Goal: Task Accomplishment & Management: Use online tool/utility

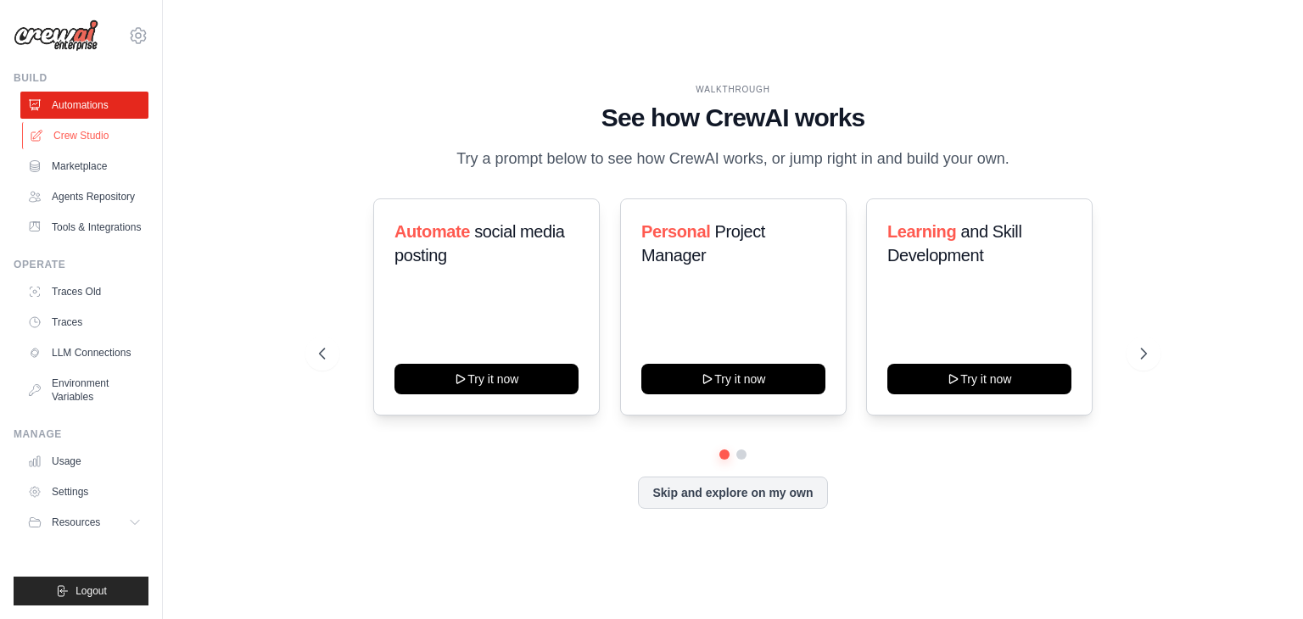
click at [98, 148] on link "Crew Studio" at bounding box center [86, 135] width 128 height 27
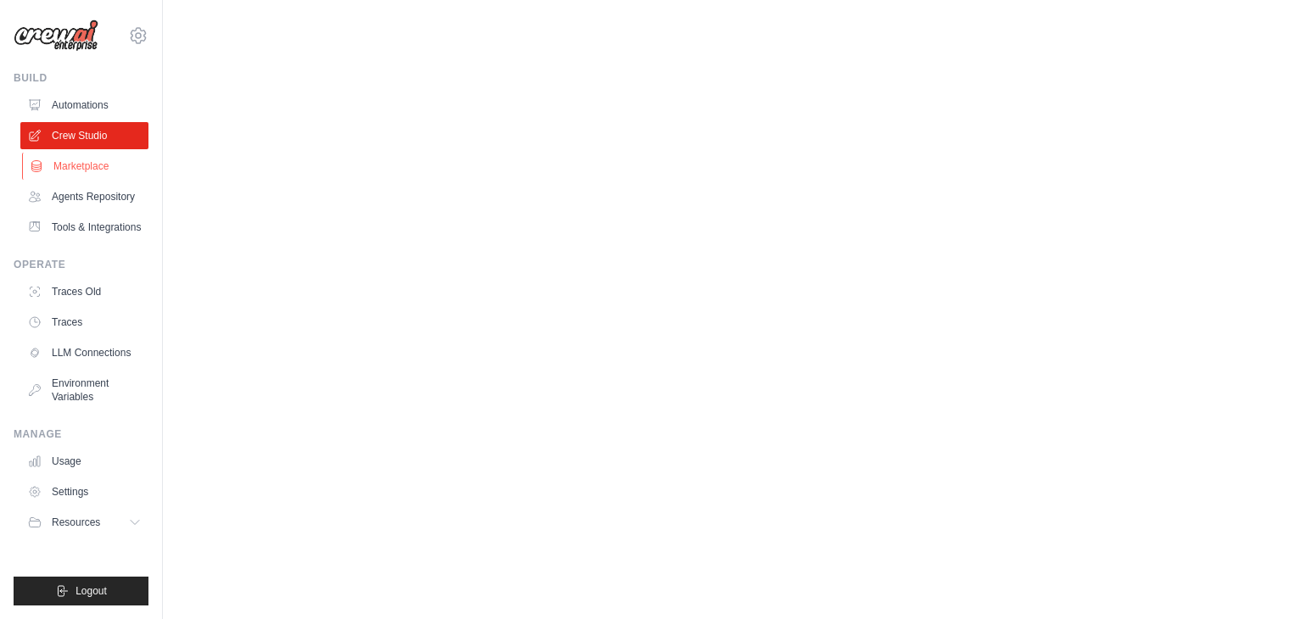
click at [92, 160] on link "Marketplace" at bounding box center [86, 166] width 128 height 27
click at [121, 107] on link "Automations" at bounding box center [86, 105] width 128 height 27
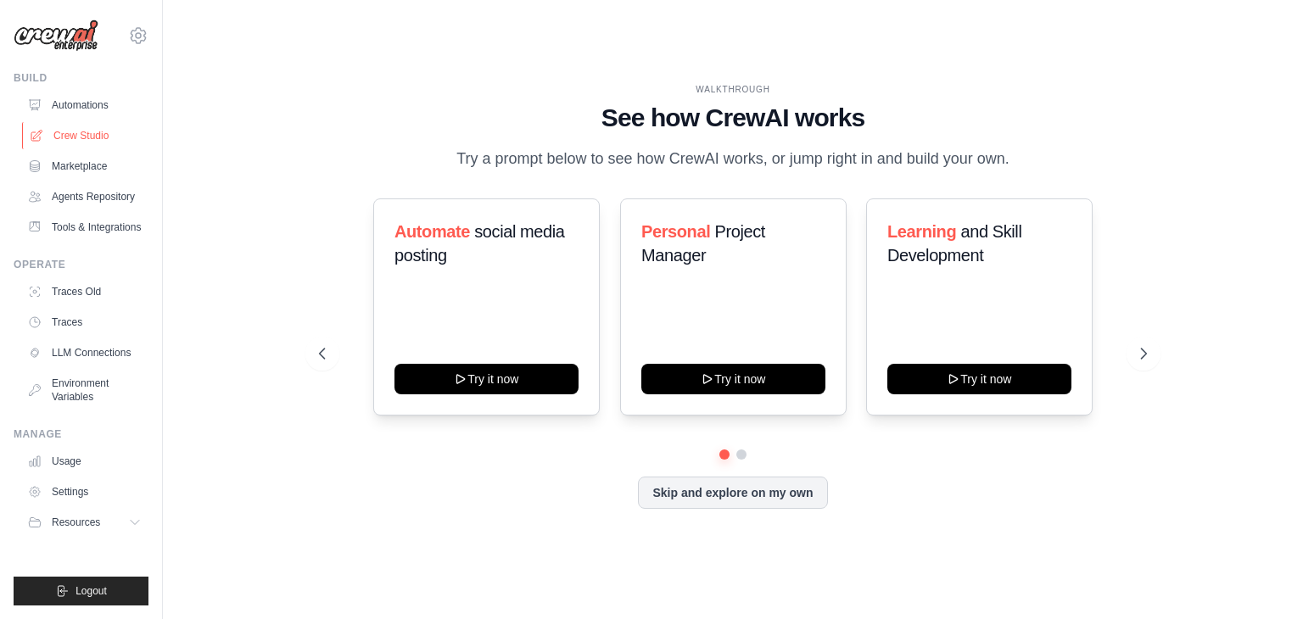
click at [66, 133] on link "Crew Studio" at bounding box center [86, 135] width 128 height 27
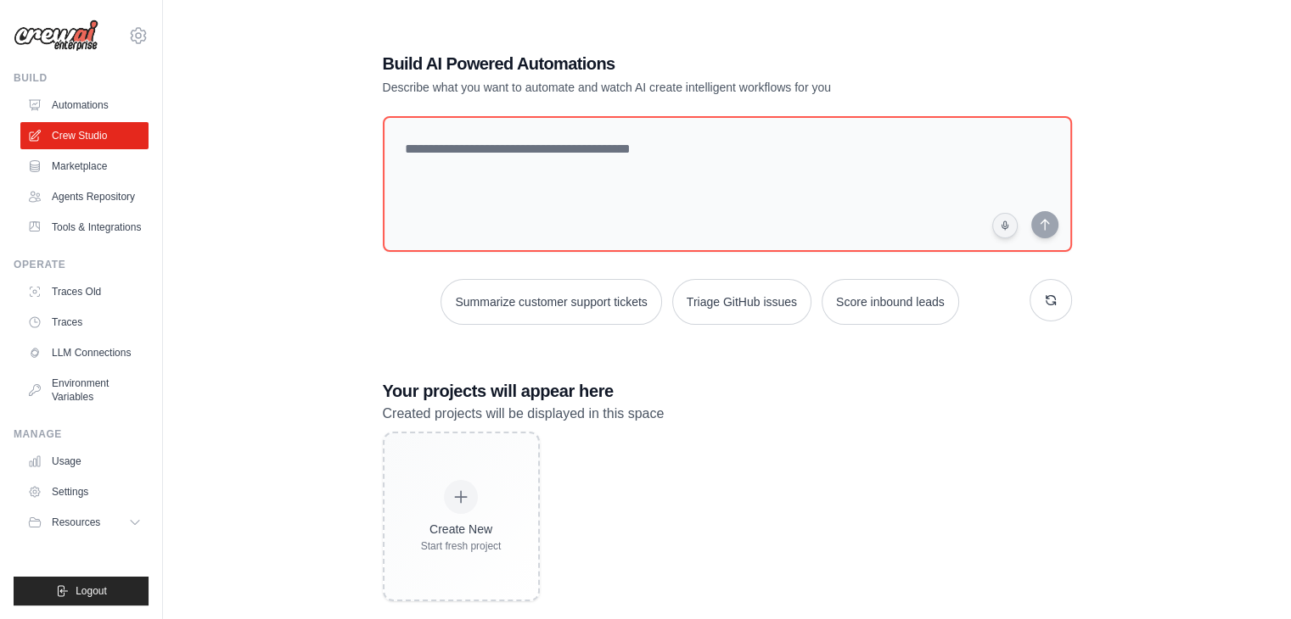
click at [1132, 415] on div "Build AI Powered Automations Describe what you want to automate and watch AI cr…" at bounding box center [726, 326] width 1073 height 619
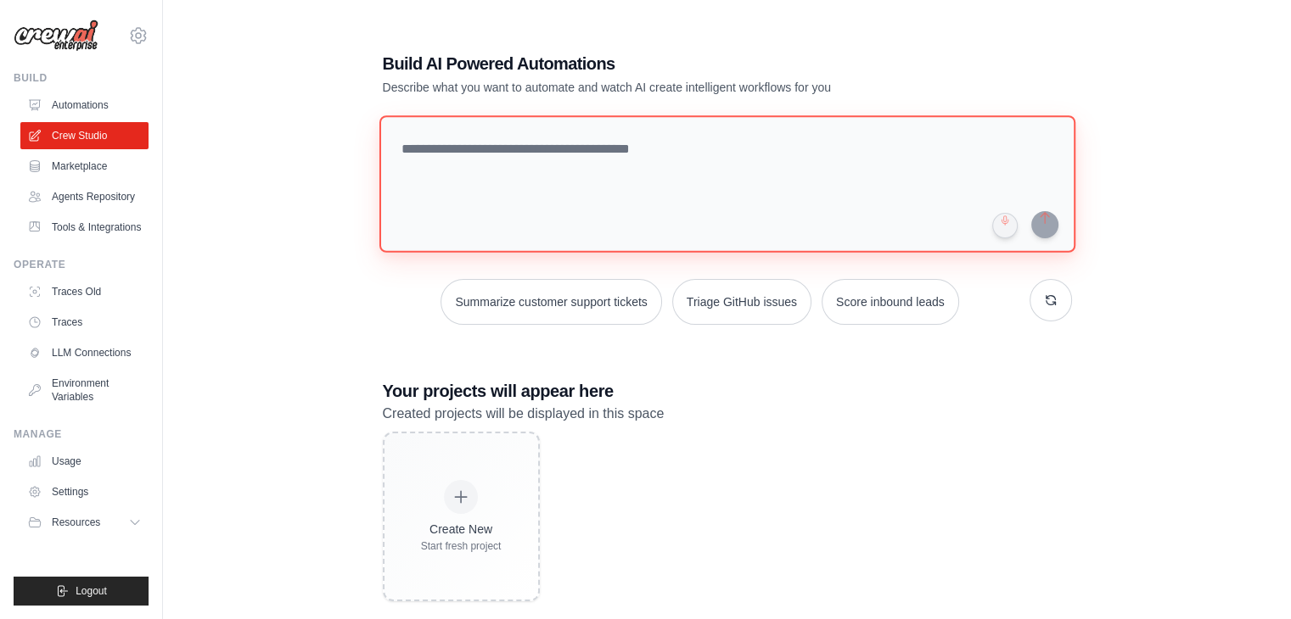
click at [670, 178] on textarea at bounding box center [726, 183] width 696 height 137
paste textarea "**********"
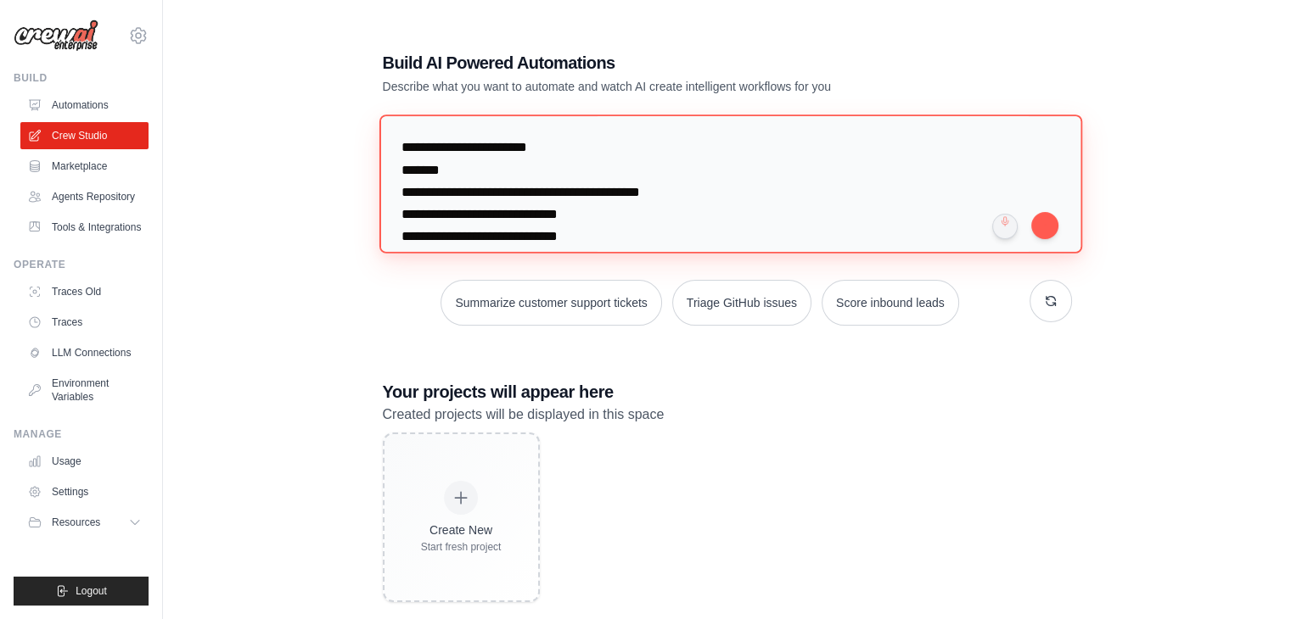
scroll to position [250, 0]
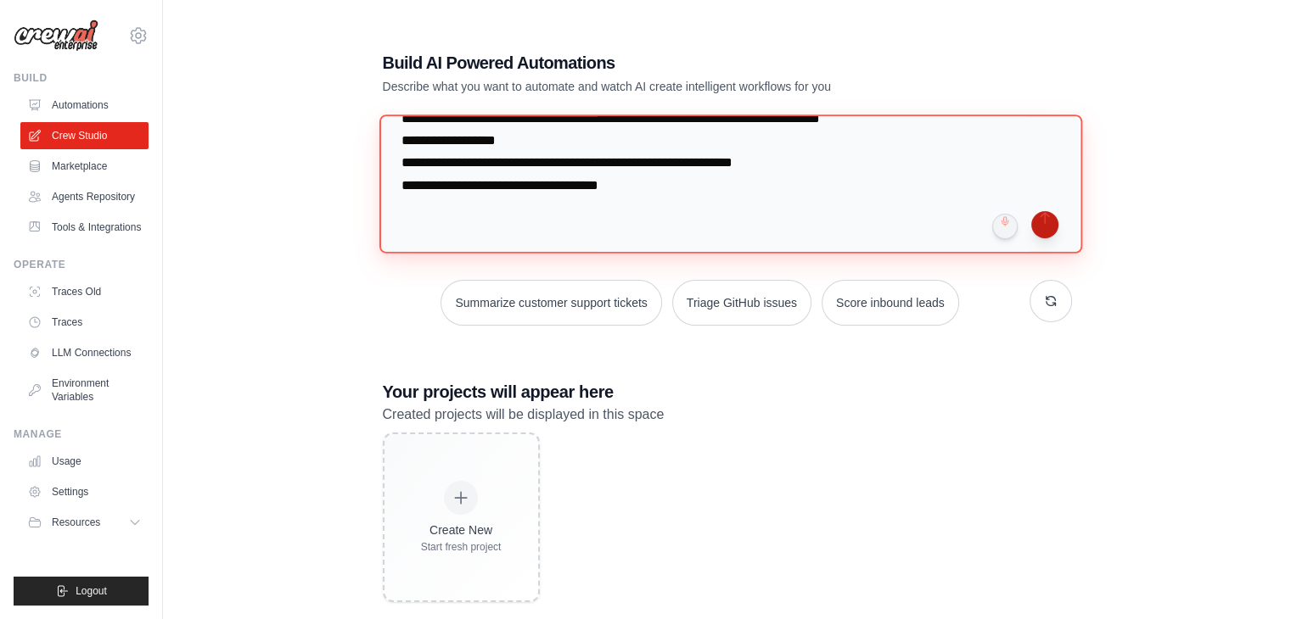
type textarea "**********"
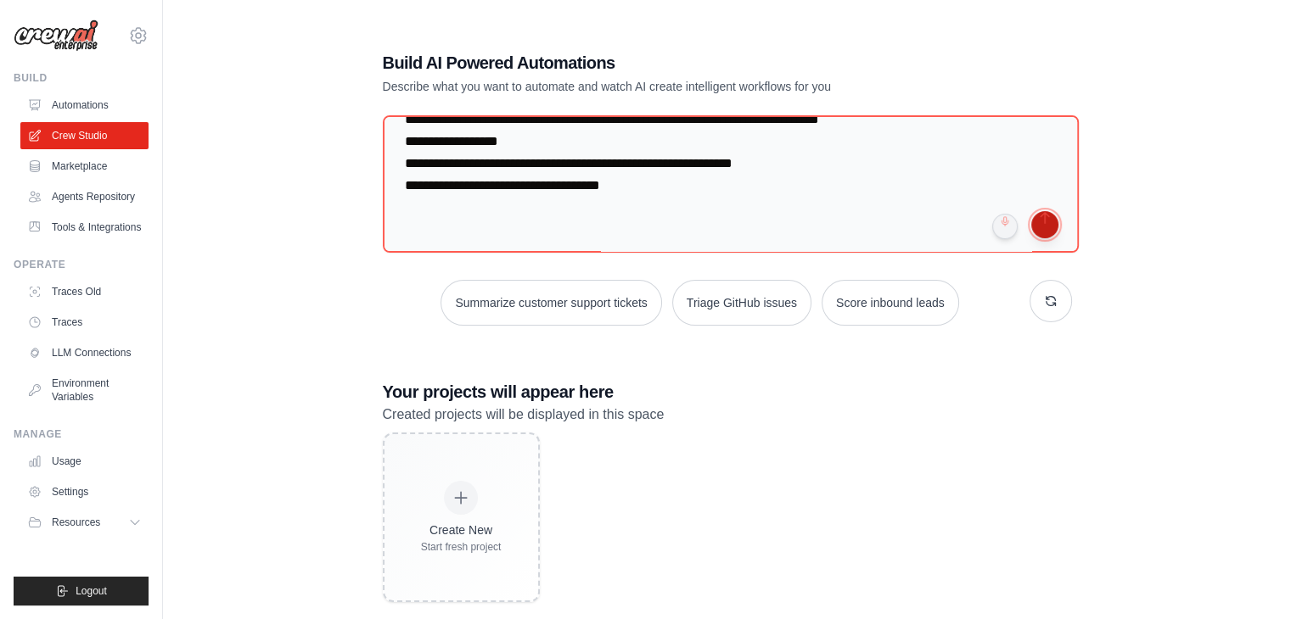
click at [1041, 218] on button "submit" at bounding box center [1044, 224] width 27 height 27
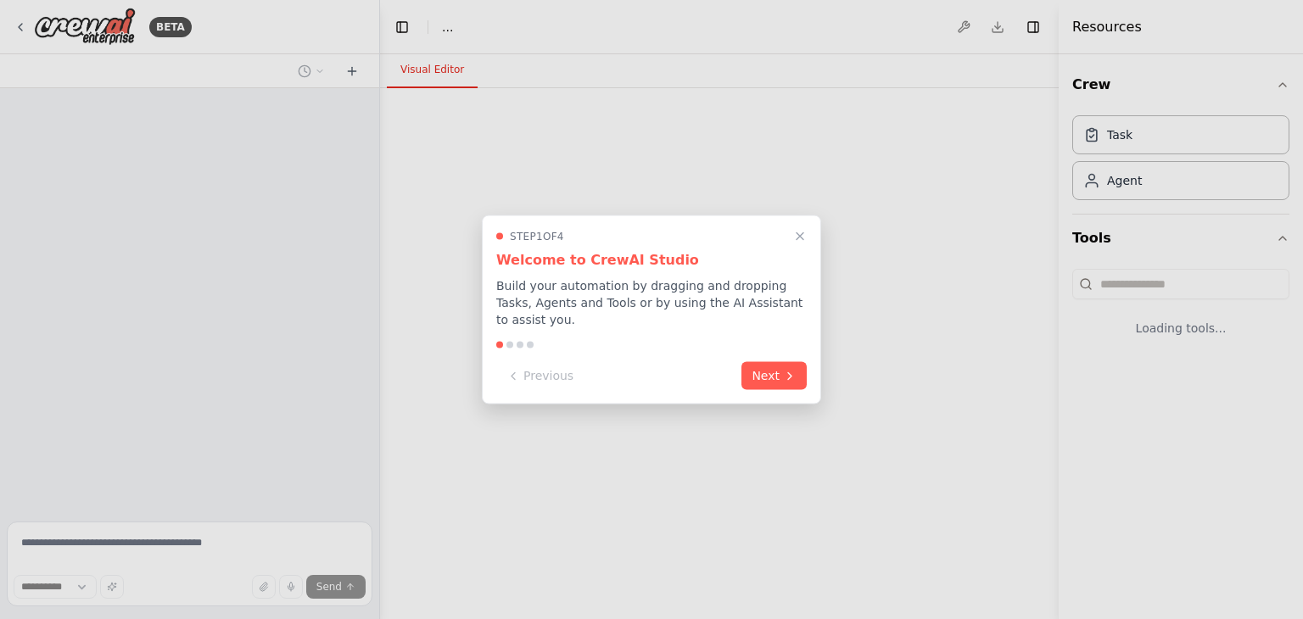
select select "****"
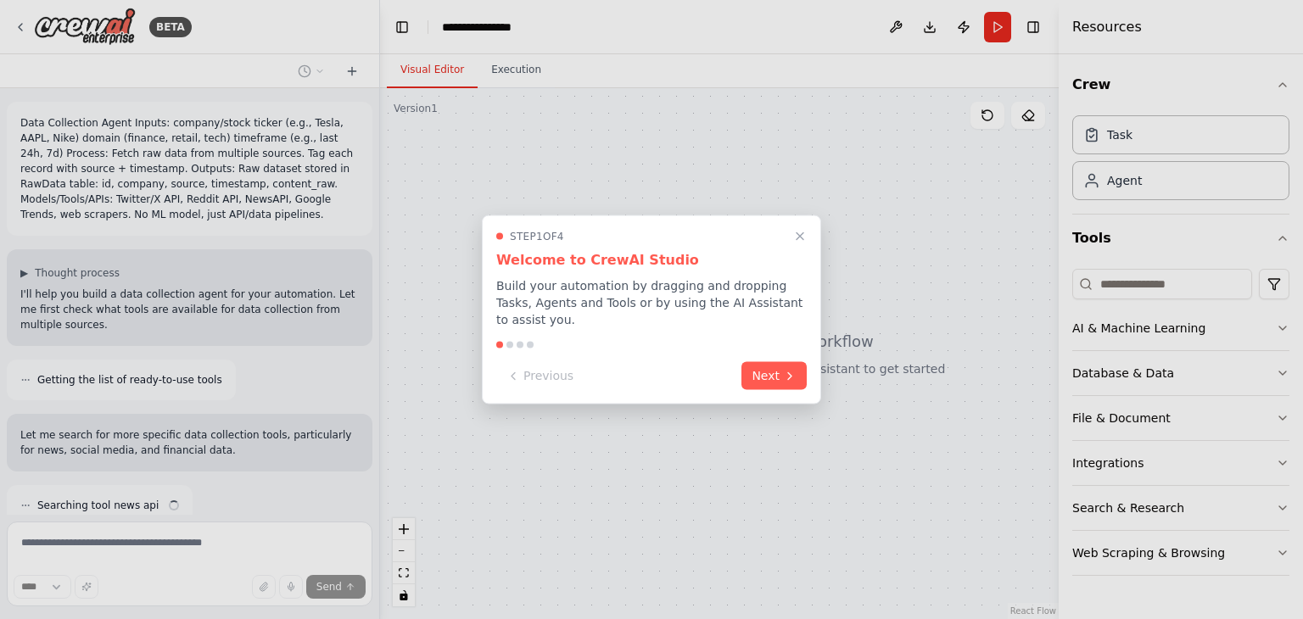
scroll to position [81, 0]
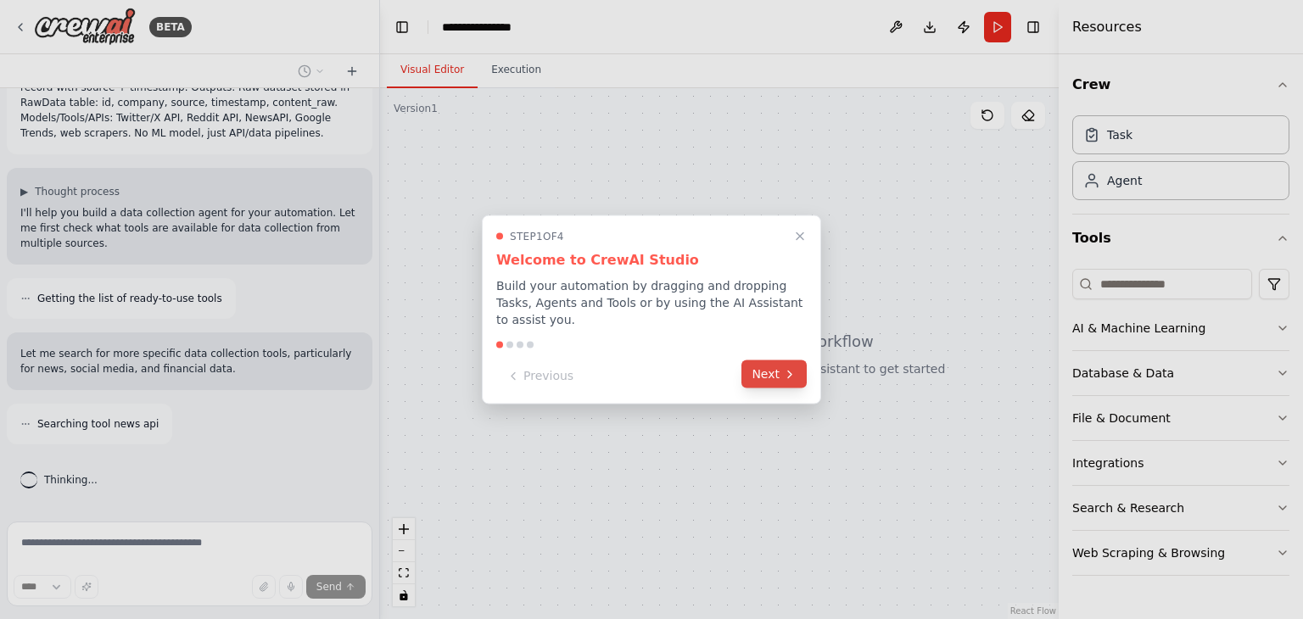
click at [770, 367] on button "Next" at bounding box center [774, 375] width 65 height 28
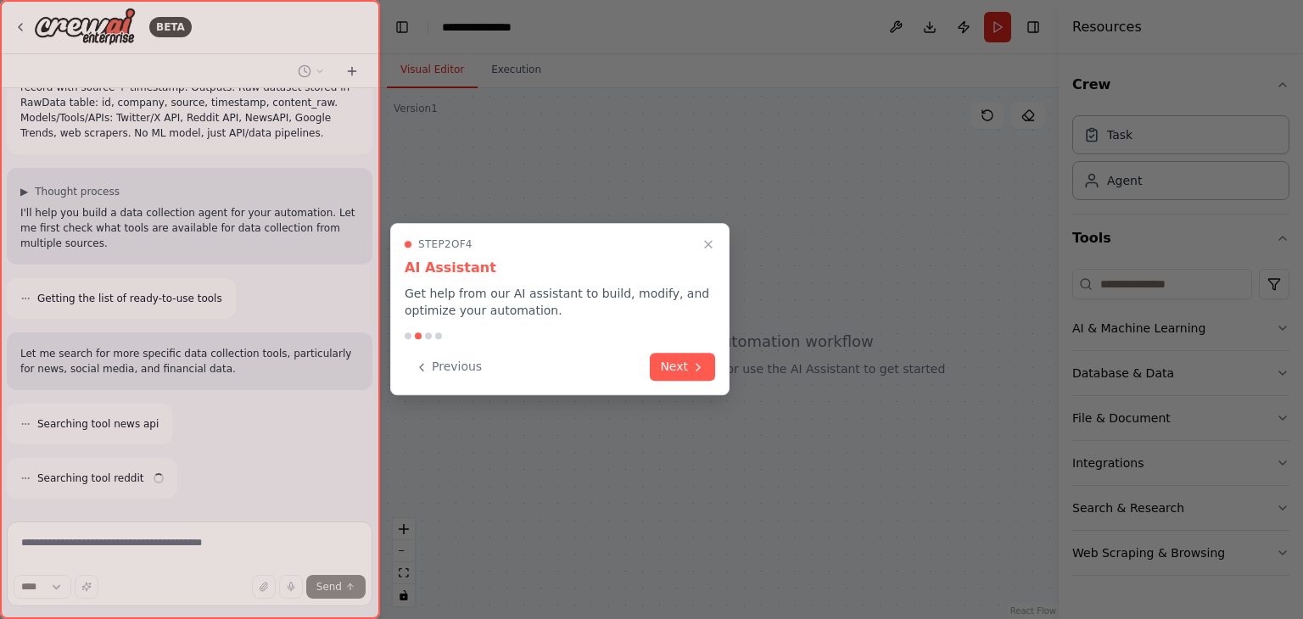
scroll to position [136, 0]
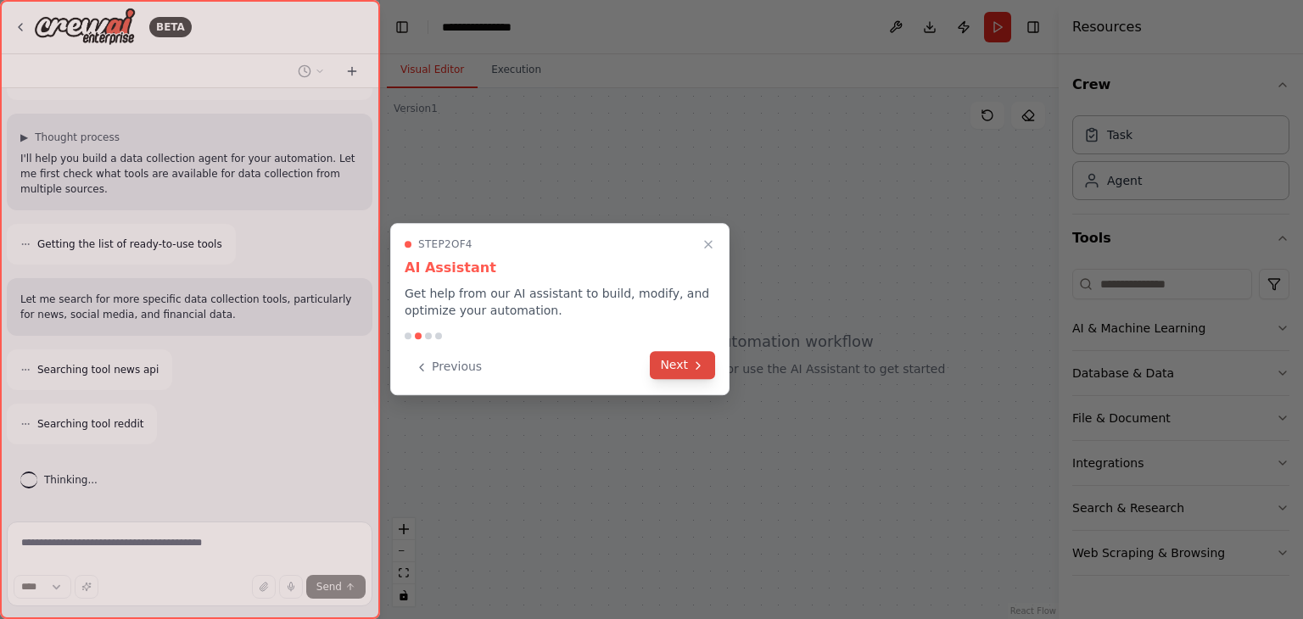
click at [658, 367] on button "Next" at bounding box center [682, 365] width 65 height 28
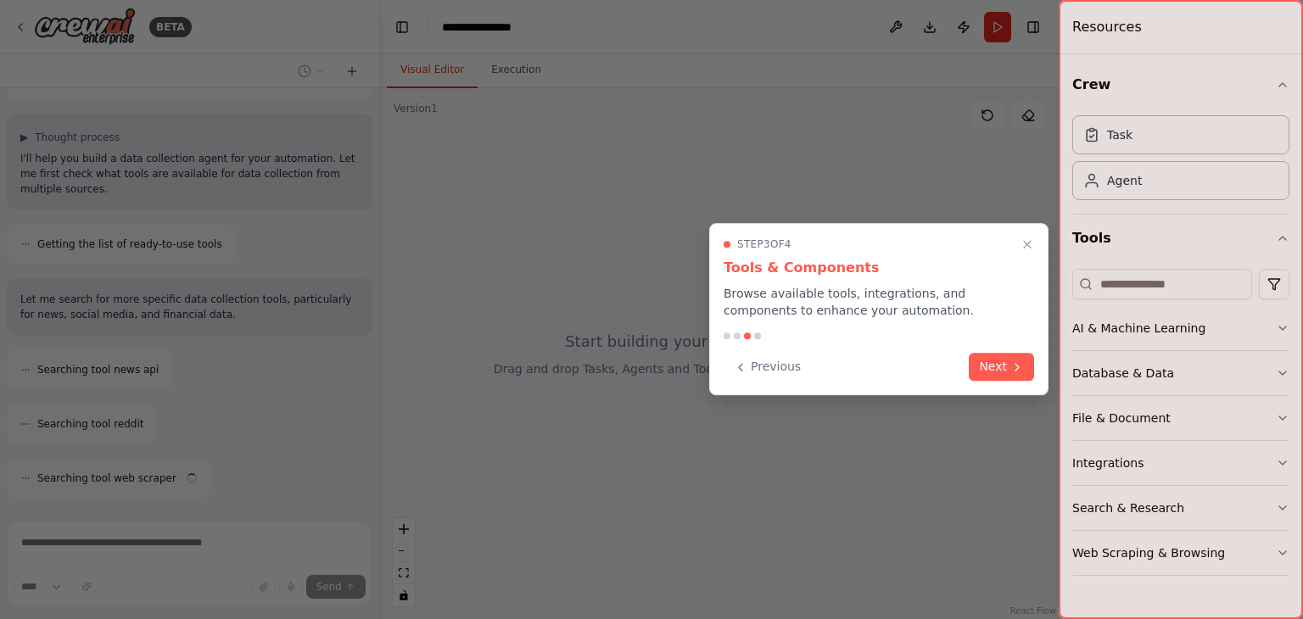
scroll to position [190, 0]
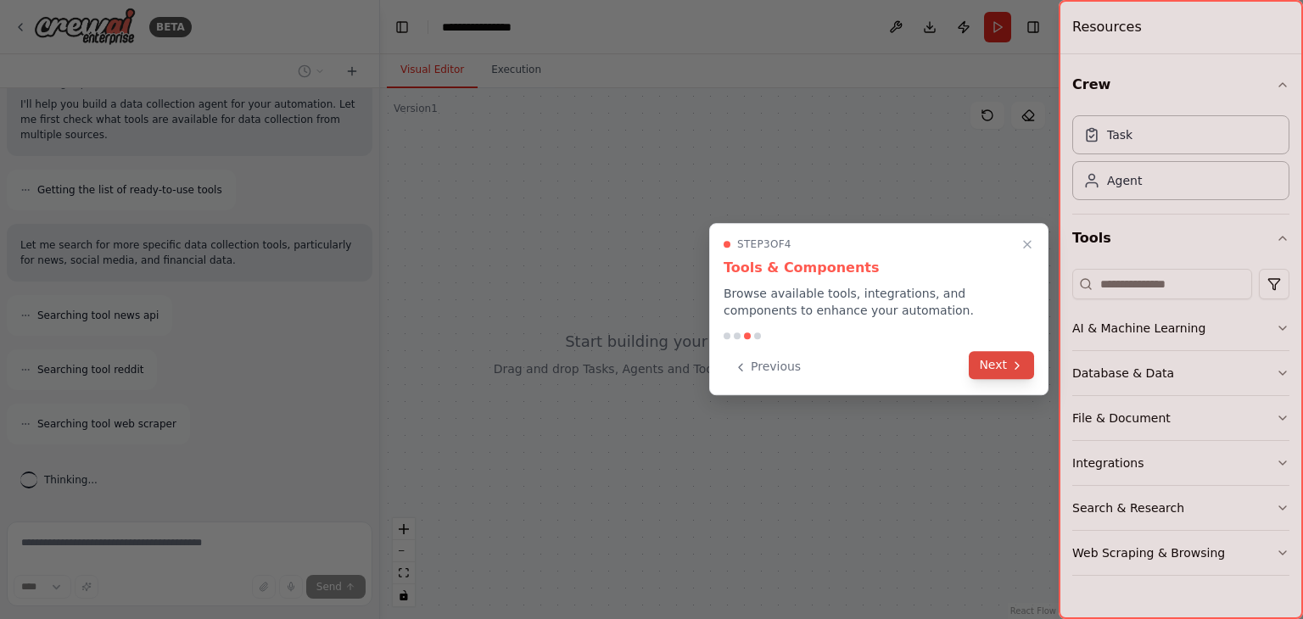
click at [995, 357] on button "Next" at bounding box center [1001, 365] width 65 height 28
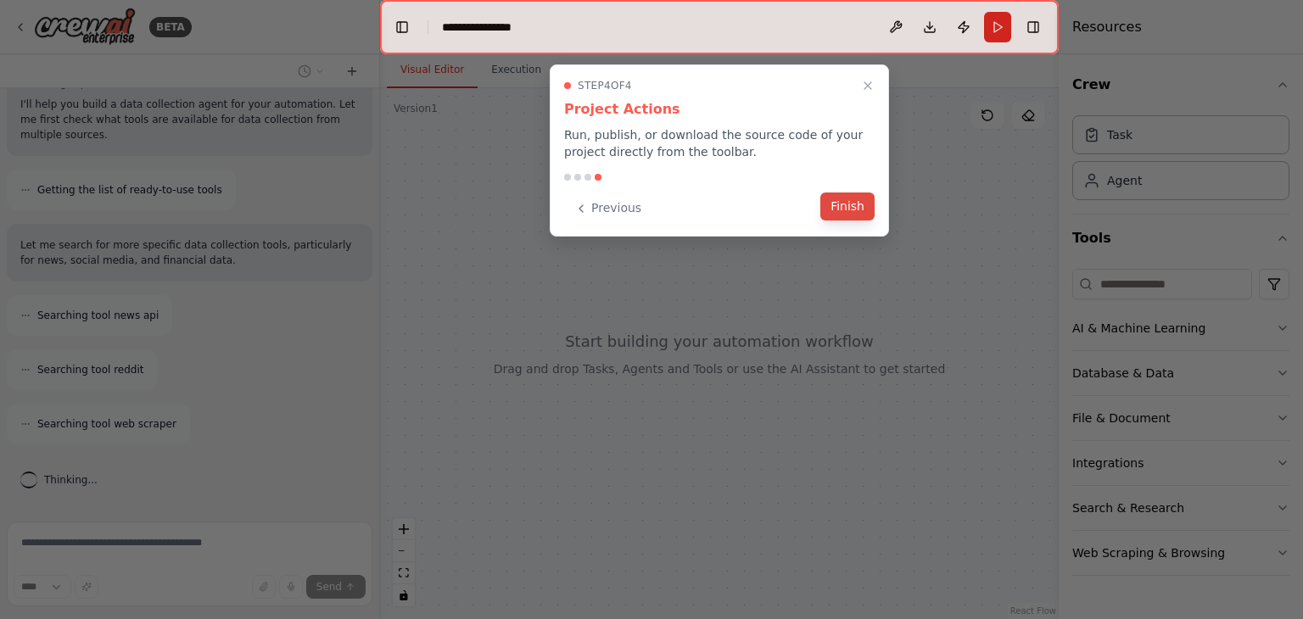
scroll to position [244, 0]
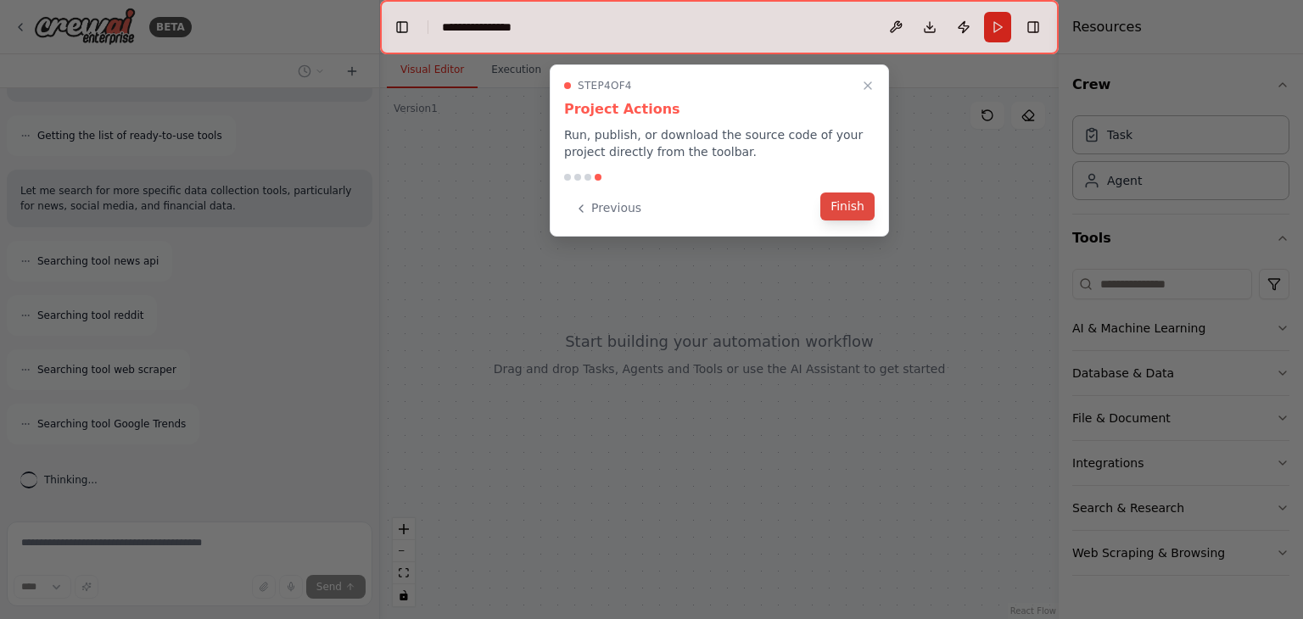
click at [849, 206] on button "Finish" at bounding box center [848, 207] width 54 height 28
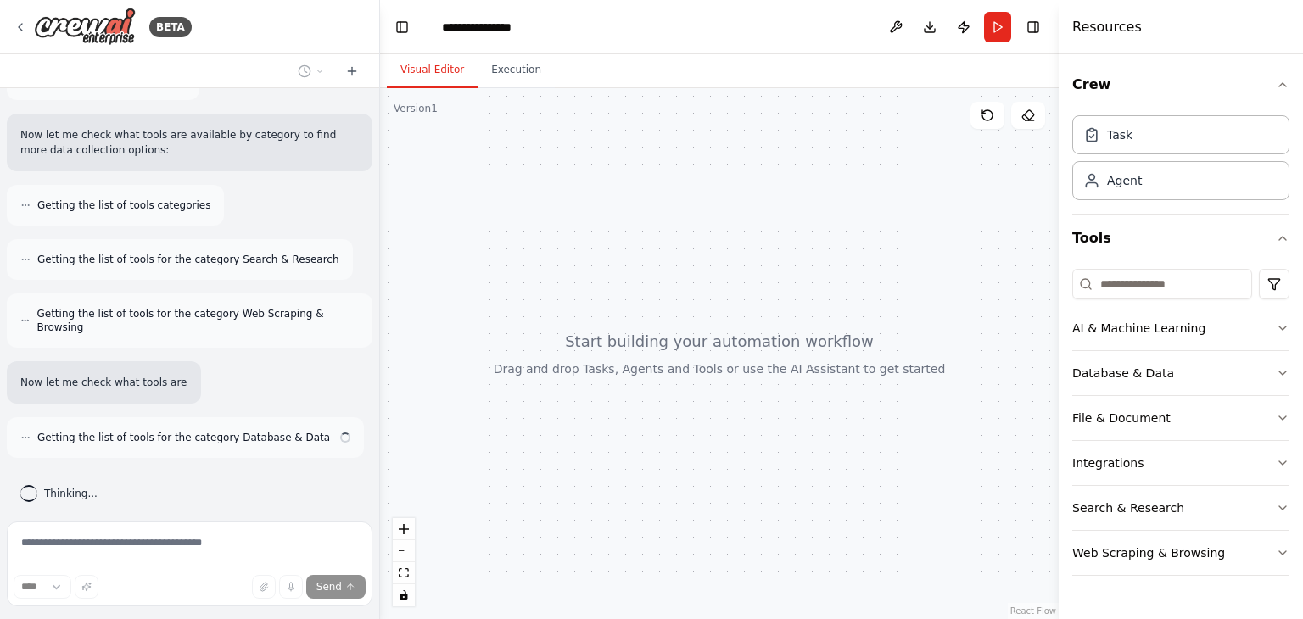
scroll to position [604, 0]
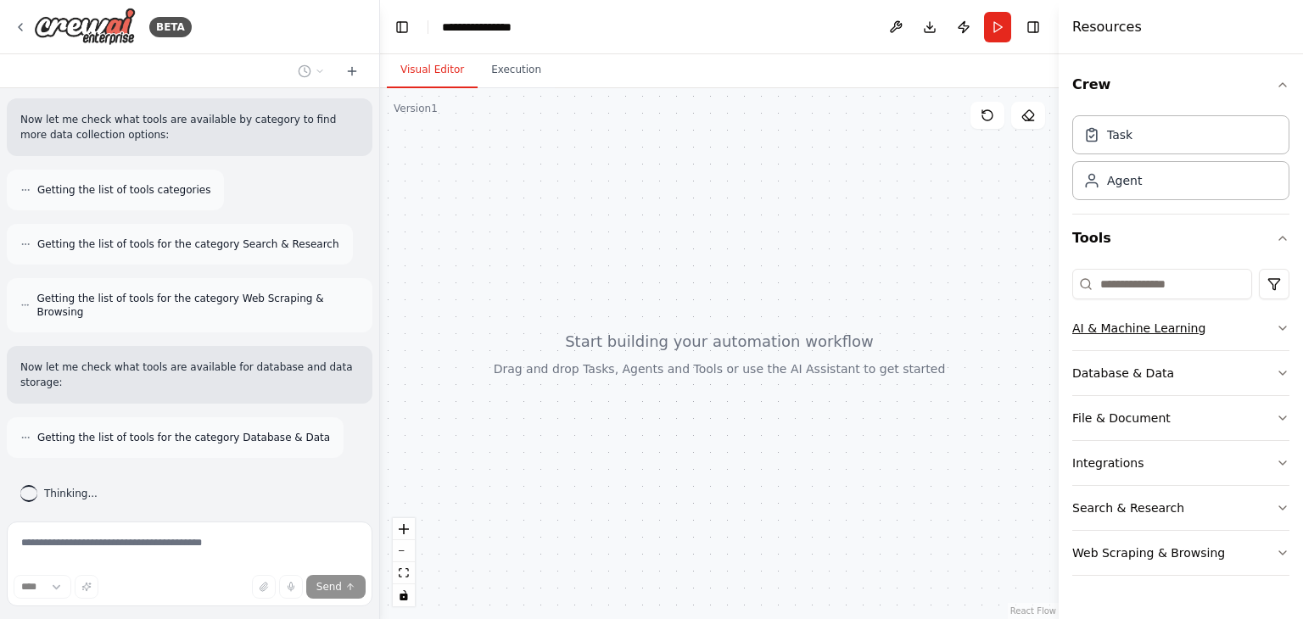
click at [1278, 329] on icon "button" at bounding box center [1283, 329] width 14 height 14
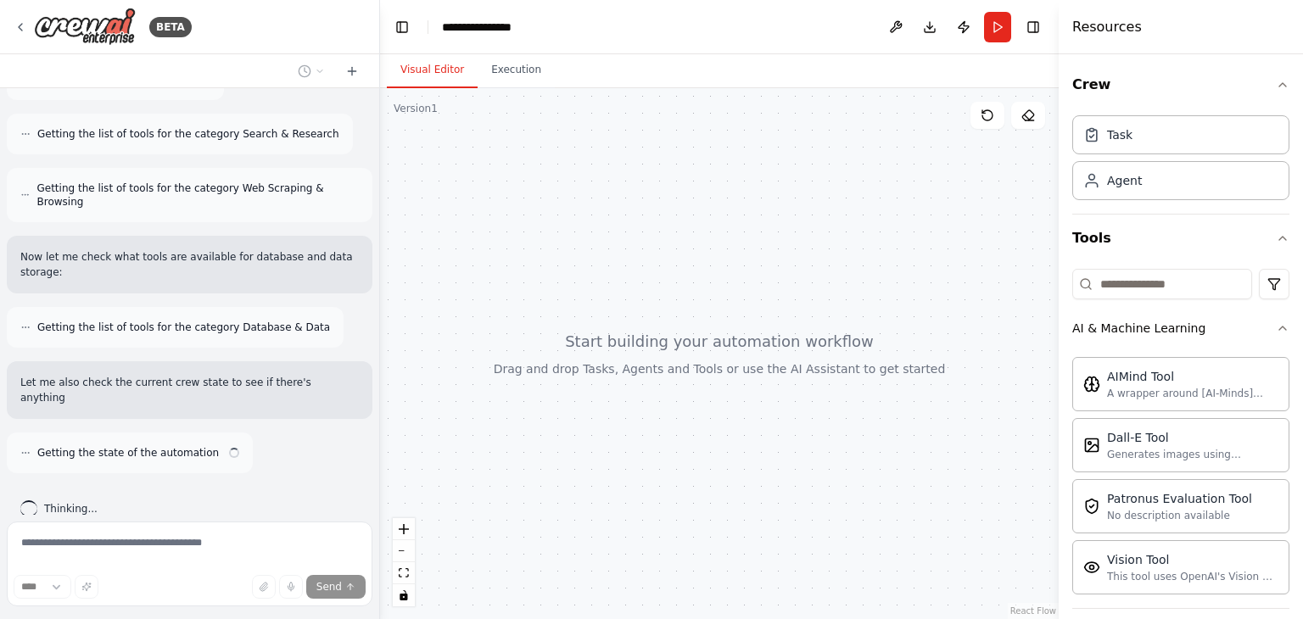
scroll to position [730, 0]
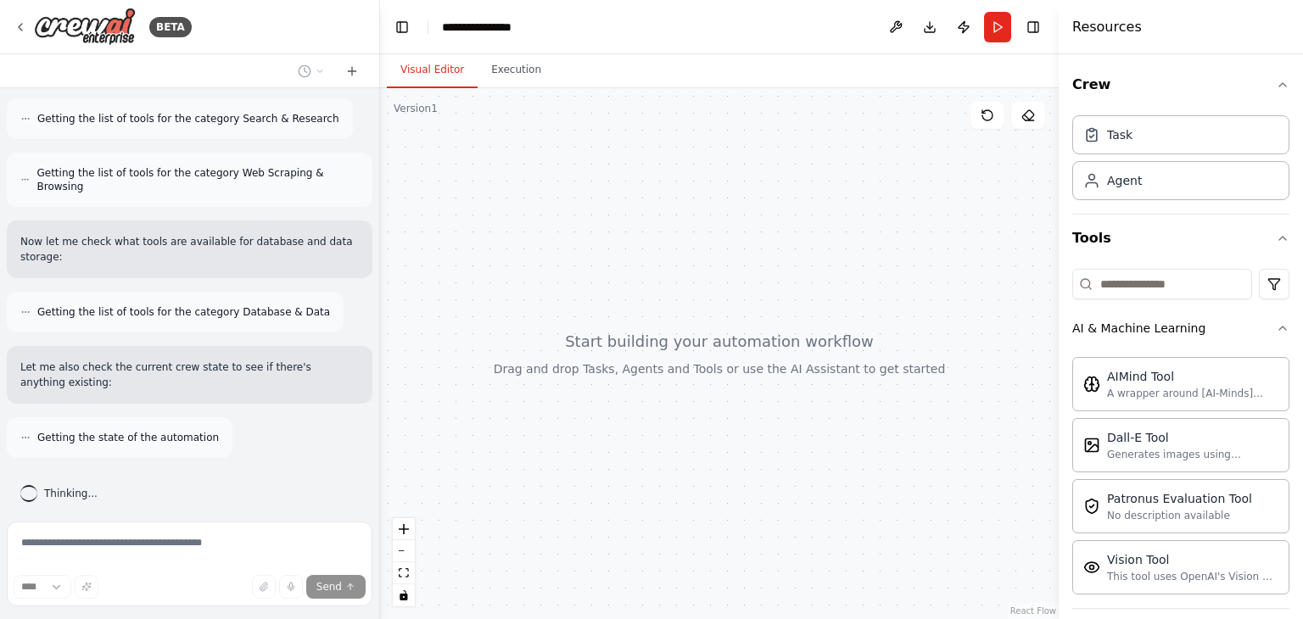
click at [1279, 329] on div "Crew Task Agent Tools AI & Machine Learning AIMind Tool A wrapper around [AI-Mi…" at bounding box center [1181, 336] width 244 height 565
click at [1276, 330] on icon "button" at bounding box center [1283, 329] width 14 height 14
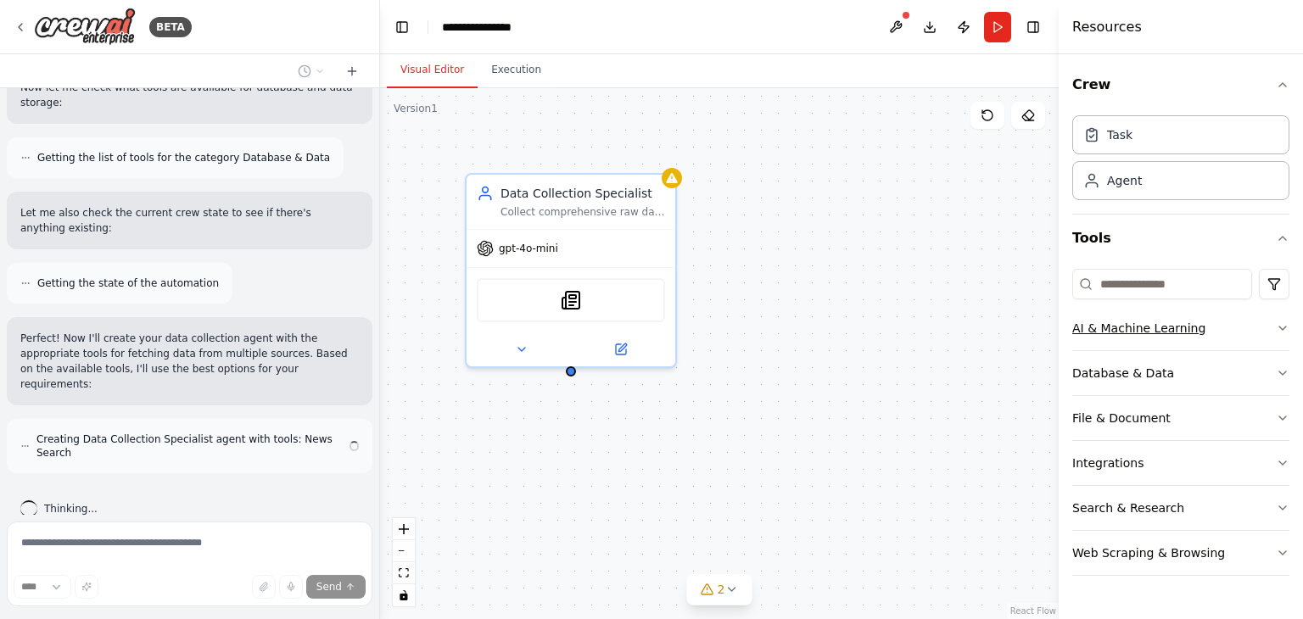
scroll to position [871, 0]
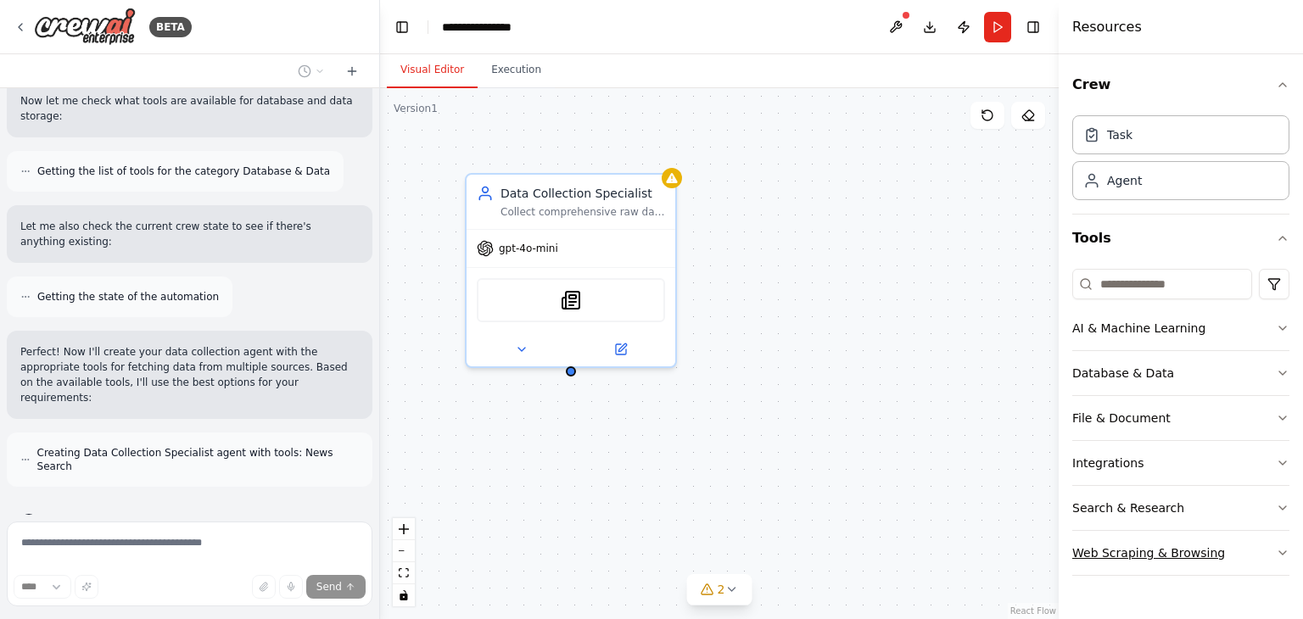
click at [1280, 563] on button "Web Scraping & Browsing" at bounding box center [1181, 553] width 217 height 44
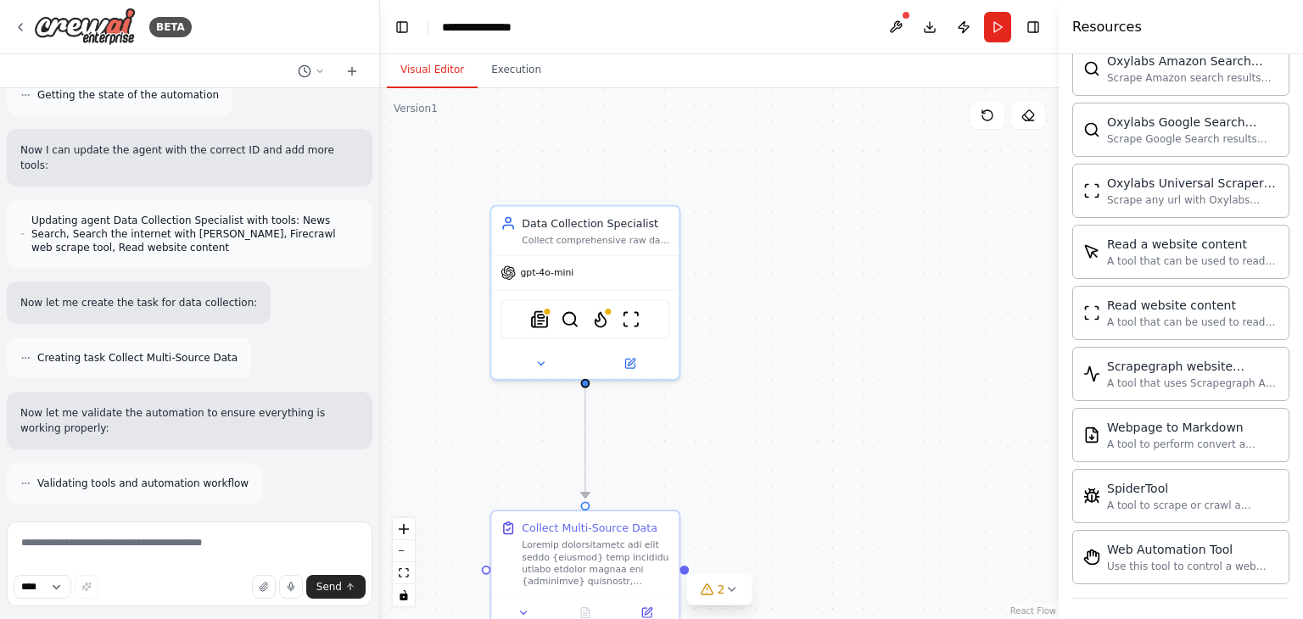
scroll to position [1648, 0]
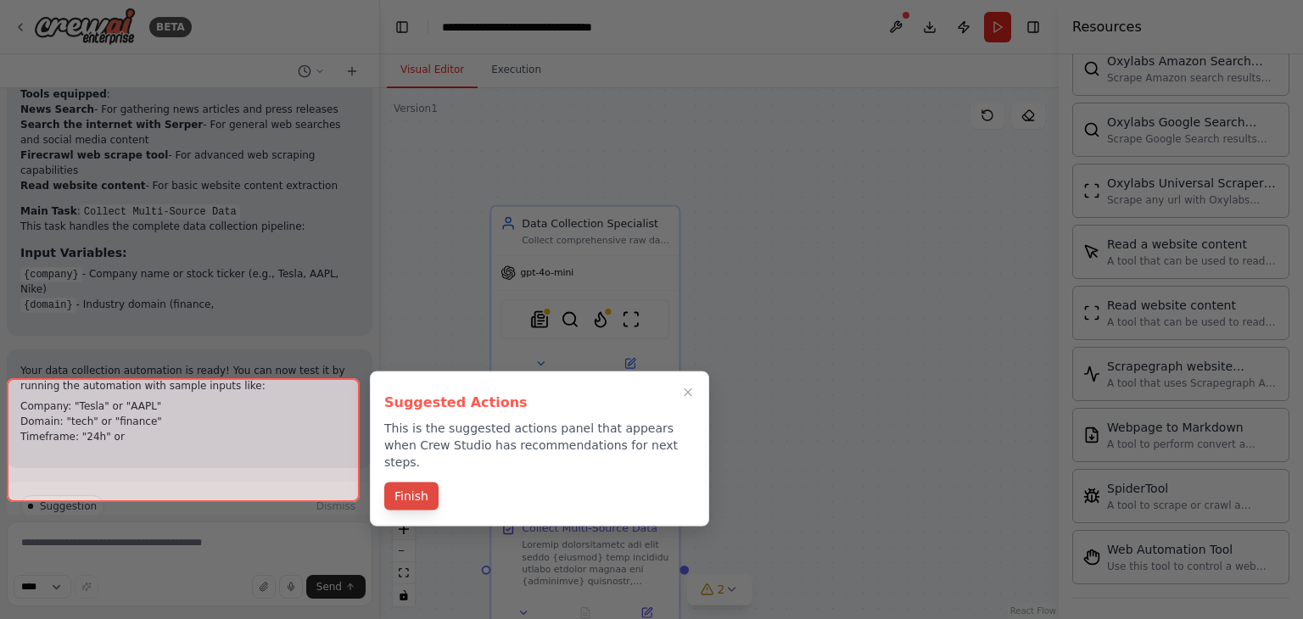
click at [413, 483] on button "Finish" at bounding box center [411, 497] width 54 height 28
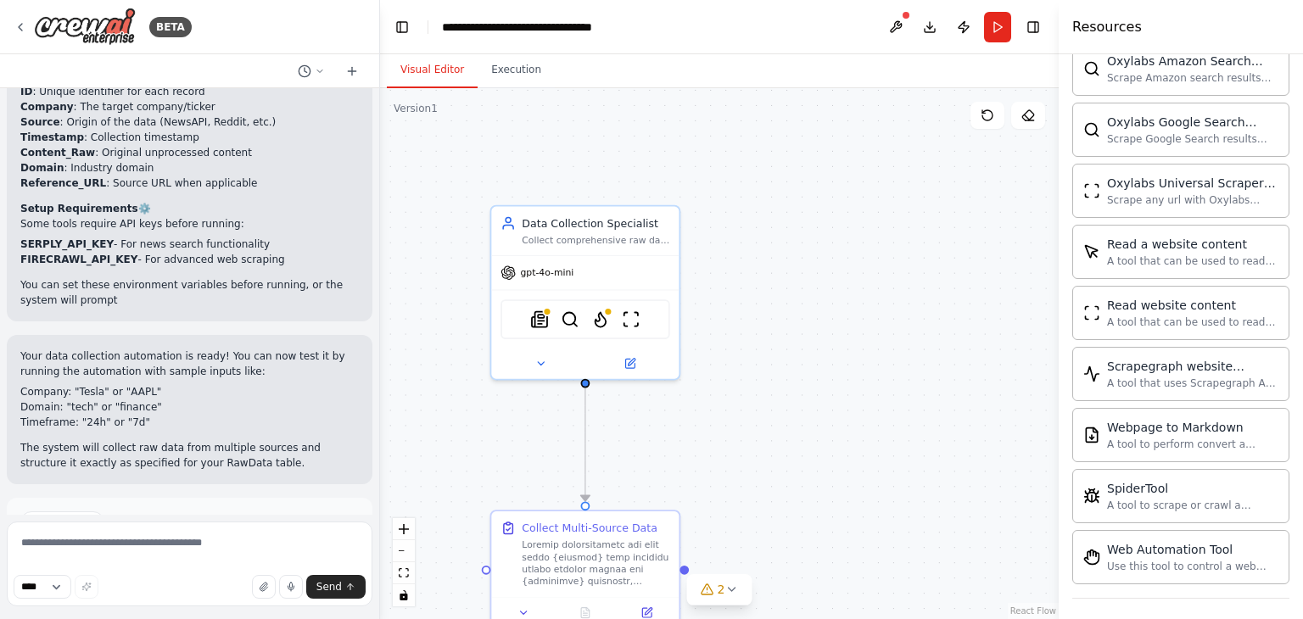
scroll to position [2644, 0]
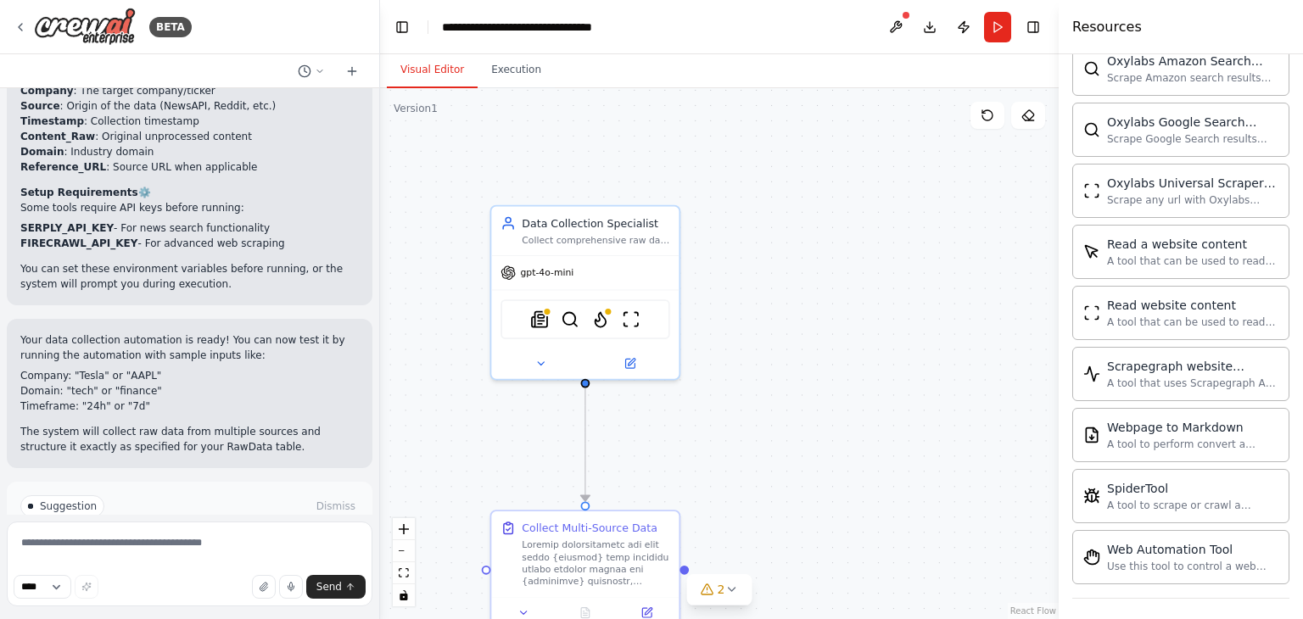
click at [210, 572] on span "Run Automation" at bounding box center [197, 579] width 82 height 14
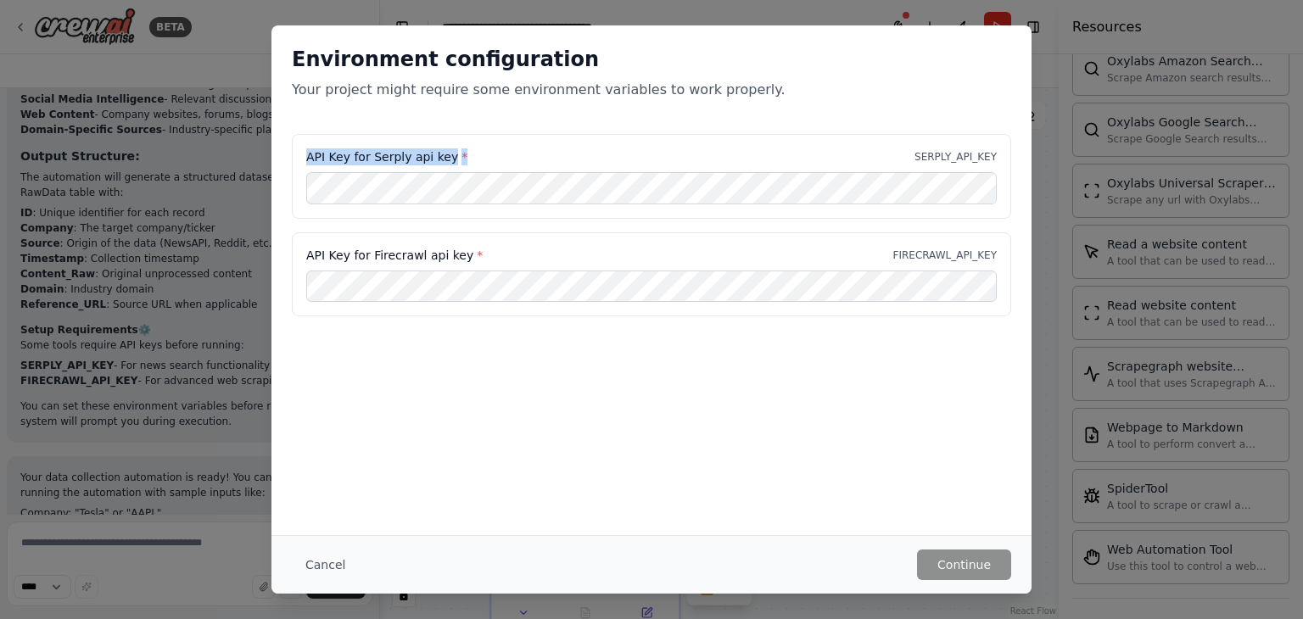
drag, startPoint x: 451, startPoint y: 160, endPoint x: 257, endPoint y: 153, distance: 194.4
click at [257, 153] on div "Environment configuration Your project might require some environment variables…" at bounding box center [651, 309] width 1303 height 619
copy label "API Key for Serply api key *"
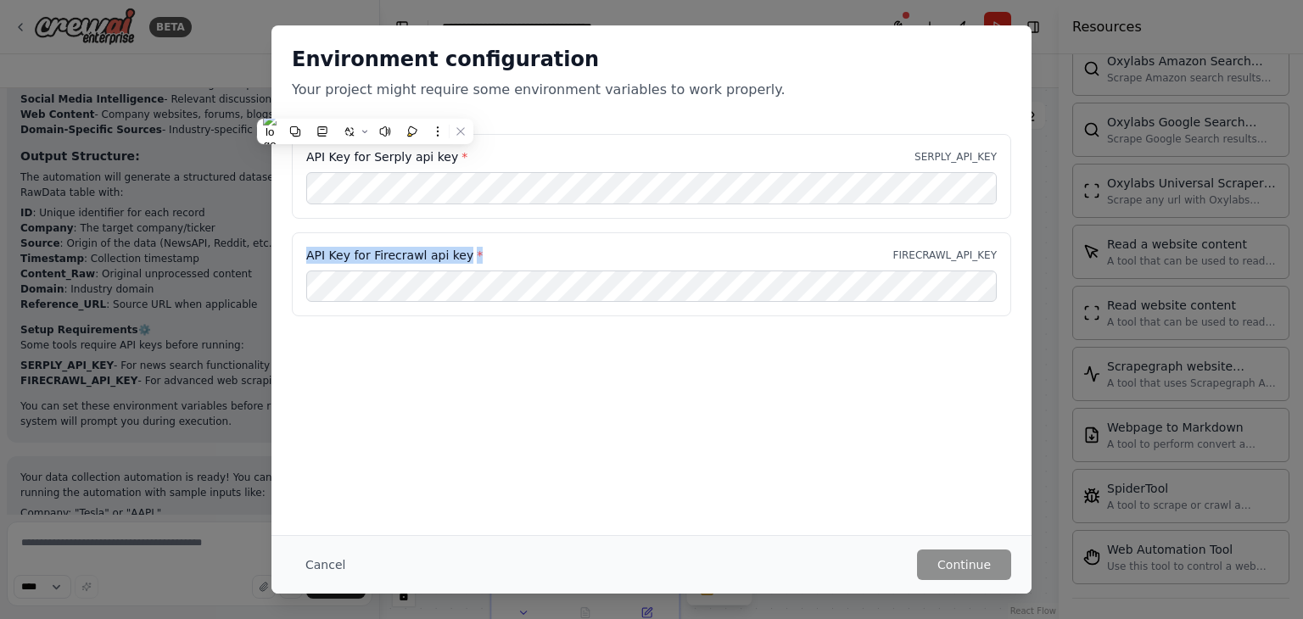
drag, startPoint x: 466, startPoint y: 259, endPoint x: 255, endPoint y: 259, distance: 211.3
click at [255, 260] on div "Environment configuration Your project might require some environment variables…" at bounding box center [651, 309] width 1303 height 619
copy label "API Key for Firecrawl api key *"
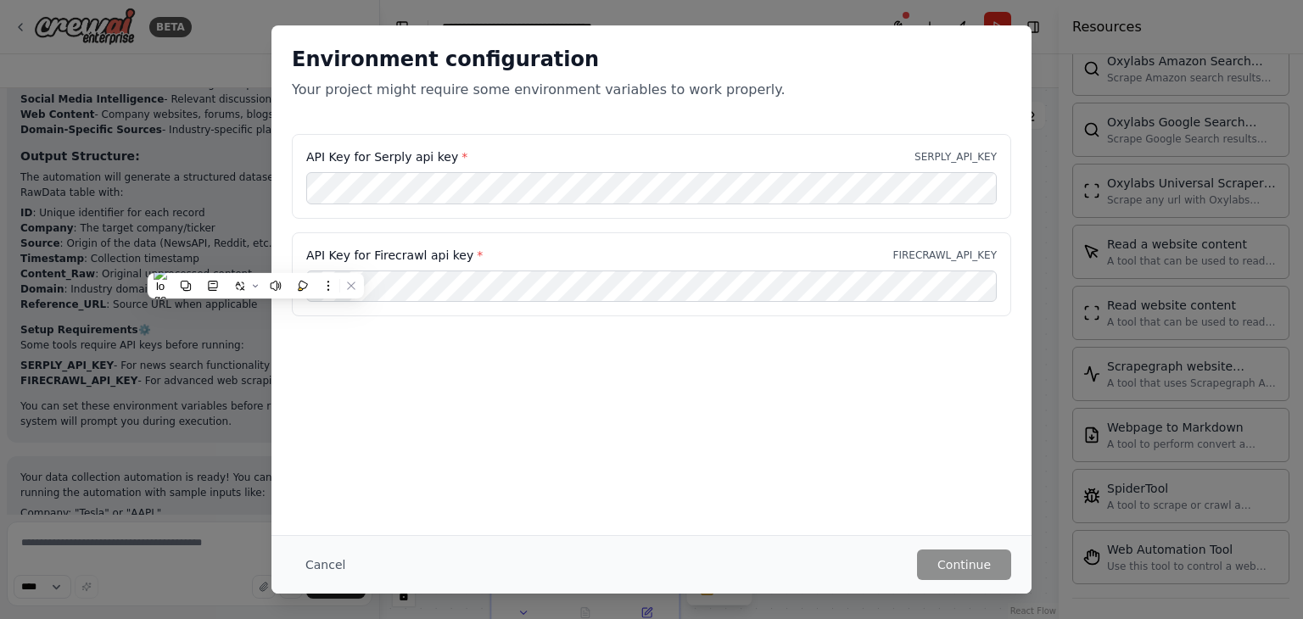
click at [1150, 194] on div "Environment configuration Your project might require some environment variables…" at bounding box center [651, 309] width 1303 height 619
click at [998, 193] on div "API Key for Serply api key * SERPLY_API_KEY" at bounding box center [652, 176] width 720 height 85
click at [961, 151] on div "API Key for Serply api key * SERPLY_API_KEY" at bounding box center [651, 156] width 691 height 17
click at [945, 574] on button "Continue" at bounding box center [964, 565] width 94 height 31
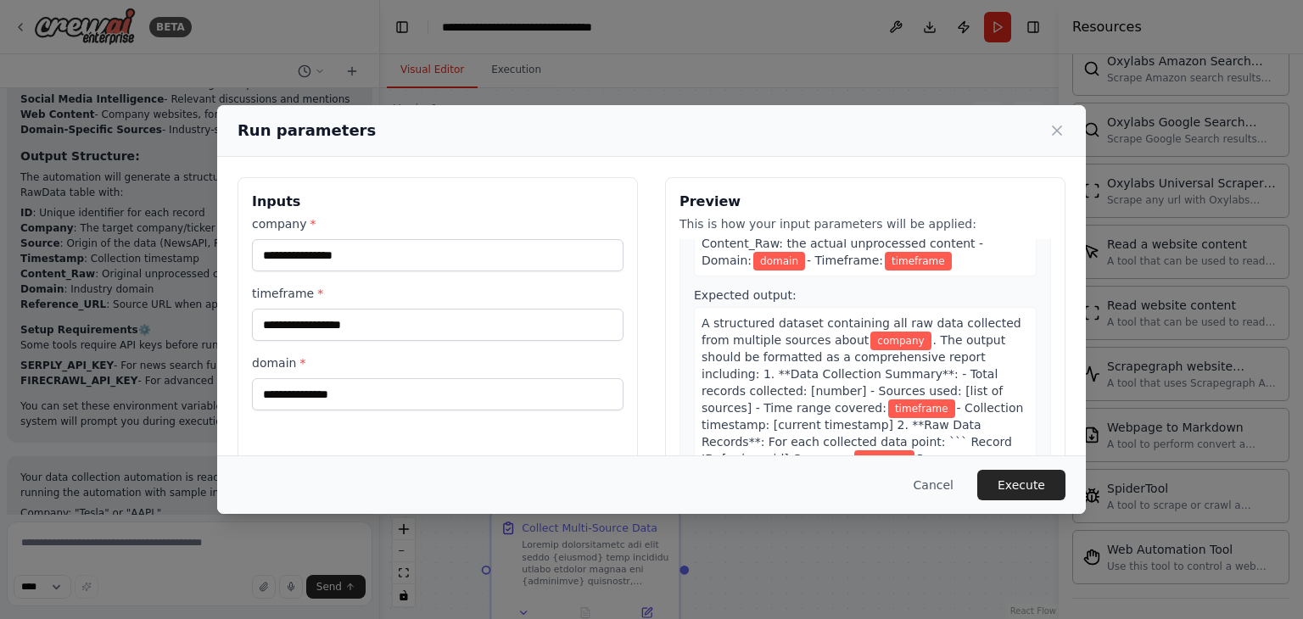
scroll to position [441, 0]
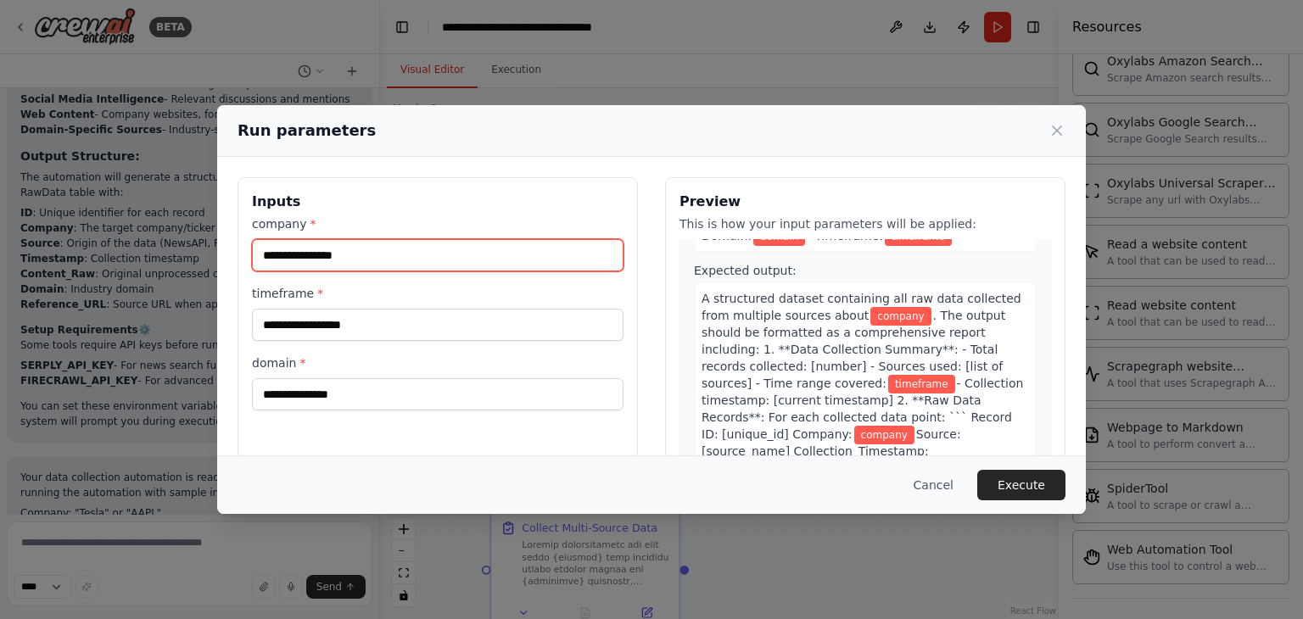
click at [492, 255] on input "company *" at bounding box center [438, 255] width 372 height 32
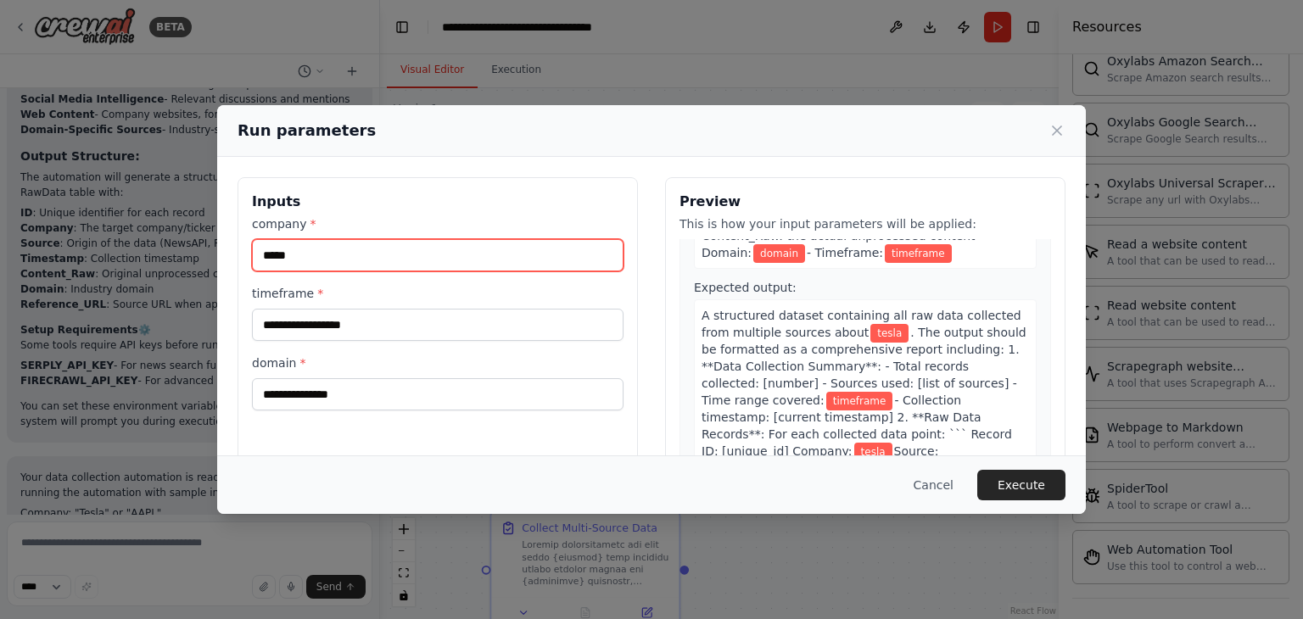
type input "*****"
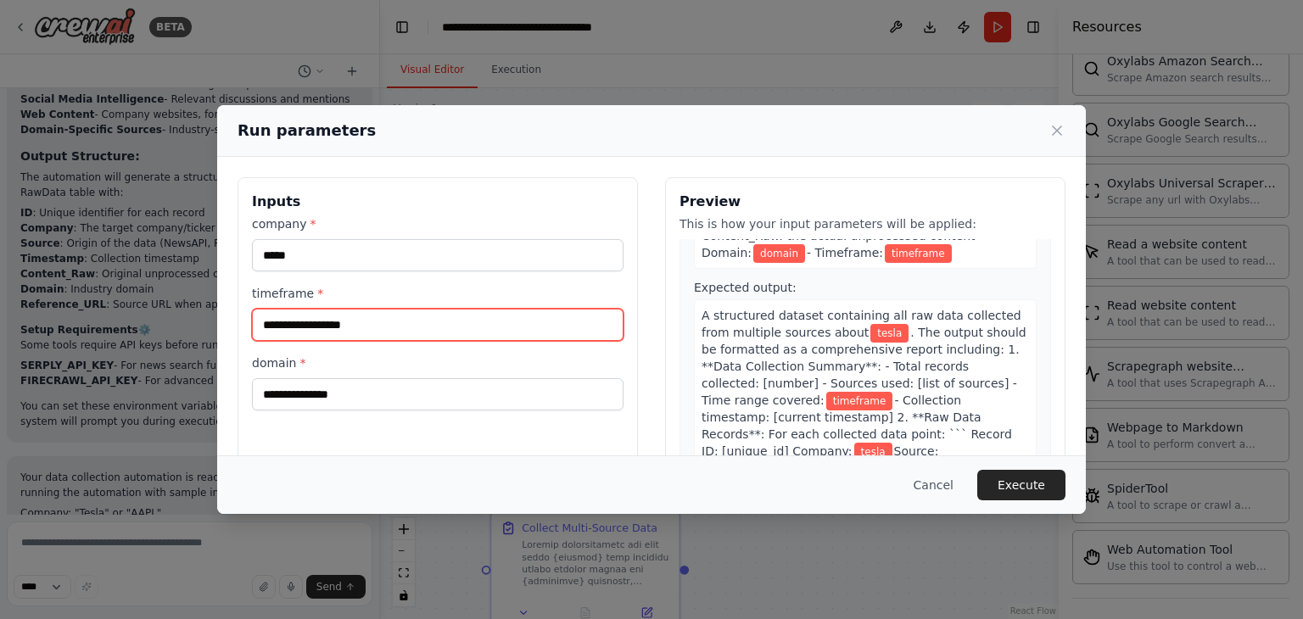
click at [421, 333] on input "timeframe *" at bounding box center [438, 325] width 372 height 32
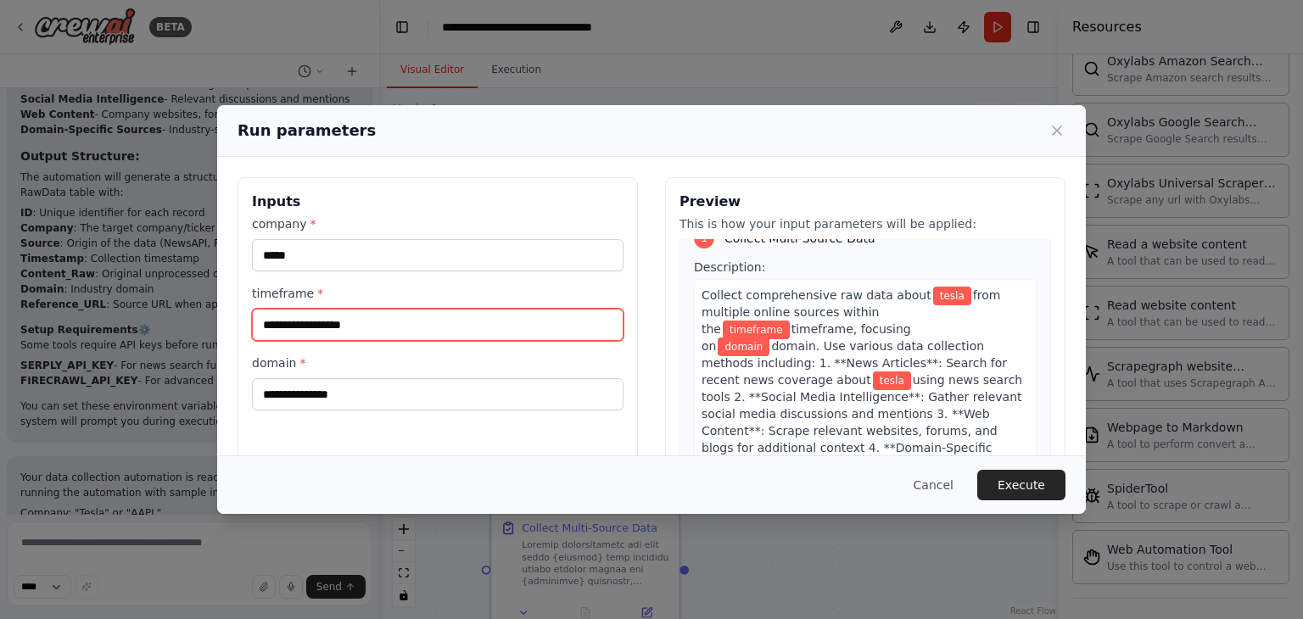
scroll to position [14, 0]
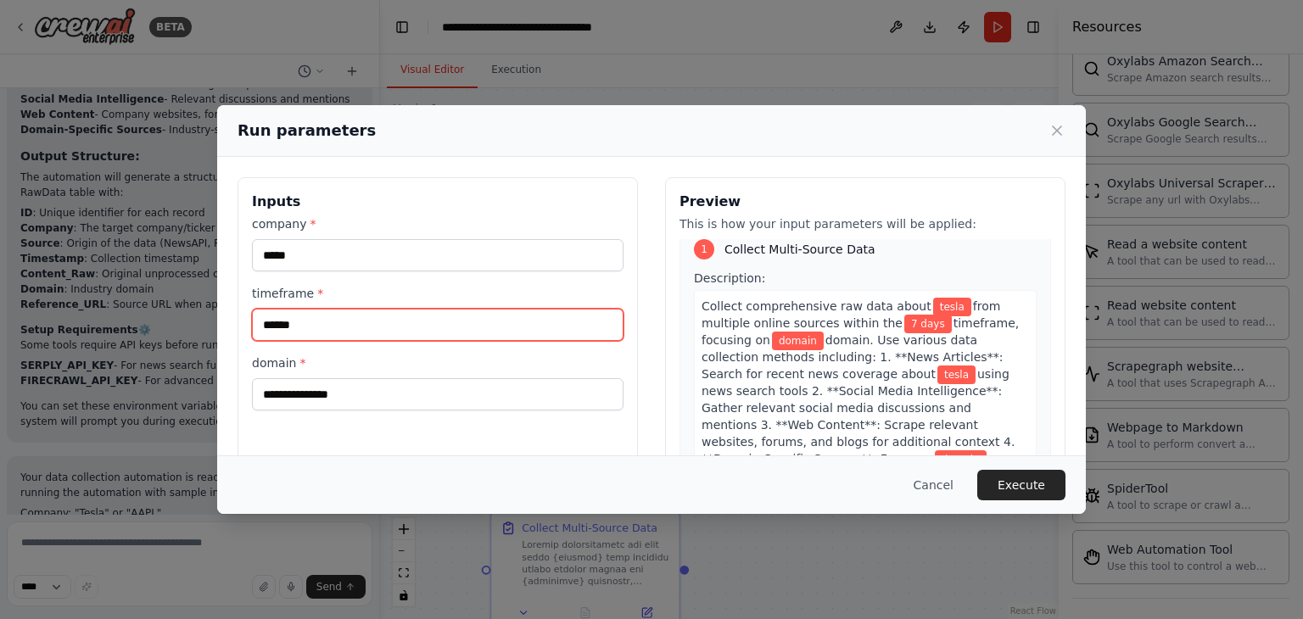
type input "******"
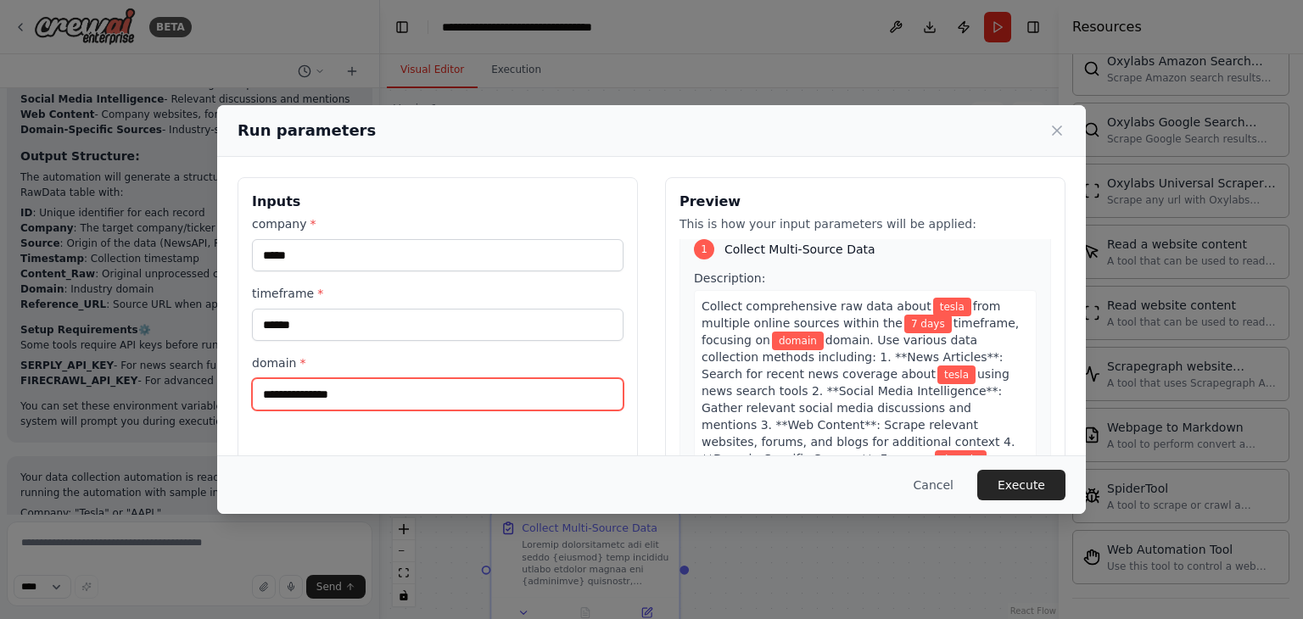
click at [325, 401] on input "domain *" at bounding box center [438, 394] width 372 height 32
type input "**********"
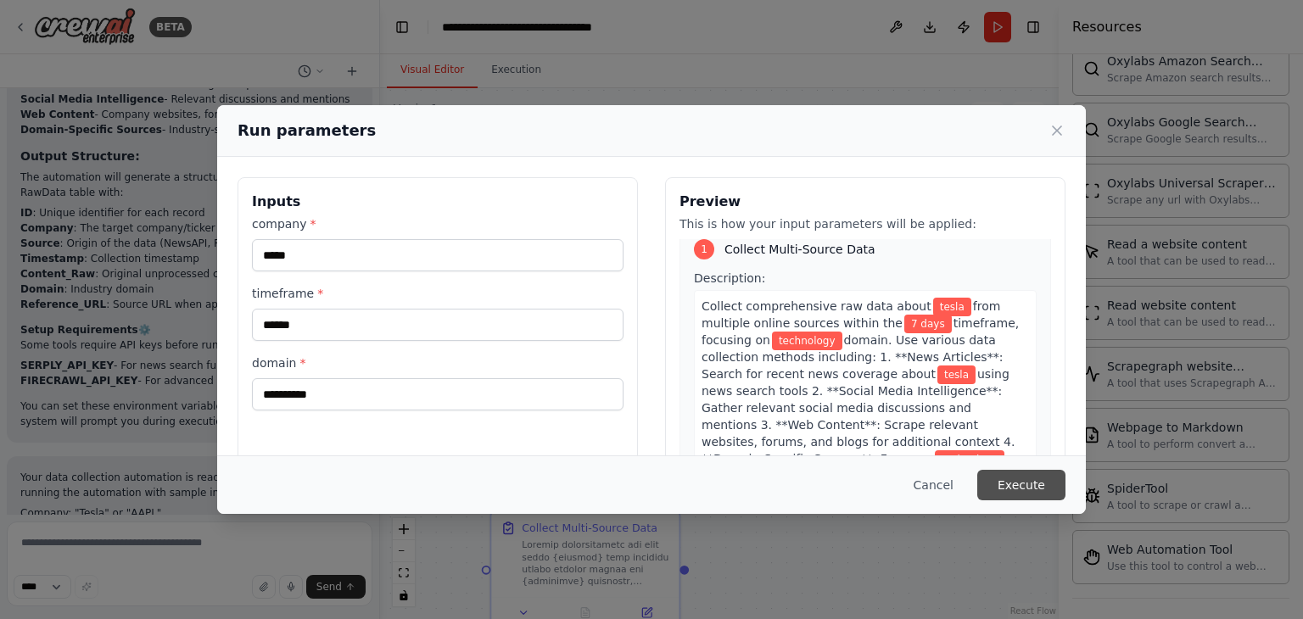
click at [1039, 472] on button "Execute" at bounding box center [1022, 485] width 88 height 31
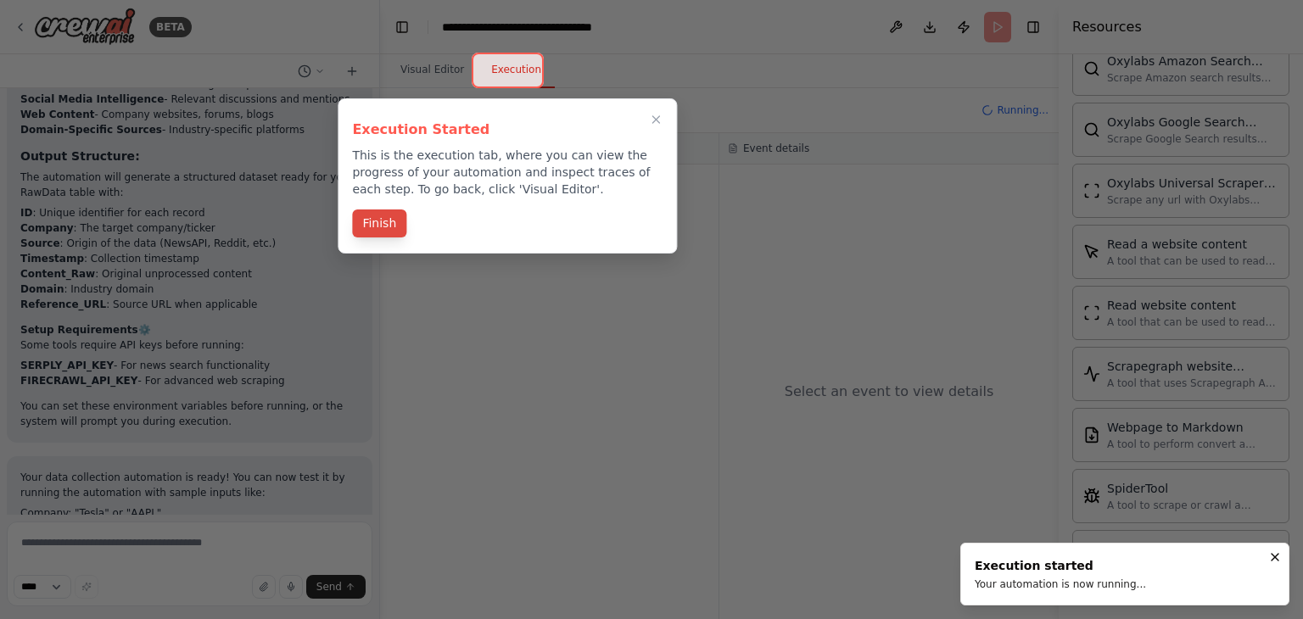
click at [380, 221] on button "Finish" at bounding box center [379, 224] width 54 height 28
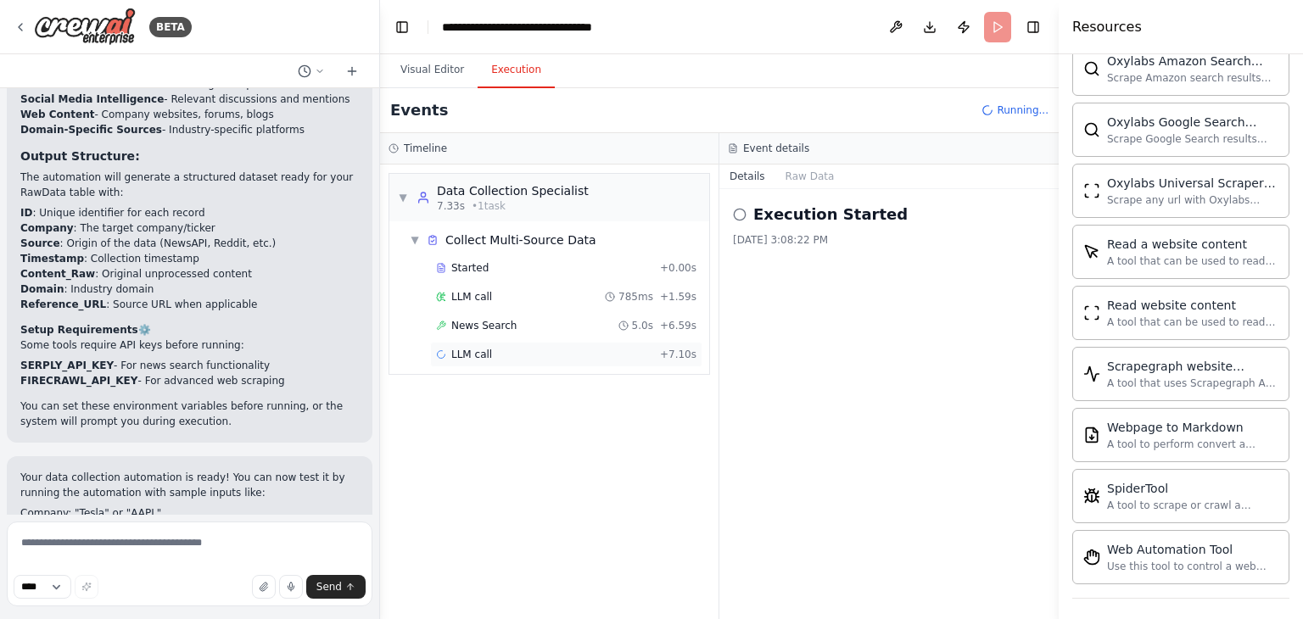
click at [457, 357] on span "LLM call" at bounding box center [471, 355] width 41 height 14
click at [406, 194] on span "▼" at bounding box center [403, 198] width 10 height 14
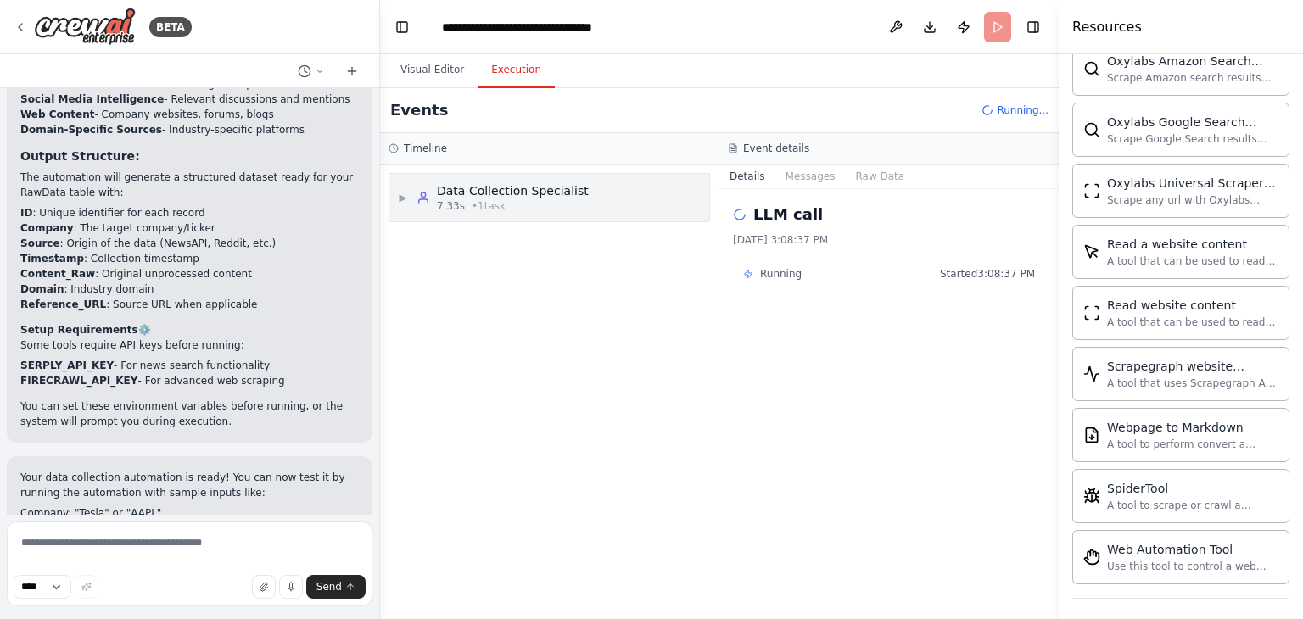
click at [406, 194] on span "▶" at bounding box center [403, 198] width 10 height 14
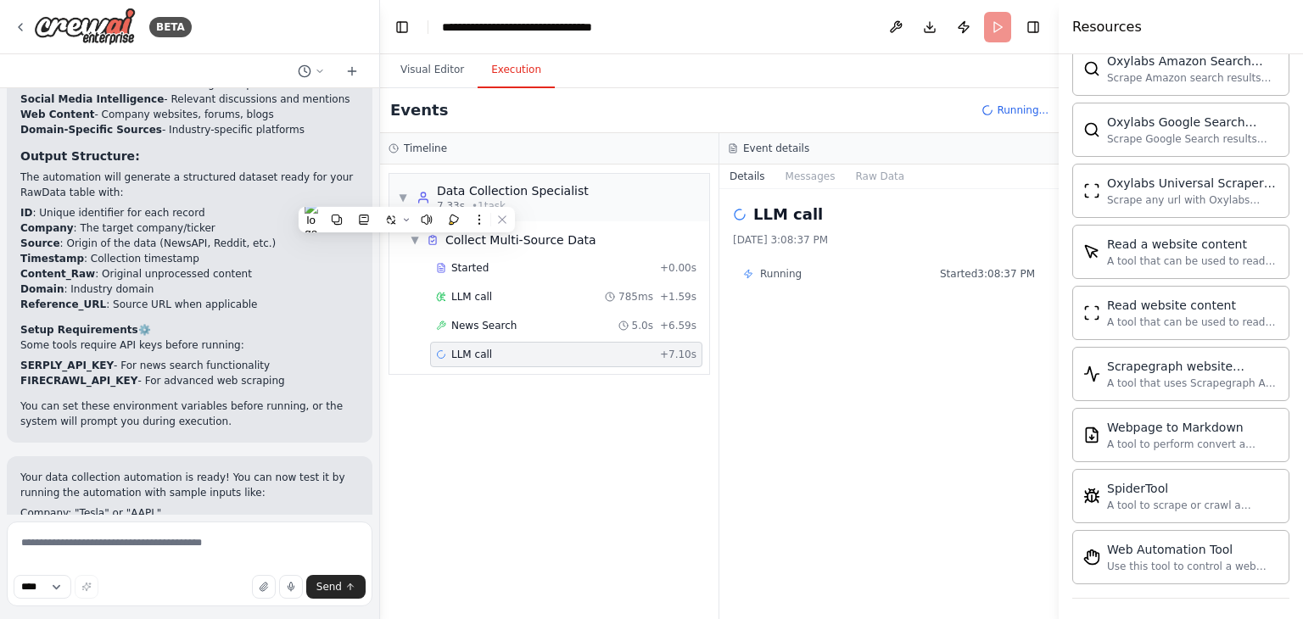
click at [764, 375] on div "LLM call [DATE] 3:08:37 PM Running Started 3:08:37 PM" at bounding box center [889, 404] width 339 height 430
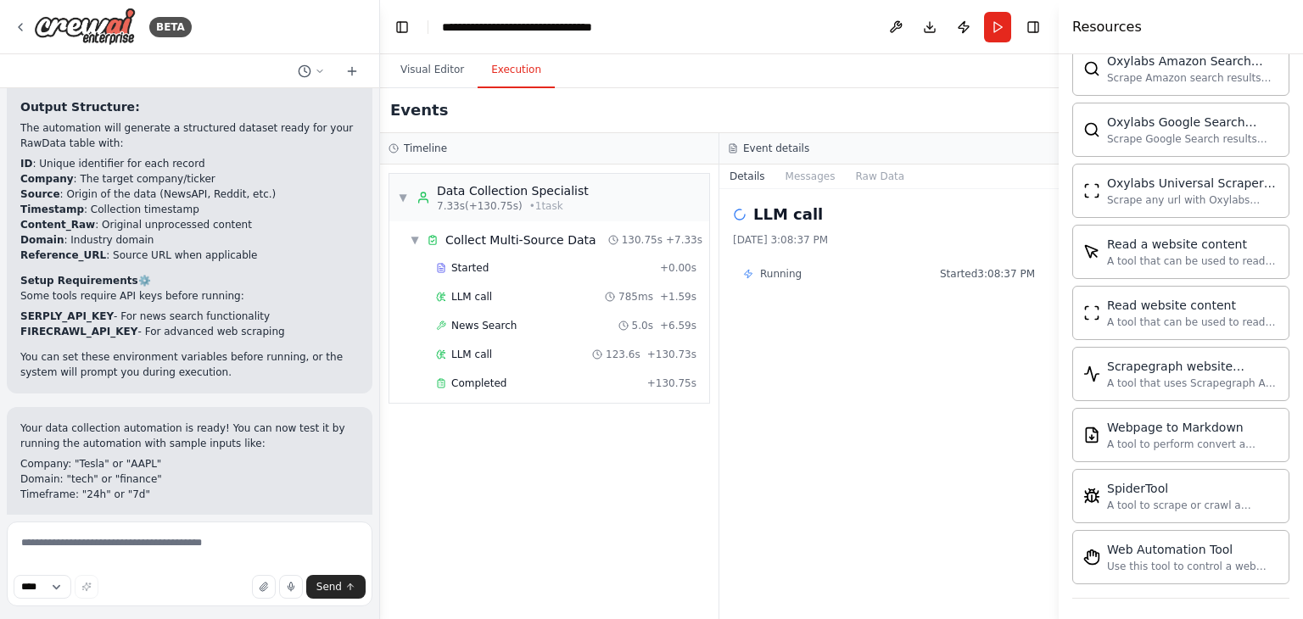
scroll to position [2644, 0]
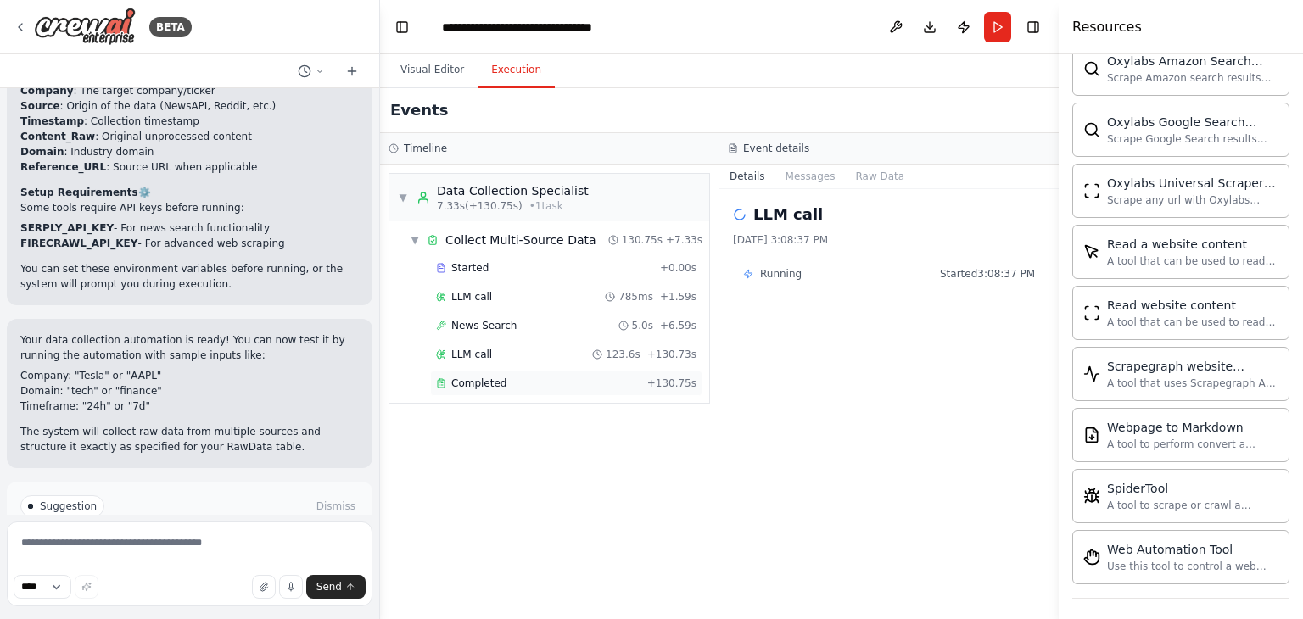
click at [546, 379] on div "Completed" at bounding box center [538, 384] width 204 height 14
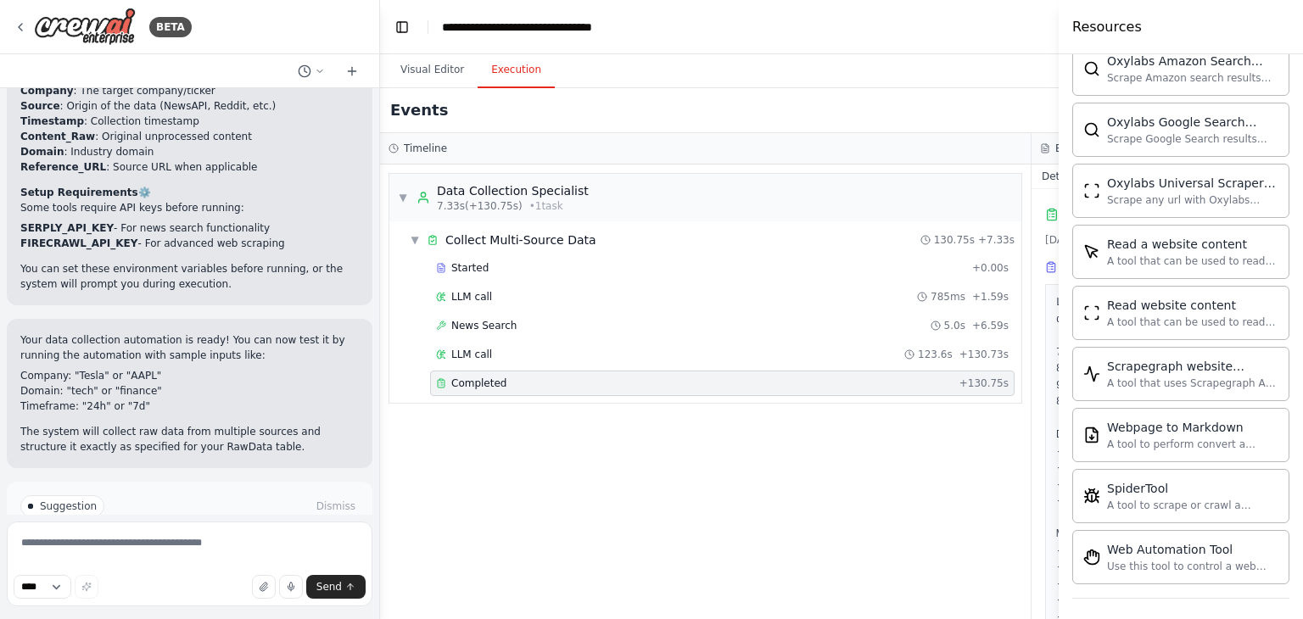
click at [546, 379] on div "Completed" at bounding box center [694, 384] width 517 height 14
drag, startPoint x: 479, startPoint y: 381, endPoint x: 1044, endPoint y: 272, distance: 574.8
click at [479, 381] on span "Completed" at bounding box center [478, 384] width 55 height 14
click at [1021, 269] on div "▼ Data Collection Specialist 7.33s (+130.75s) • 1 task ▼ Collect Multi-Source D…" at bounding box center [705, 392] width 651 height 455
click at [927, 442] on div "▼ Data Collection Specialist 7.33s (+130.75s) • 1 task ▼ Collect Multi-Source D…" at bounding box center [705, 392] width 651 height 455
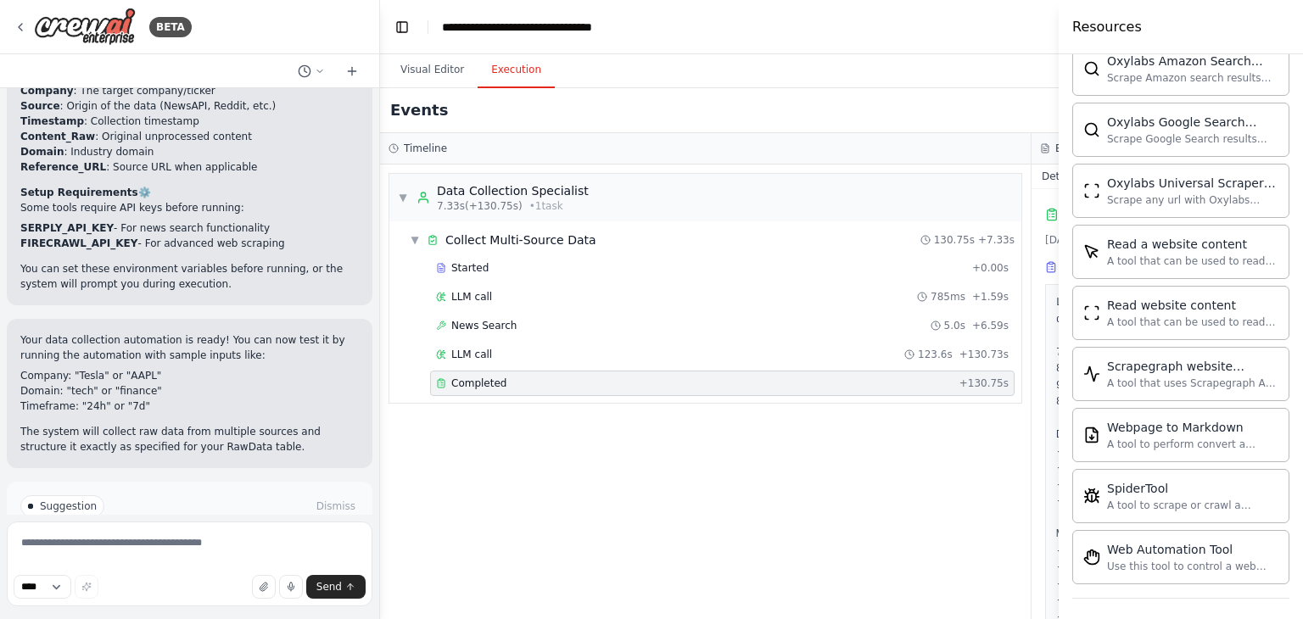
click at [452, 378] on span "Completed" at bounding box center [478, 384] width 55 height 14
click at [458, 354] on span "LLM call" at bounding box center [471, 355] width 41 height 14
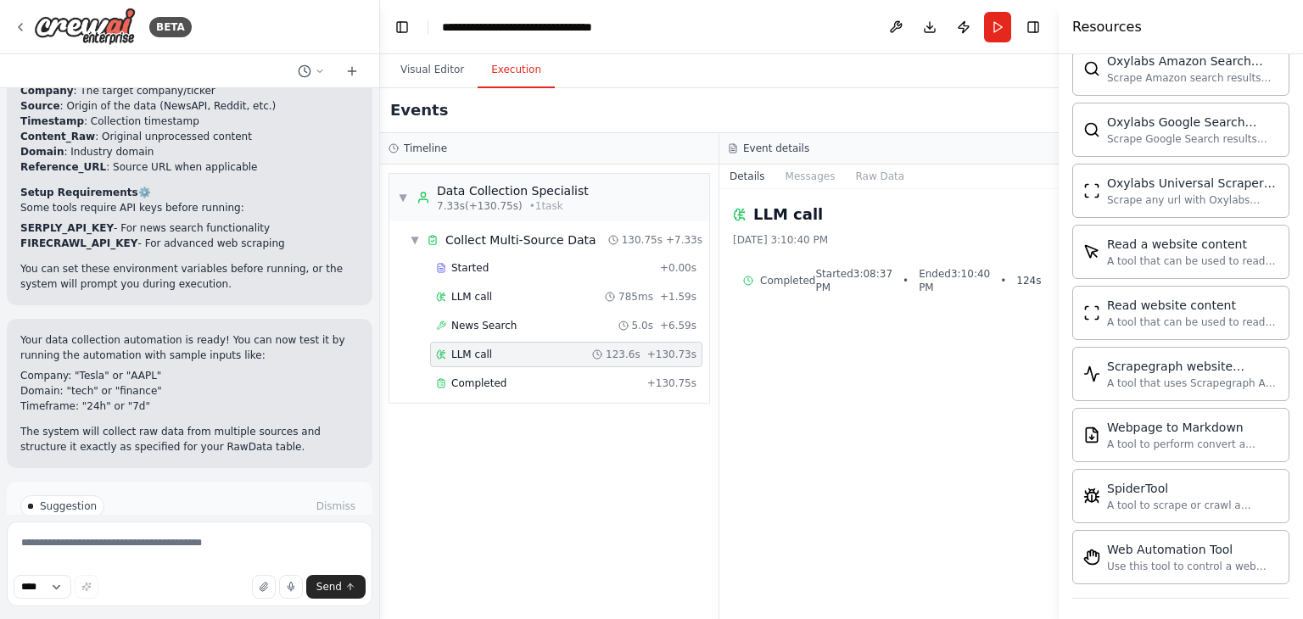
click at [764, 283] on span "Completed" at bounding box center [787, 281] width 55 height 14
click at [858, 269] on span "Started 3:08:37 PM" at bounding box center [853, 280] width 77 height 27
click at [818, 182] on button "Messages" at bounding box center [811, 177] width 70 height 24
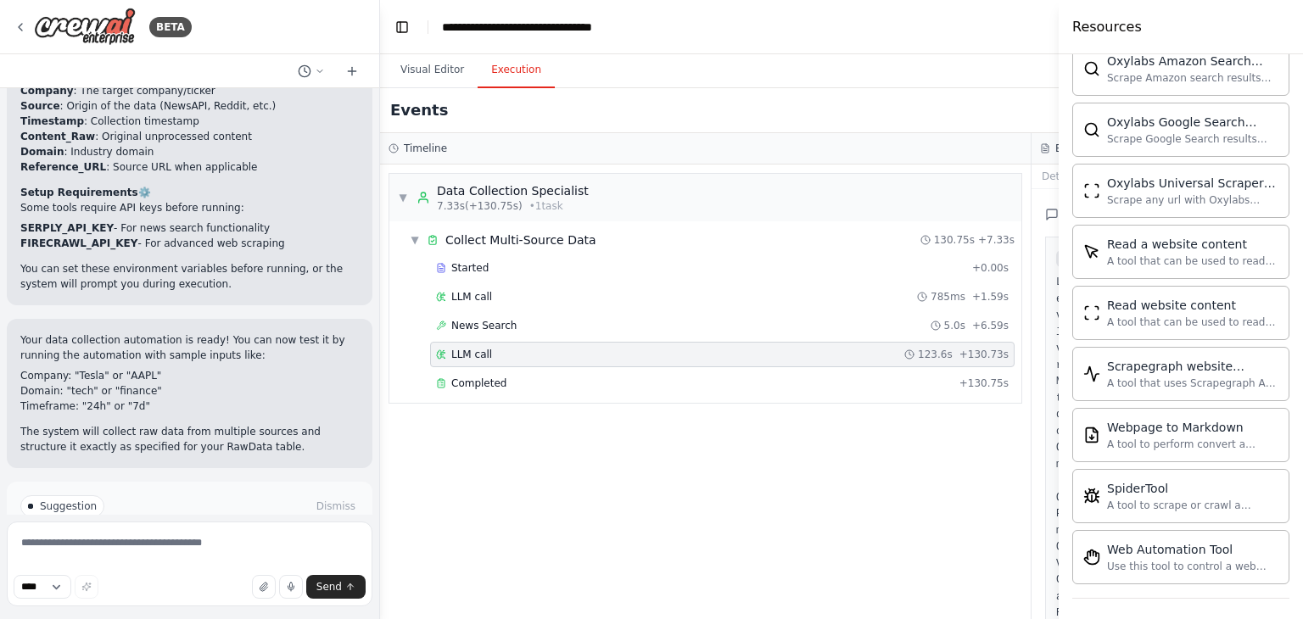
click at [1073, 36] on h4 "Resources" at bounding box center [1108, 27] width 70 height 20
click at [1104, 25] on h4 "Resources" at bounding box center [1108, 27] width 70 height 20
click at [1045, 31] on header "**********" at bounding box center [1031, 27] width 1303 height 54
drag, startPoint x: 748, startPoint y: 357, endPoint x: 735, endPoint y: 365, distance: 15.6
click at [747, 357] on div "LLM call 123.6s + 130.73s" at bounding box center [722, 355] width 573 height 14
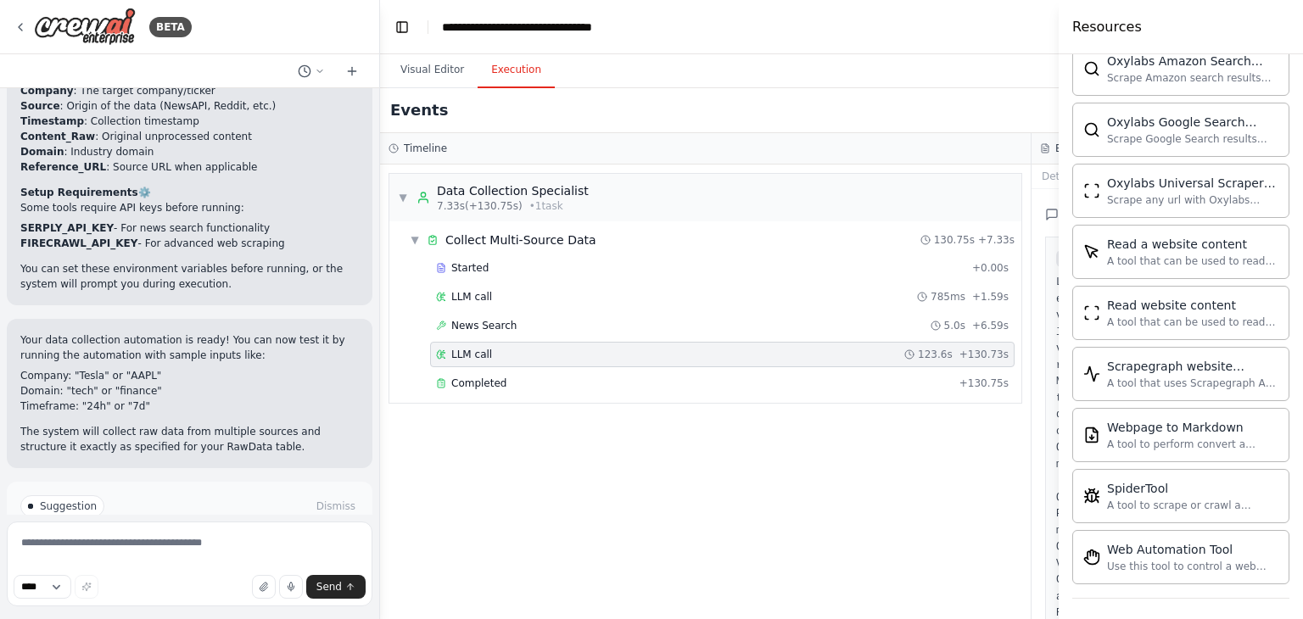
click at [723, 395] on div "Started + 0.00s LLM call 785ms + 1.59s News Search 5.0s + 6.59s LLM call 123.6s…" at bounding box center [712, 327] width 619 height 144
click at [679, 373] on div "Completed + 130.75s" at bounding box center [722, 383] width 585 height 25
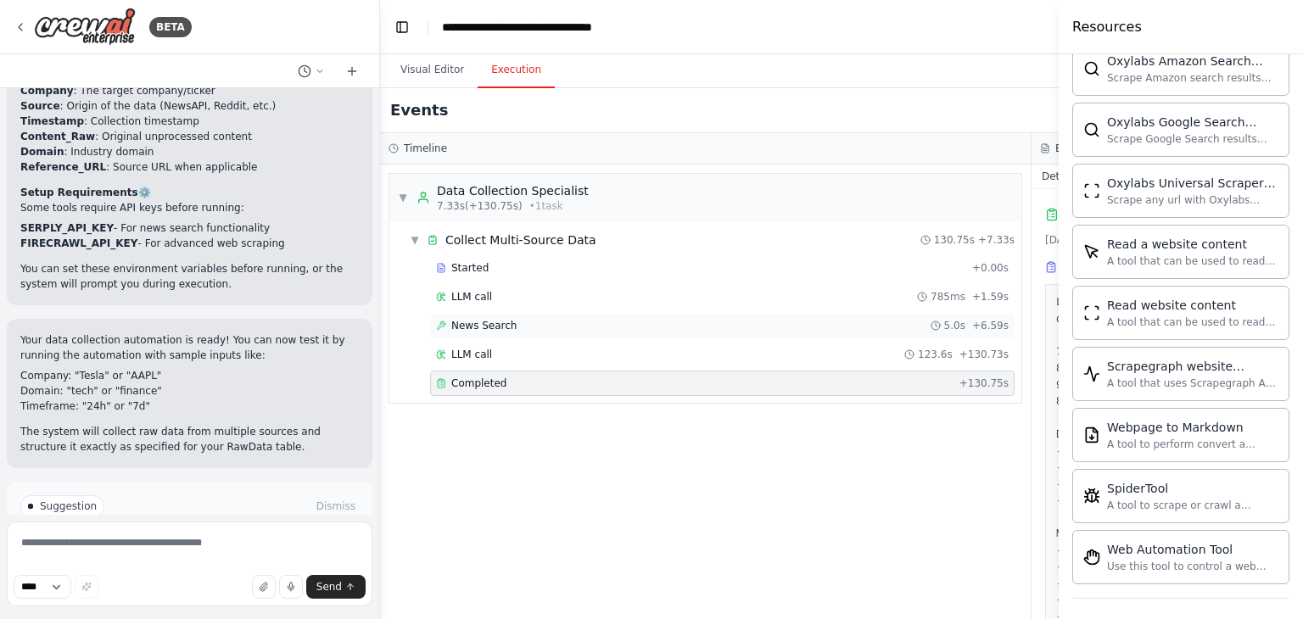
click at [559, 337] on div "News Search 5.0s + 6.59s" at bounding box center [722, 325] width 585 height 25
click at [557, 328] on div "News Search 5.0s + 6.59s" at bounding box center [722, 326] width 573 height 14
click at [559, 353] on div "LLM call 123.6s + 130.73s" at bounding box center [722, 355] width 573 height 14
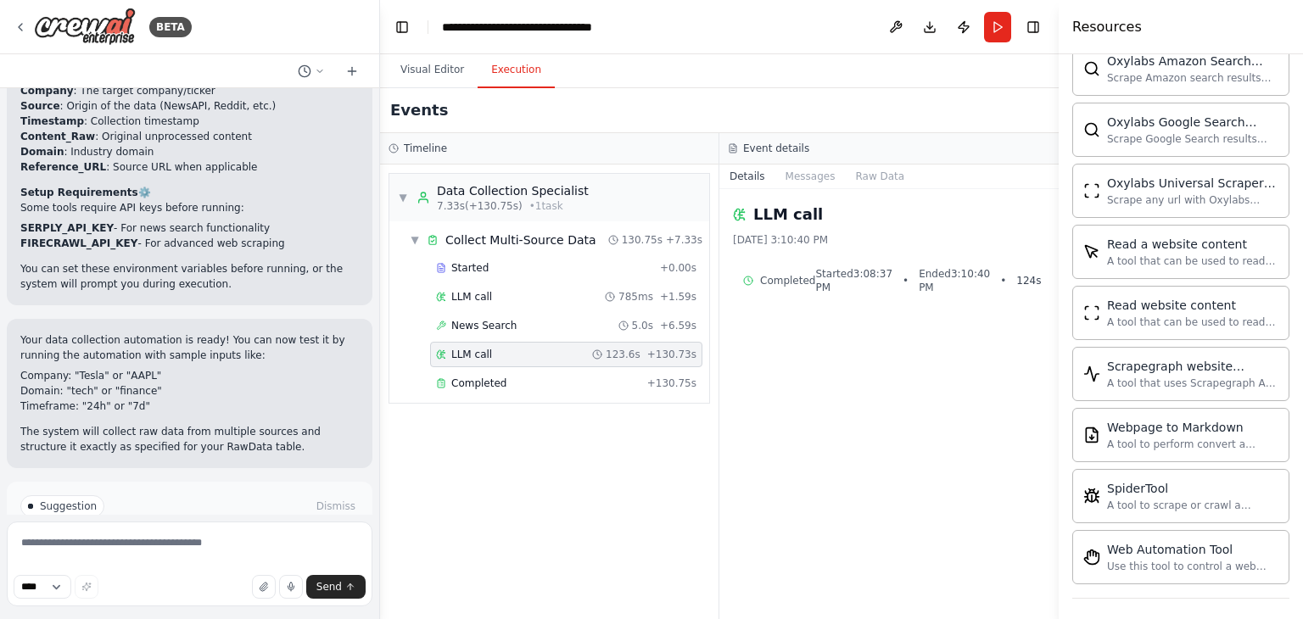
click at [861, 274] on span "Started 3:08:37 PM" at bounding box center [853, 280] width 77 height 27
click at [1023, 283] on span "124 s" at bounding box center [1029, 281] width 25 height 14
drag, startPoint x: 1005, startPoint y: 284, endPoint x: 967, endPoint y: 317, distance: 49.9
click at [974, 330] on div "LLM call [DATE] 3:10:40 PM Completed Started 3:08:37 PM • Ended 3:10:40 PM • 12…" at bounding box center [889, 404] width 339 height 430
click at [967, 317] on div "LLM call [DATE] 3:10:40 PM Completed Started 3:08:37 PM • Ended 3:10:40 PM • 12…" at bounding box center [889, 404] width 339 height 430
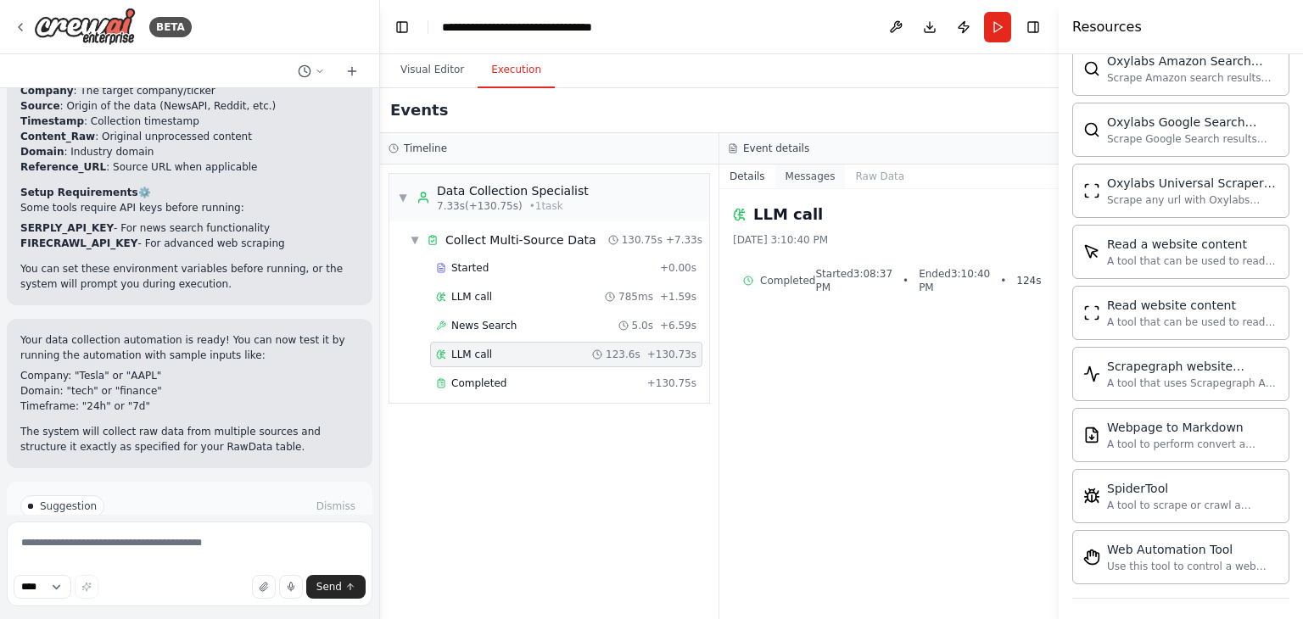
click at [810, 174] on button "Messages" at bounding box center [811, 177] width 70 height 24
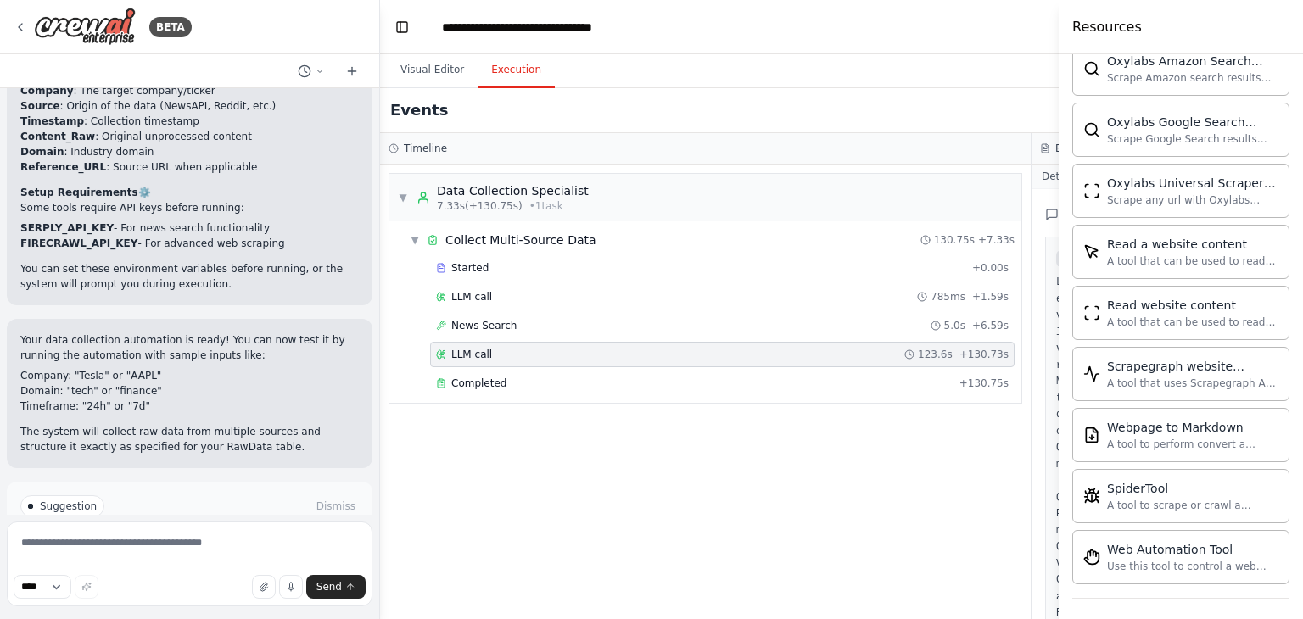
click at [1048, 177] on button "Details" at bounding box center [1060, 177] width 56 height 24
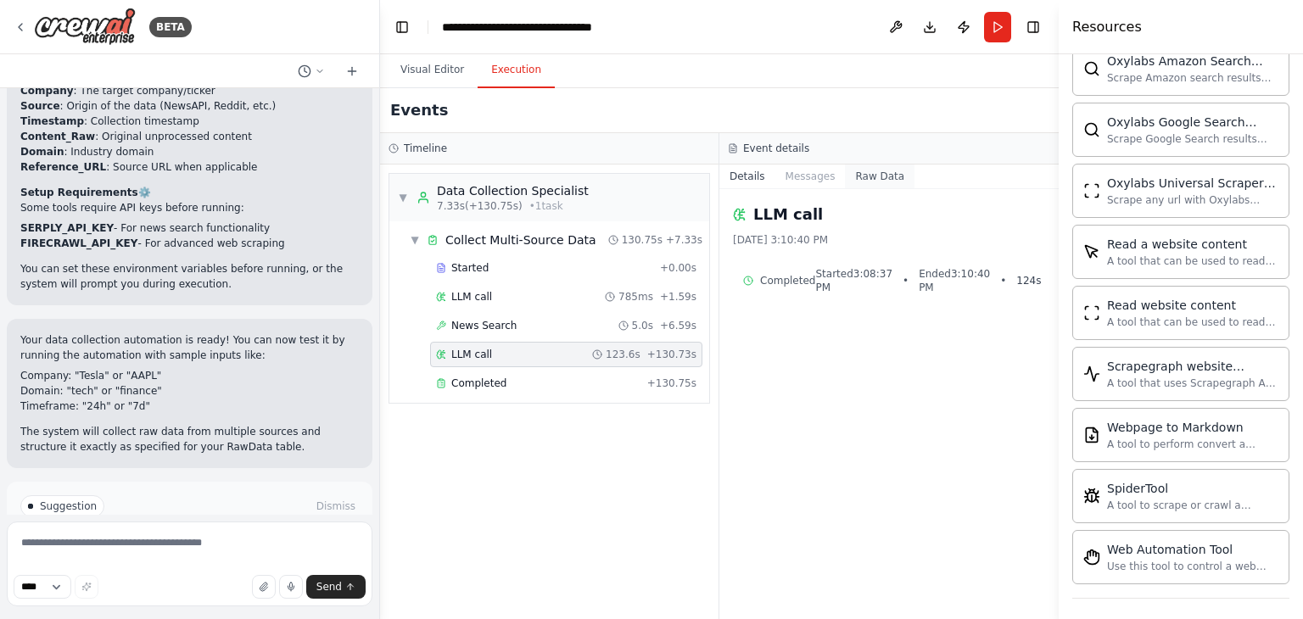
click at [846, 182] on button "Raw Data" at bounding box center [880, 177] width 70 height 24
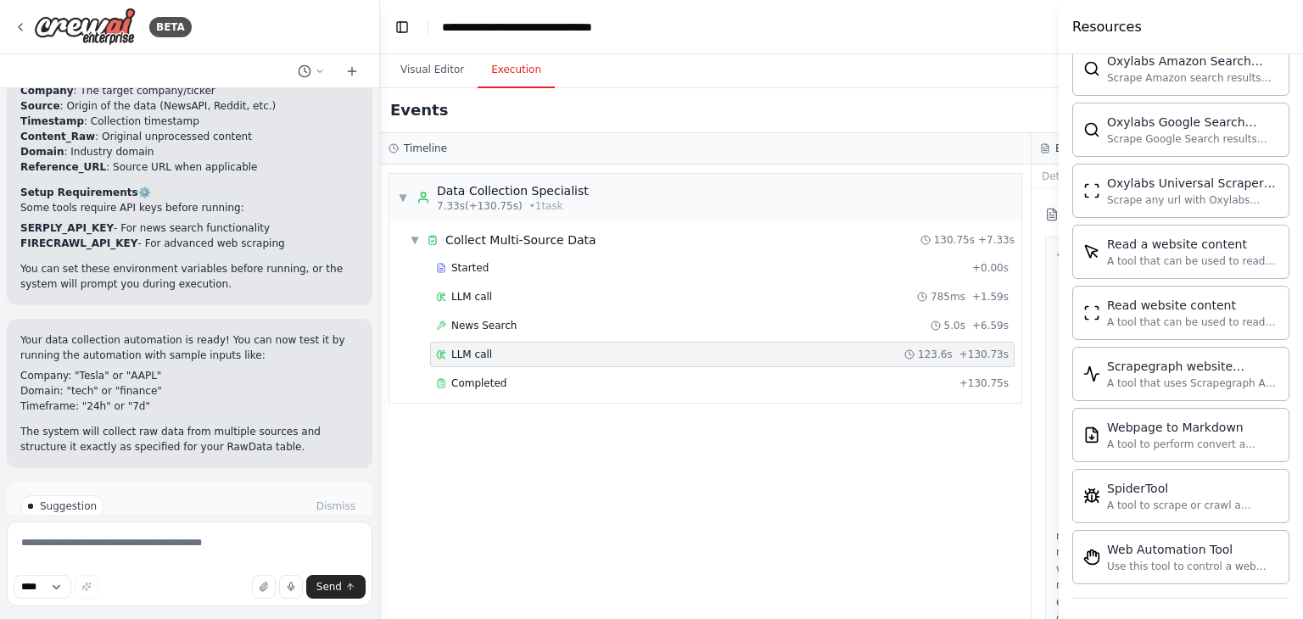
click at [704, 395] on div "Started + 0.00s LLM call 785ms + 1.59s News Search 5.0s + 6.59s LLM call 123.6s…" at bounding box center [712, 327] width 619 height 144
click at [1042, 170] on button "Details" at bounding box center [1060, 177] width 56 height 24
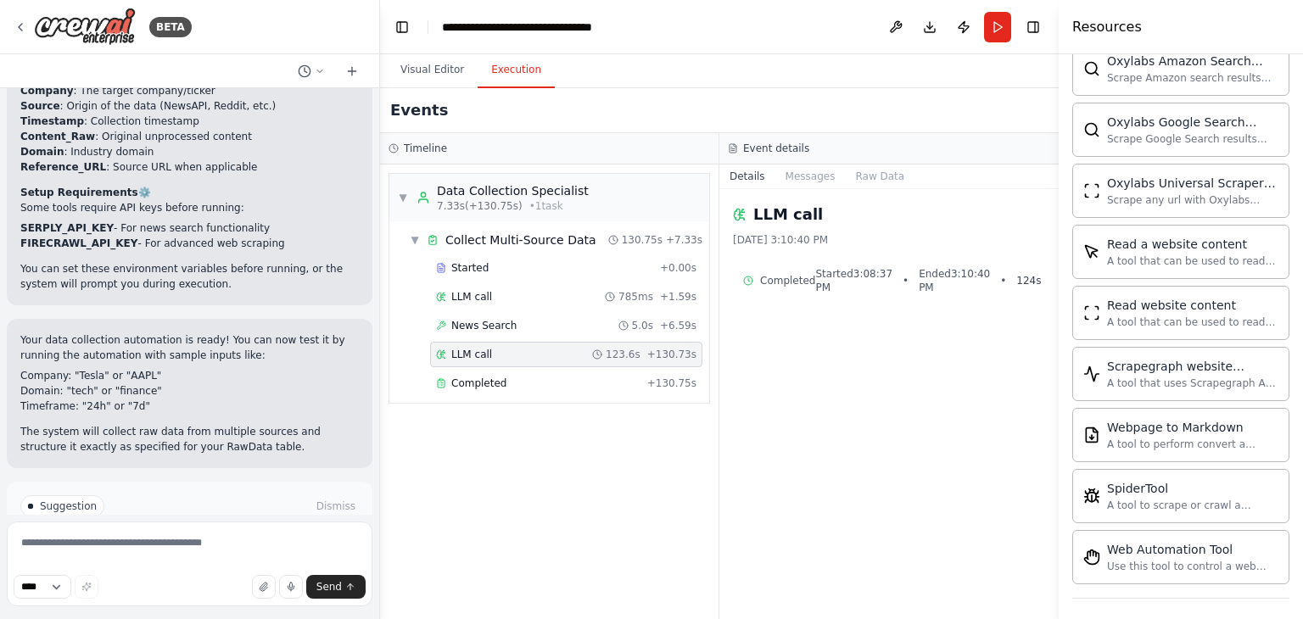
drag, startPoint x: 1303, startPoint y: 449, endPoint x: 1303, endPoint y: 374, distance: 74.7
click at [1303, 373] on div at bounding box center [1303, 309] width 1 height 619
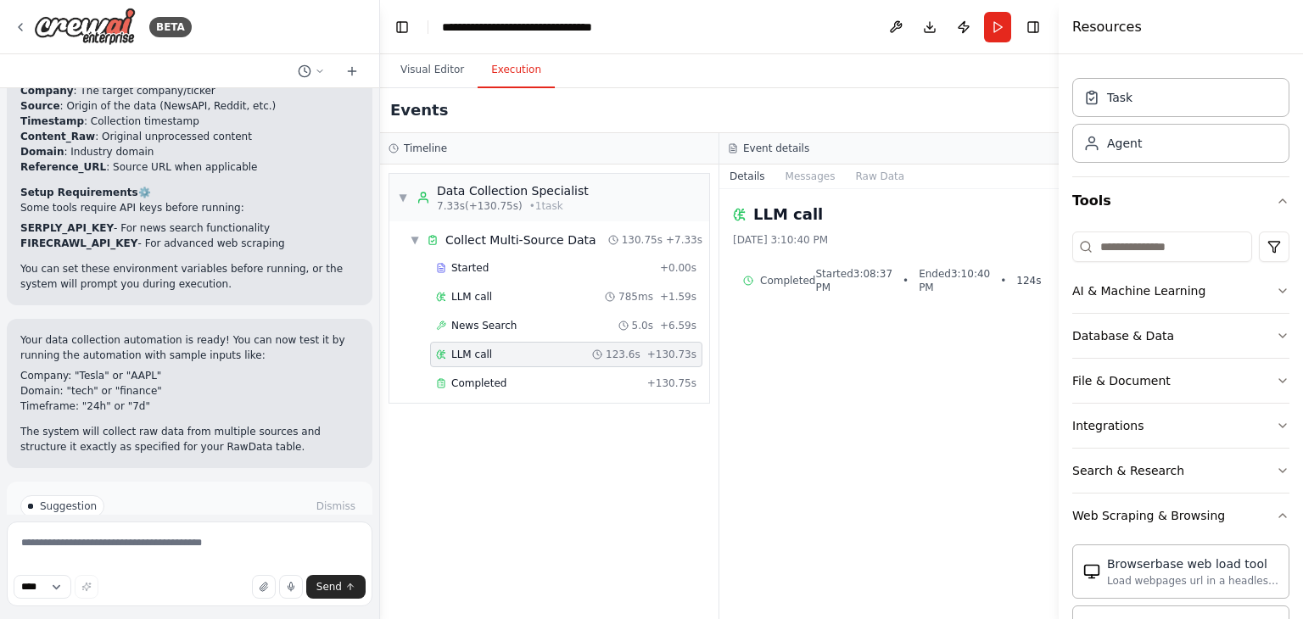
scroll to position [0, 0]
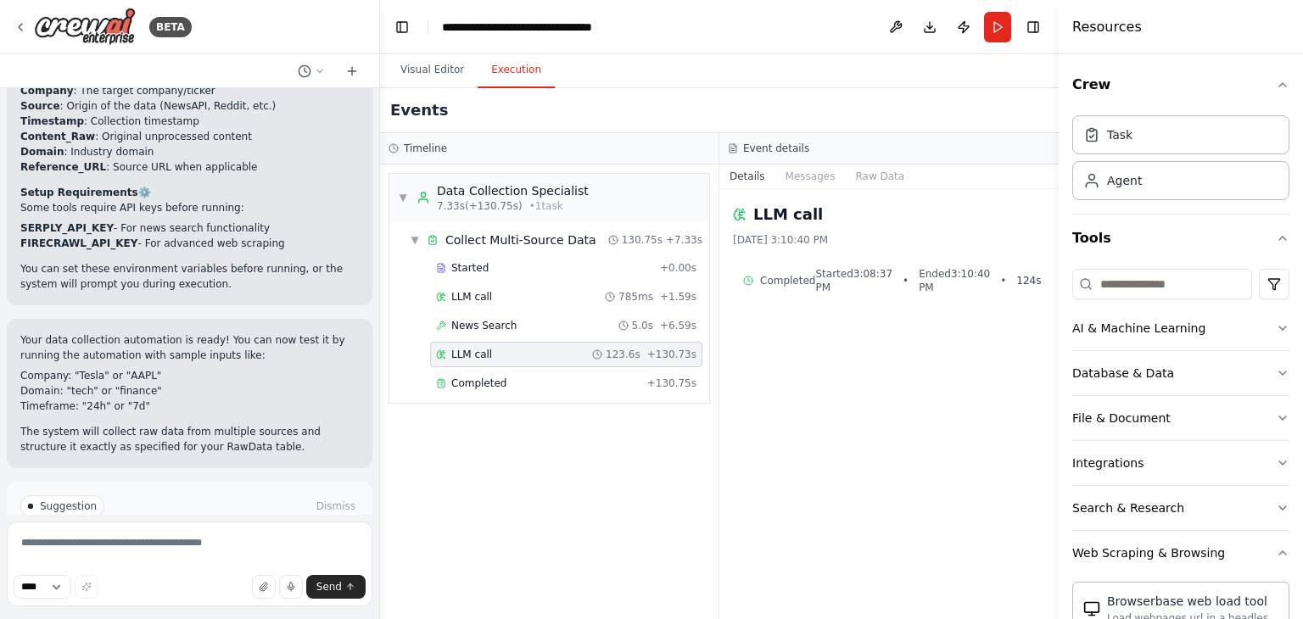
click at [1279, 86] on div "Crew Task Agent Tools AI & Machine Learning Database & Data File & Document Int…" at bounding box center [1181, 336] width 244 height 565
click at [1276, 85] on icon "button" at bounding box center [1283, 85] width 14 height 14
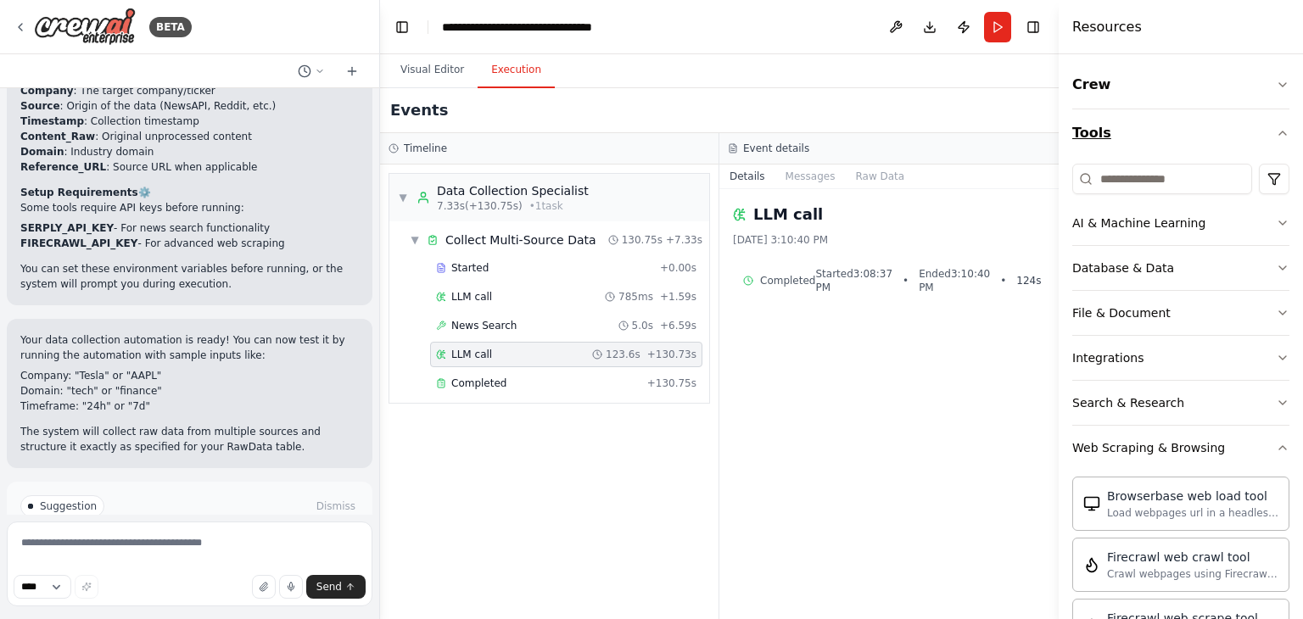
click at [1276, 133] on icon "button" at bounding box center [1283, 133] width 14 height 14
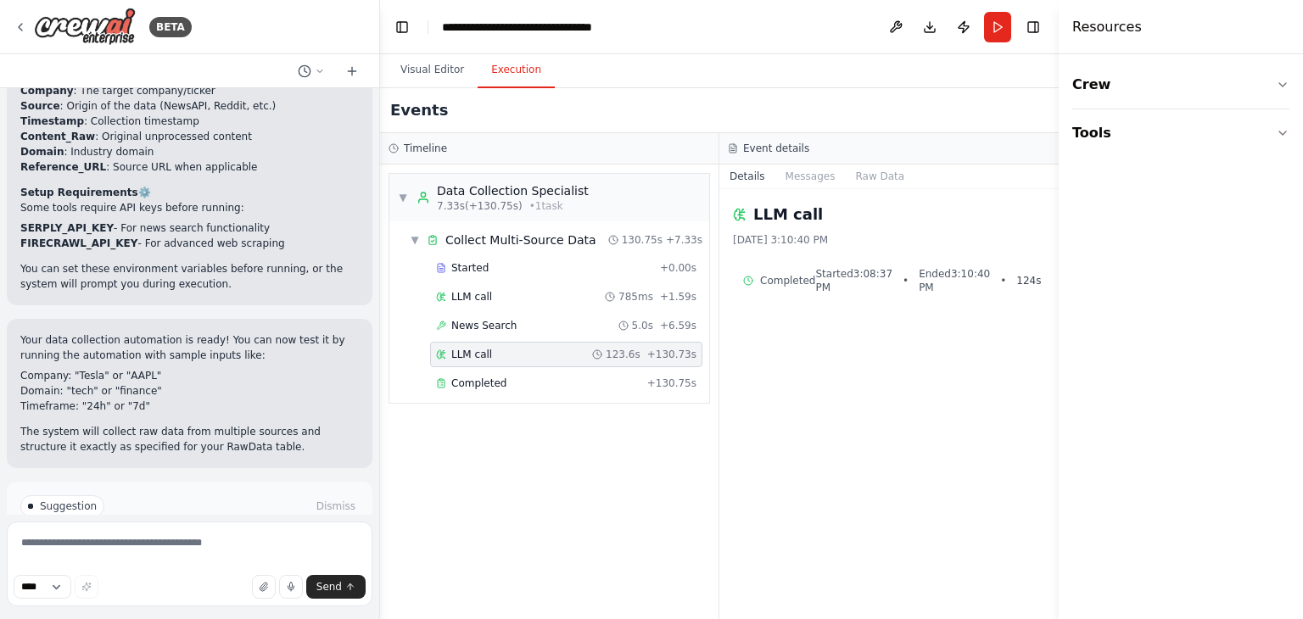
click at [1083, 32] on h4 "Resources" at bounding box center [1108, 27] width 70 height 20
click at [1039, 35] on button "Toggle Right Sidebar" at bounding box center [1034, 27] width 24 height 24
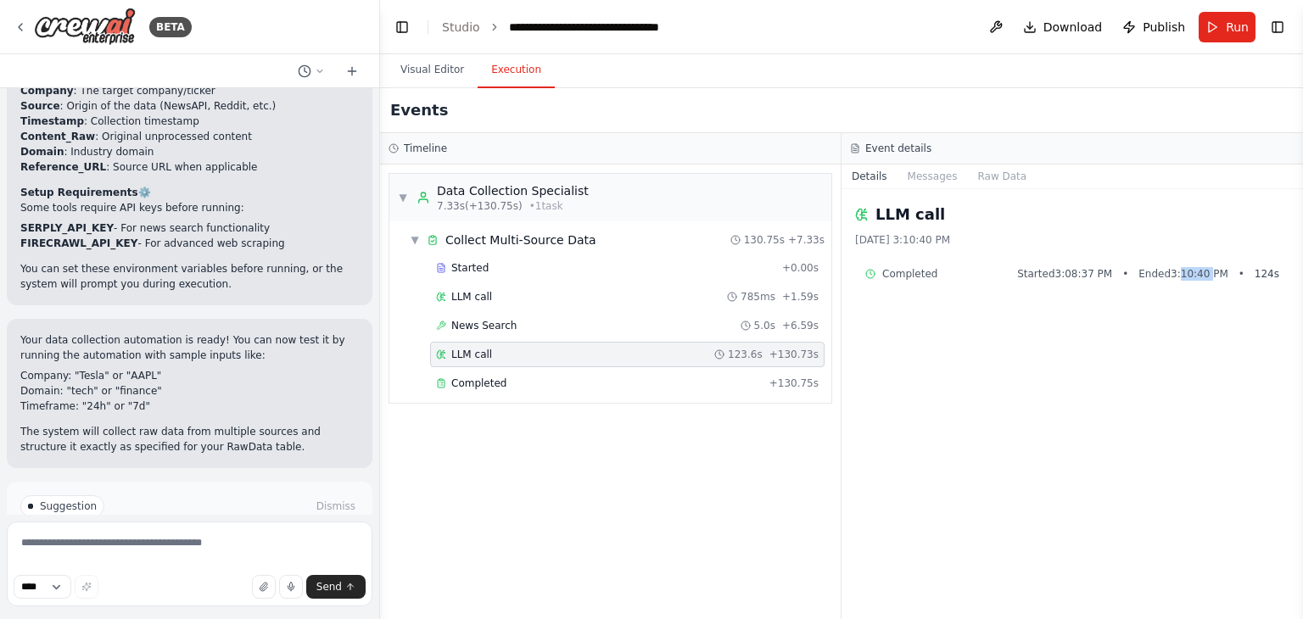
drag, startPoint x: 1219, startPoint y: 283, endPoint x: 1172, endPoint y: 272, distance: 48.6
click at [1190, 279] on div "Completed Started 3:08:37 PM • Ended 3:10:40 PM • 124 s" at bounding box center [1072, 274] width 434 height 27
click at [988, 181] on button "Raw Data" at bounding box center [1002, 177] width 70 height 24
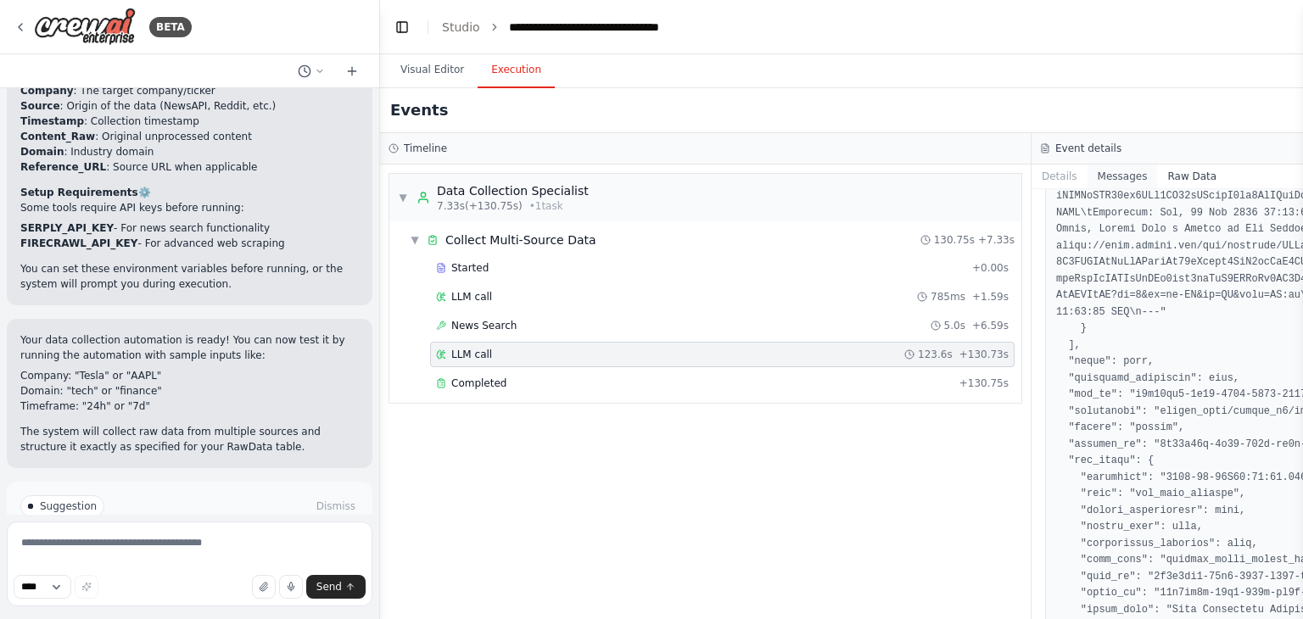
scroll to position [2250, 0]
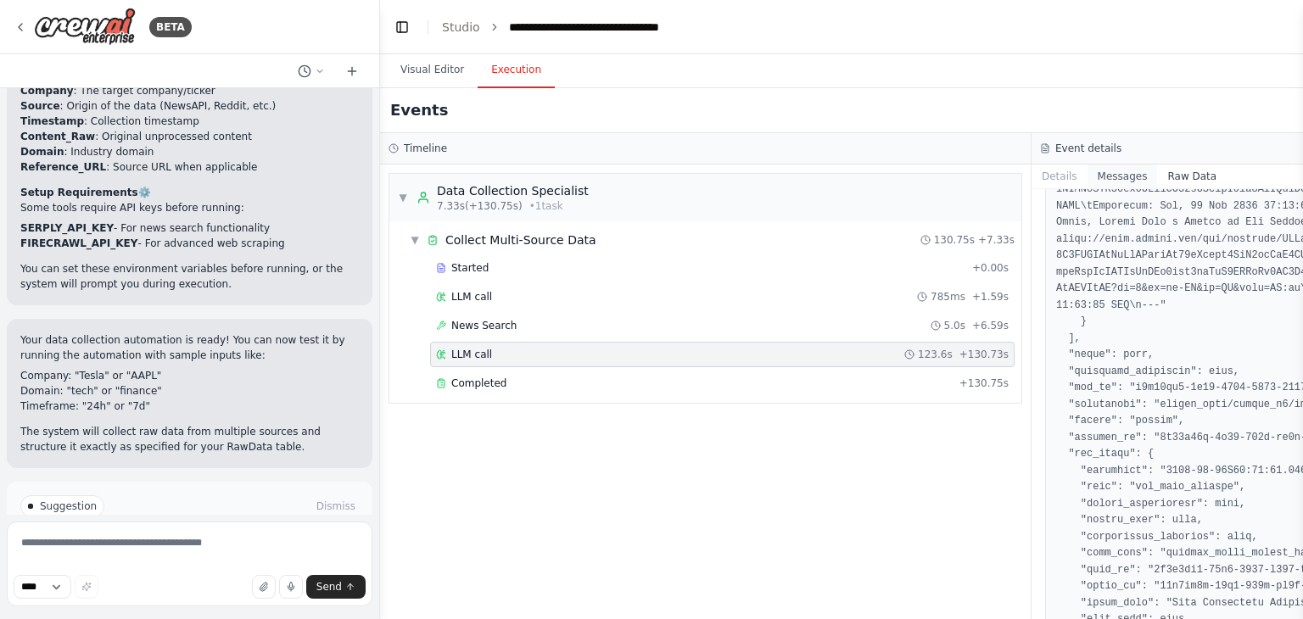
click at [1123, 177] on button "Messages" at bounding box center [1123, 177] width 70 height 24
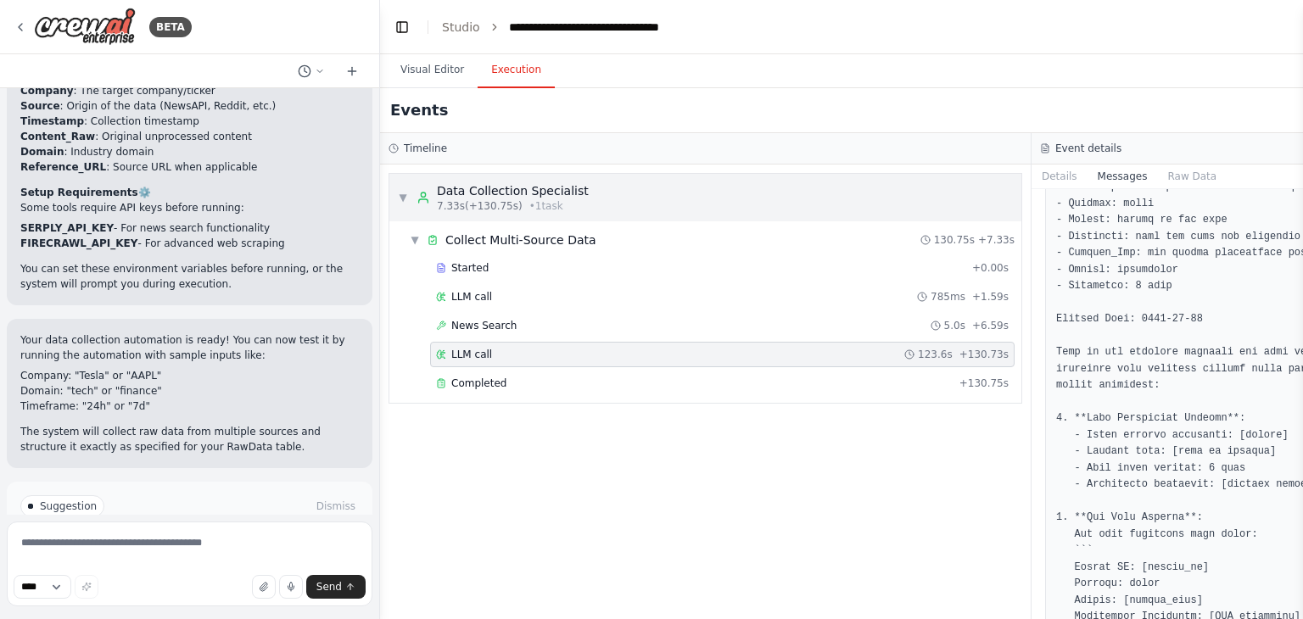
scroll to position [1180, 0]
click at [410, 198] on div "▼ Data Collection Specialist 7.33s (+130.75s) • 1 task" at bounding box center [493, 197] width 191 height 31
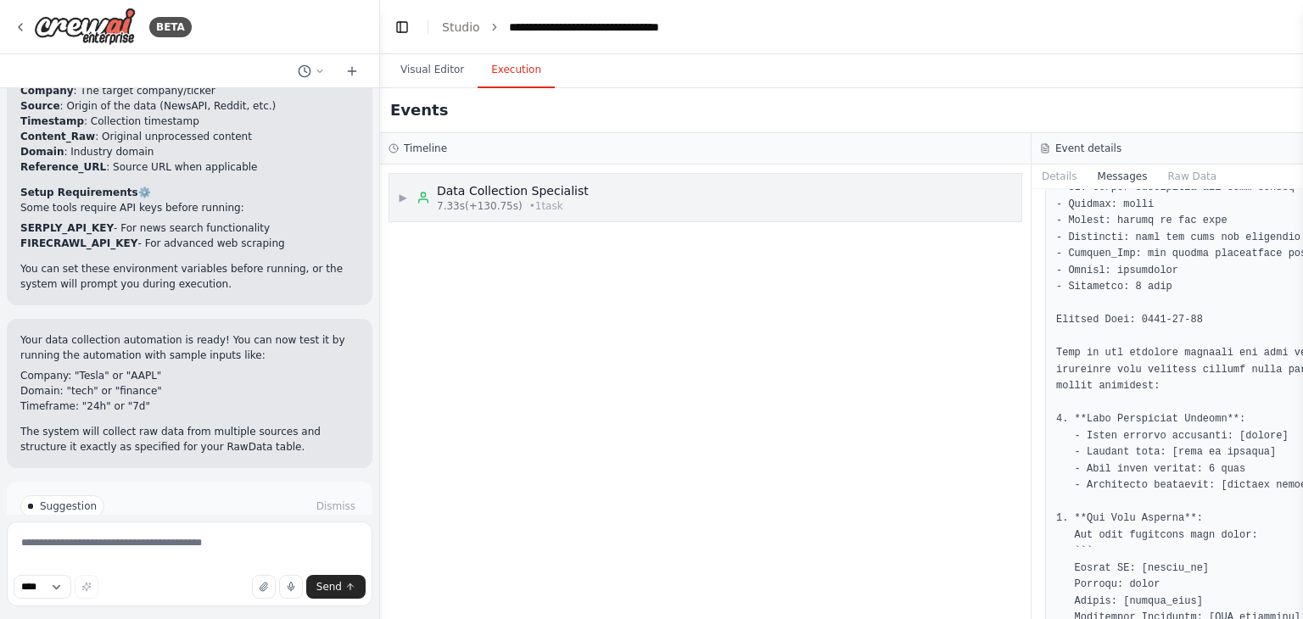
click at [408, 198] on span "▶" at bounding box center [403, 198] width 10 height 14
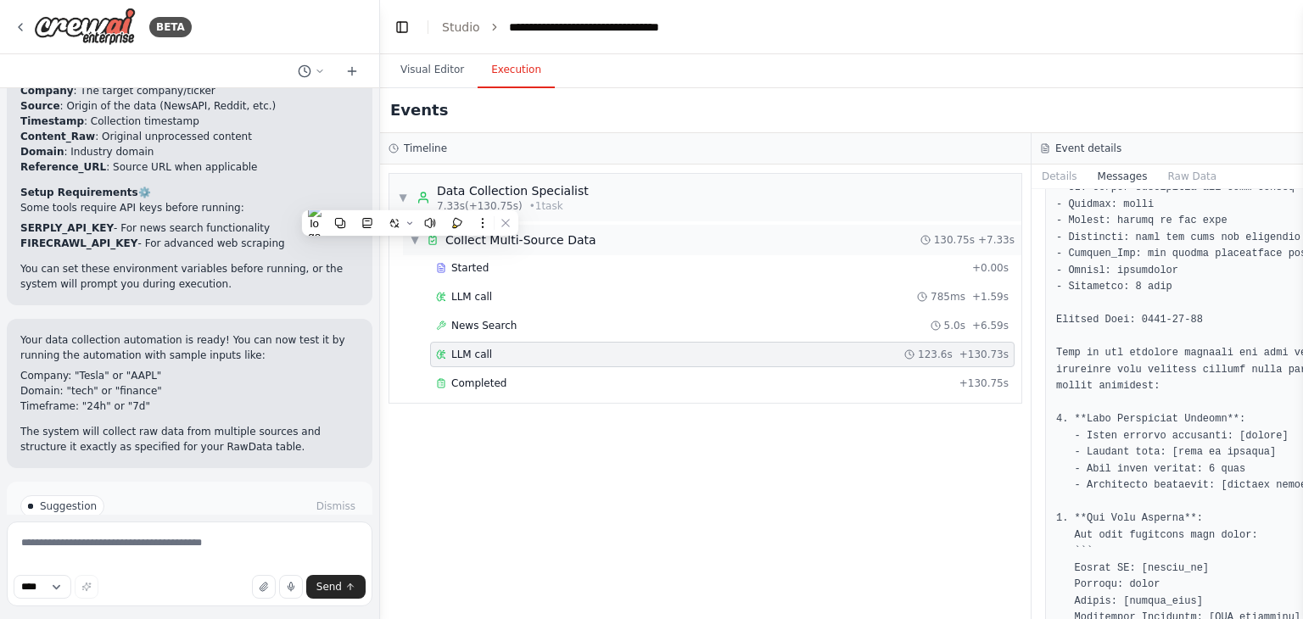
click at [431, 239] on icon at bounding box center [433, 240] width 12 height 12
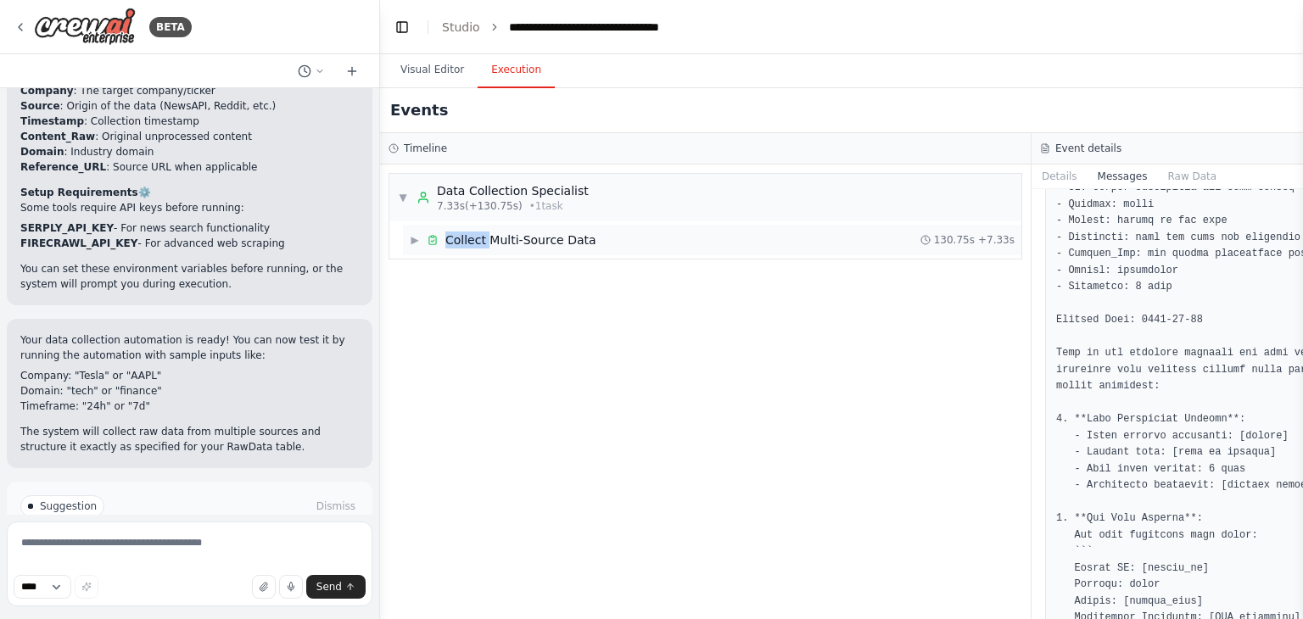
click at [431, 239] on icon at bounding box center [433, 240] width 12 height 12
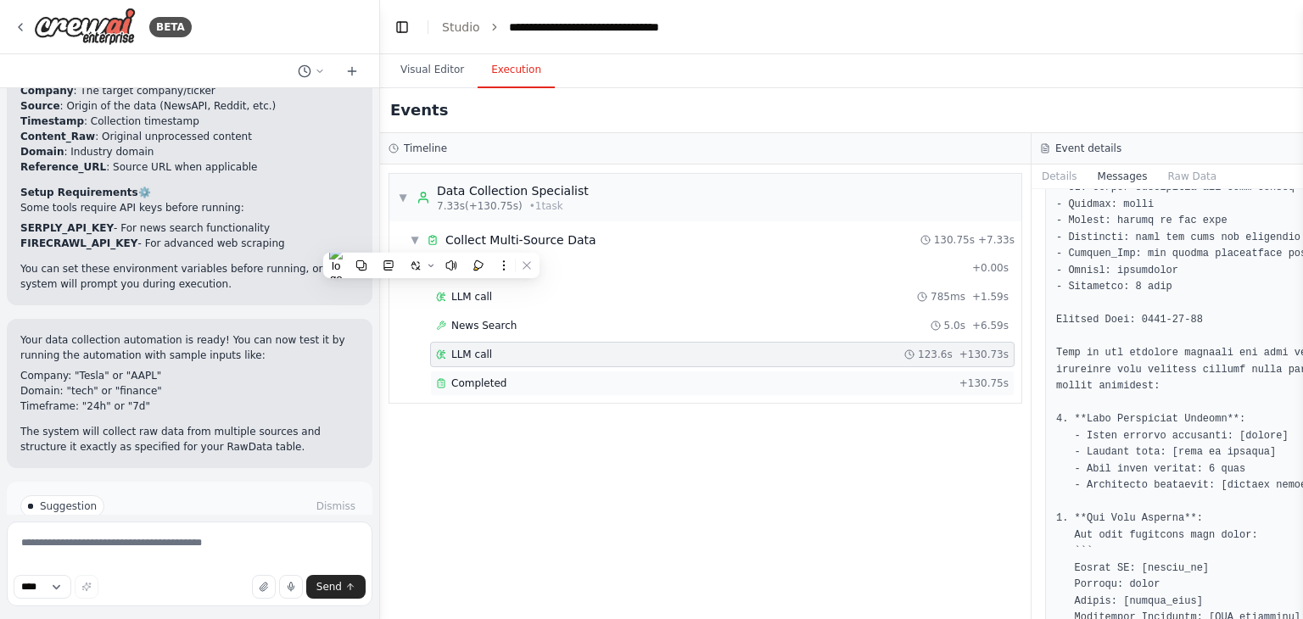
click at [513, 377] on div "Completed" at bounding box center [694, 384] width 517 height 14
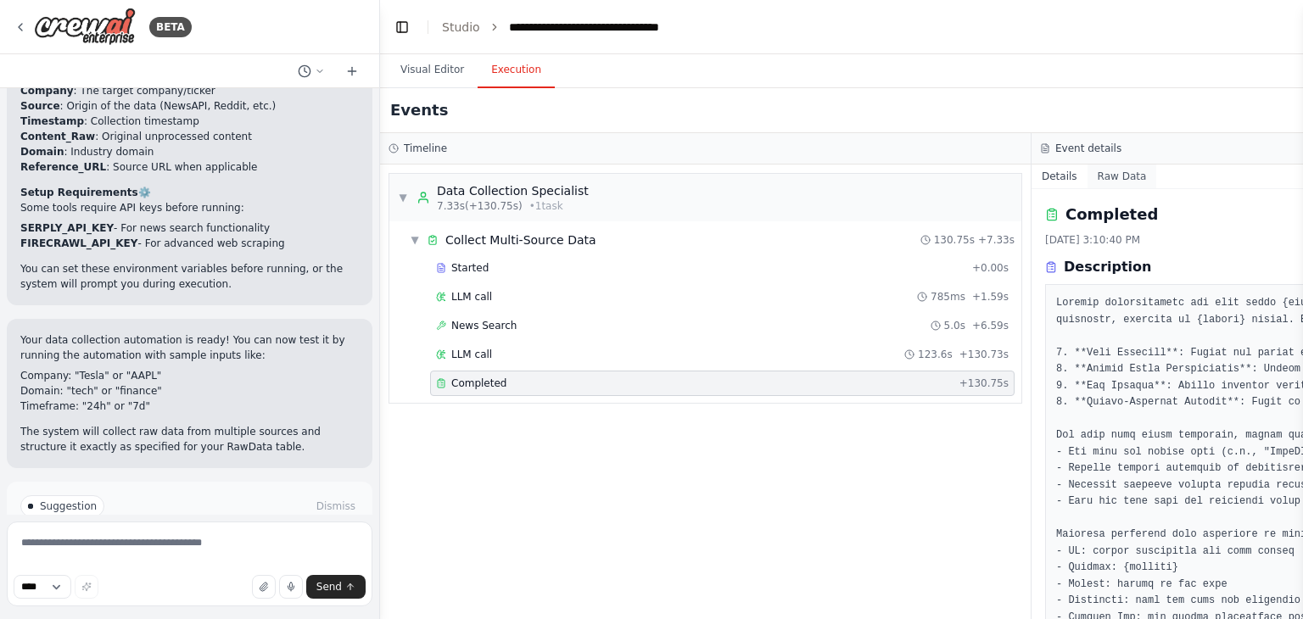
click at [1119, 179] on button "Raw Data" at bounding box center [1123, 177] width 70 height 24
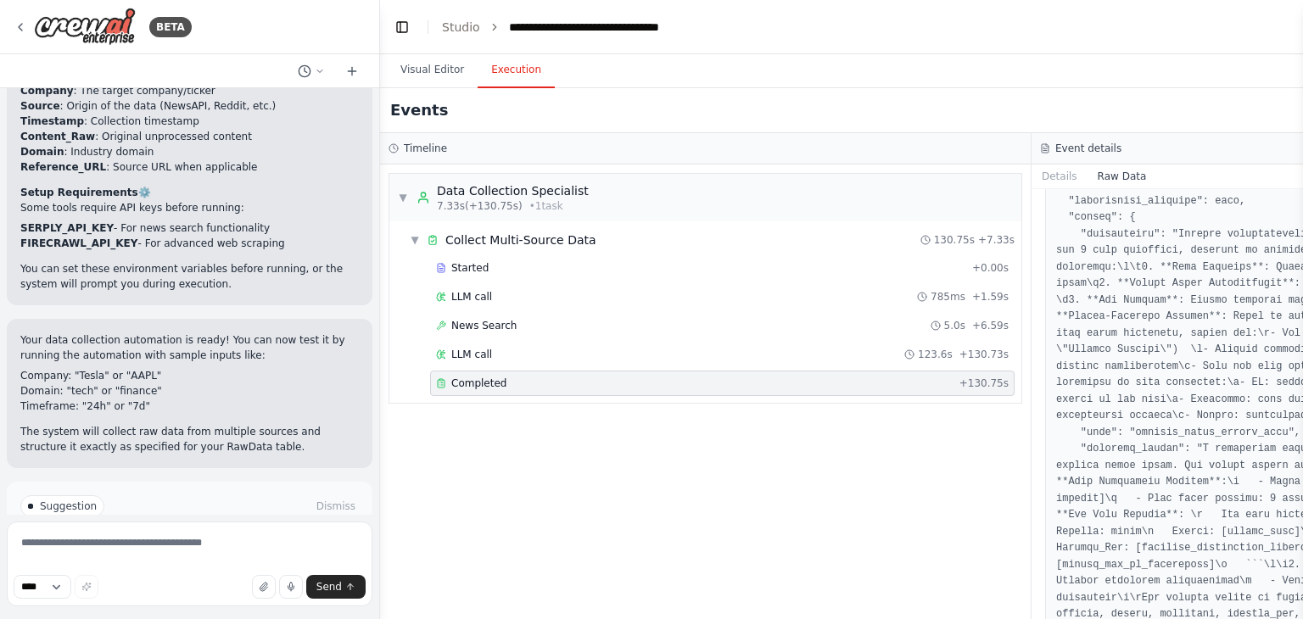
scroll to position [0, 0]
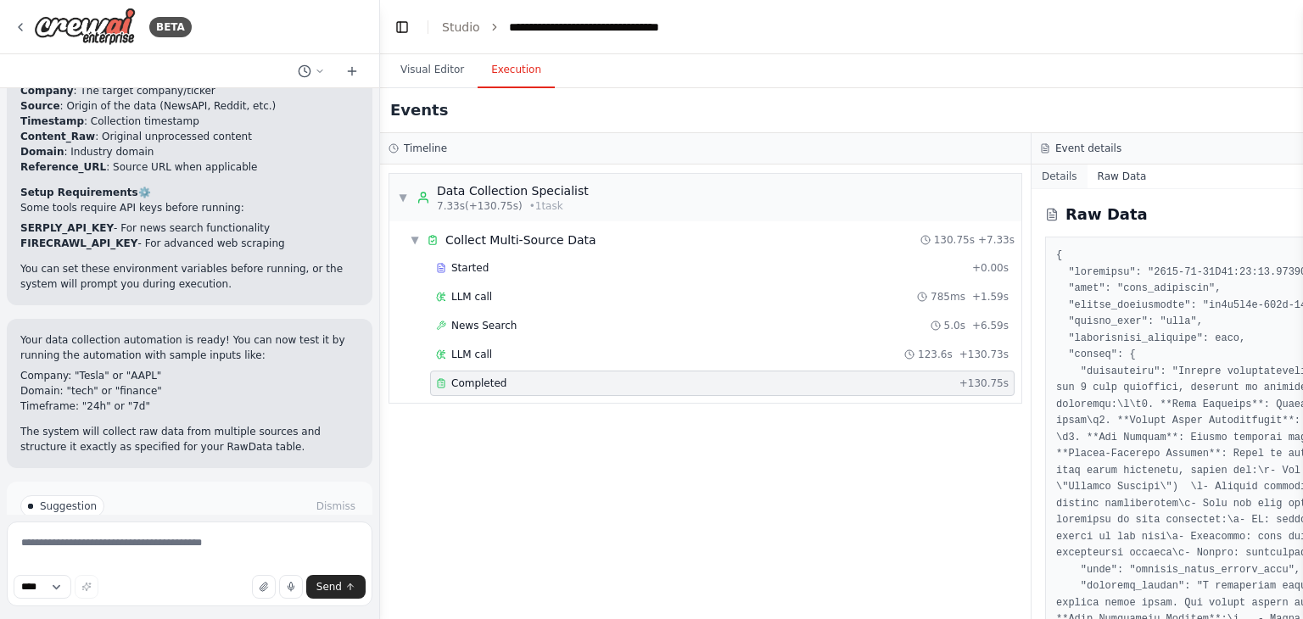
click at [1067, 182] on button "Details" at bounding box center [1060, 177] width 56 height 24
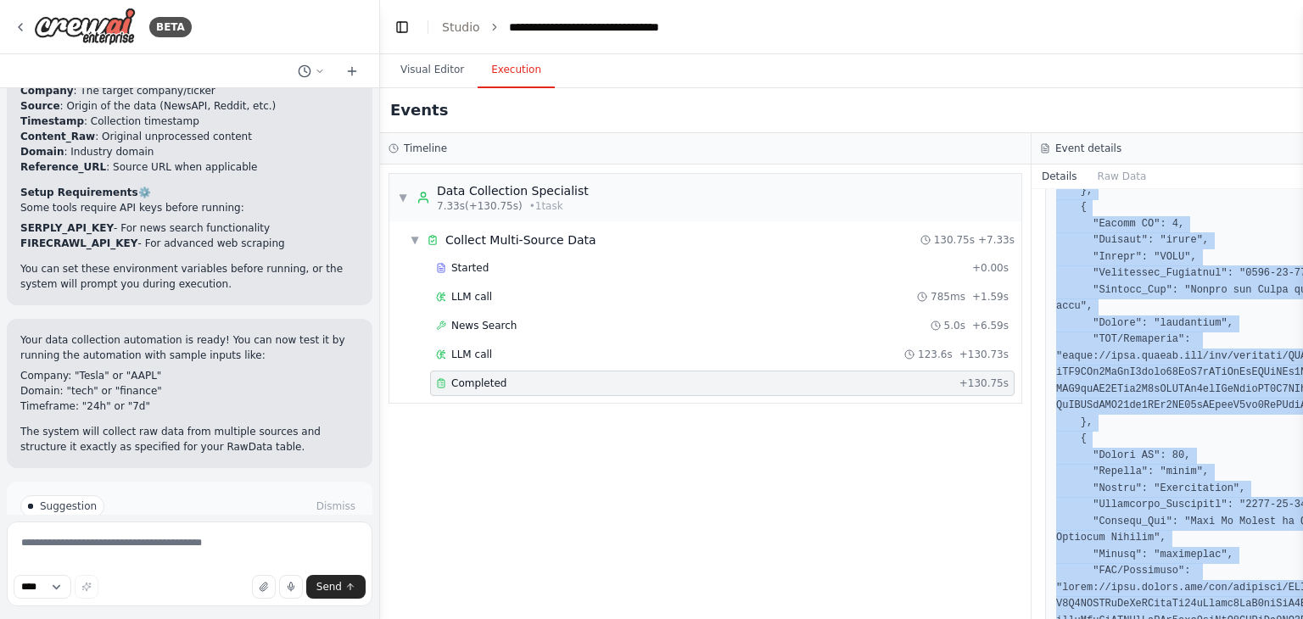
scroll to position [2787, 0]
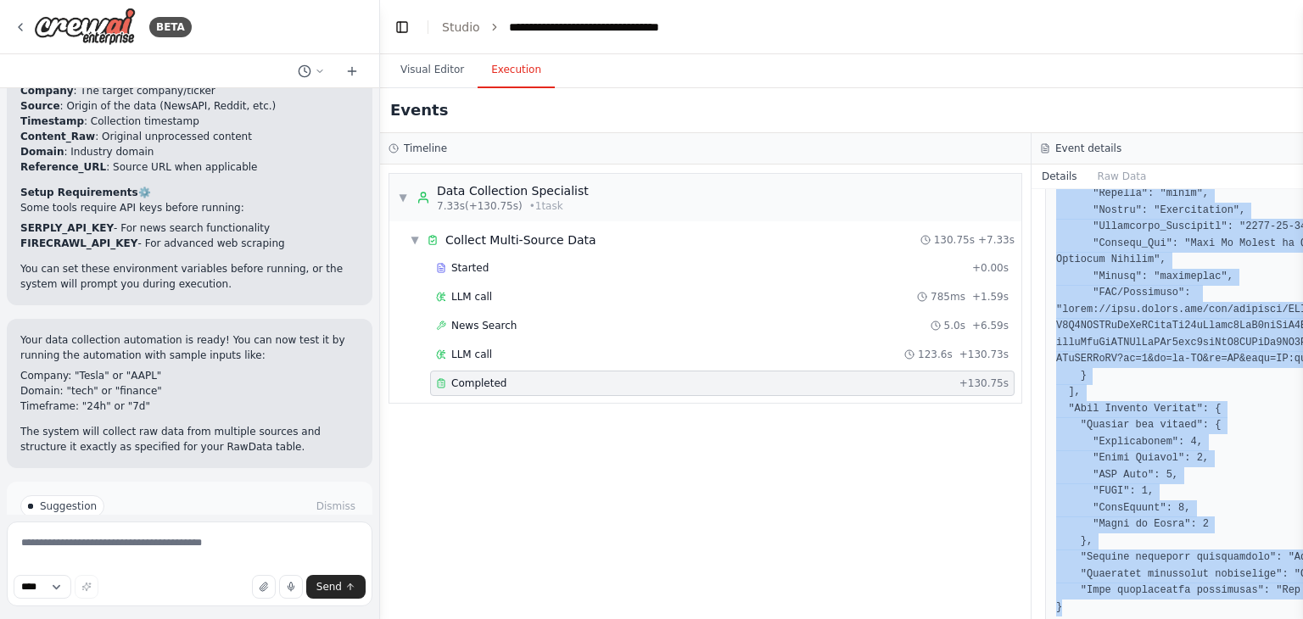
drag, startPoint x: 1056, startPoint y: 306, endPoint x: 1175, endPoint y: 569, distance: 288.2
copy div "Collect comprehensive raw data about {company} from multiple online sources wit…"
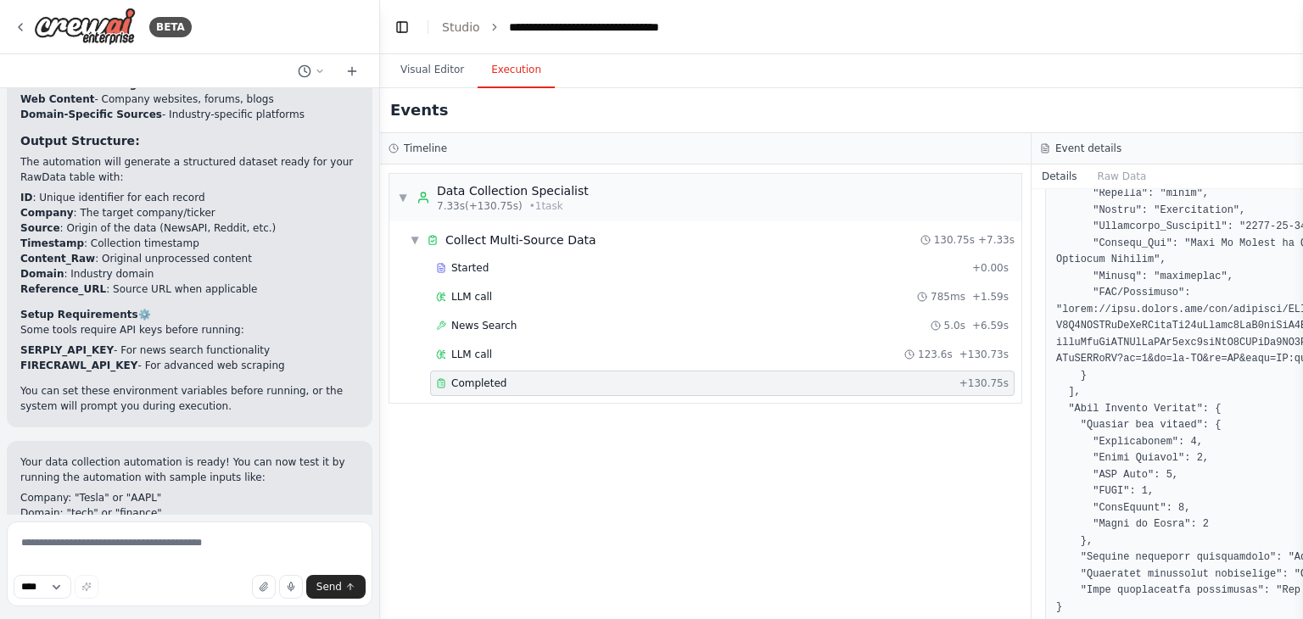
scroll to position [2644, 0]
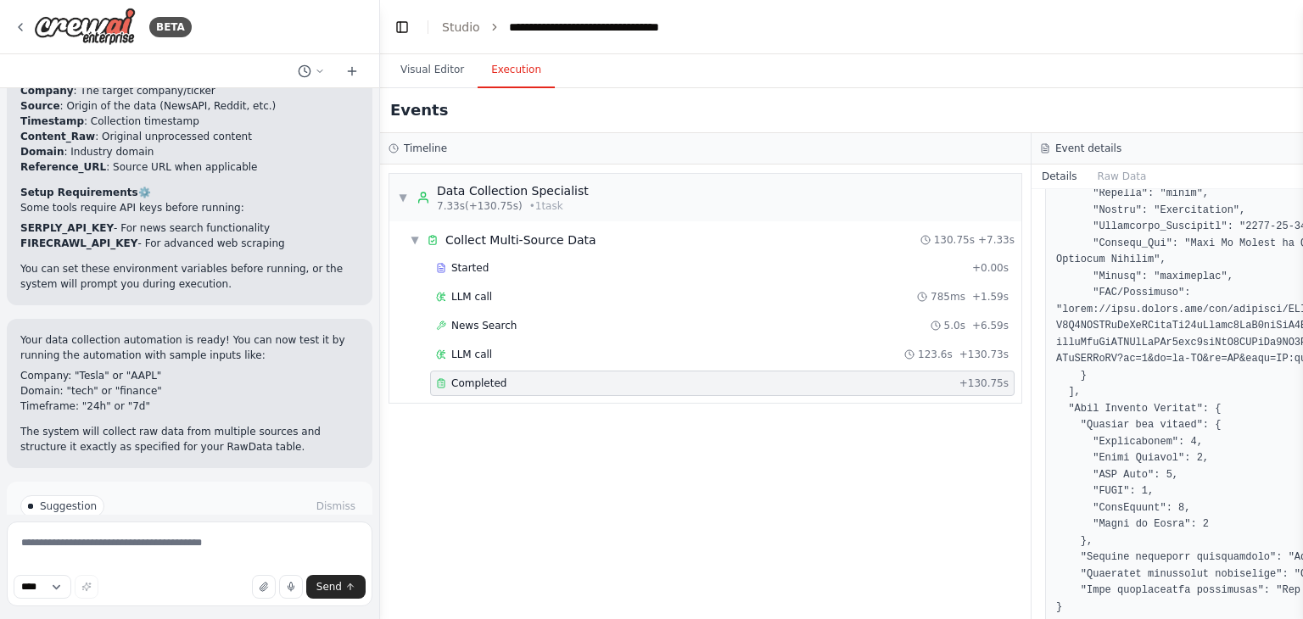
click at [496, 27] on ol "**********" at bounding box center [571, 27] width 258 height 17
click at [494, 25] on icon "breadcrumb" at bounding box center [495, 27] width 12 height 12
click at [490, 25] on icon "breadcrumb" at bounding box center [495, 27] width 12 height 12
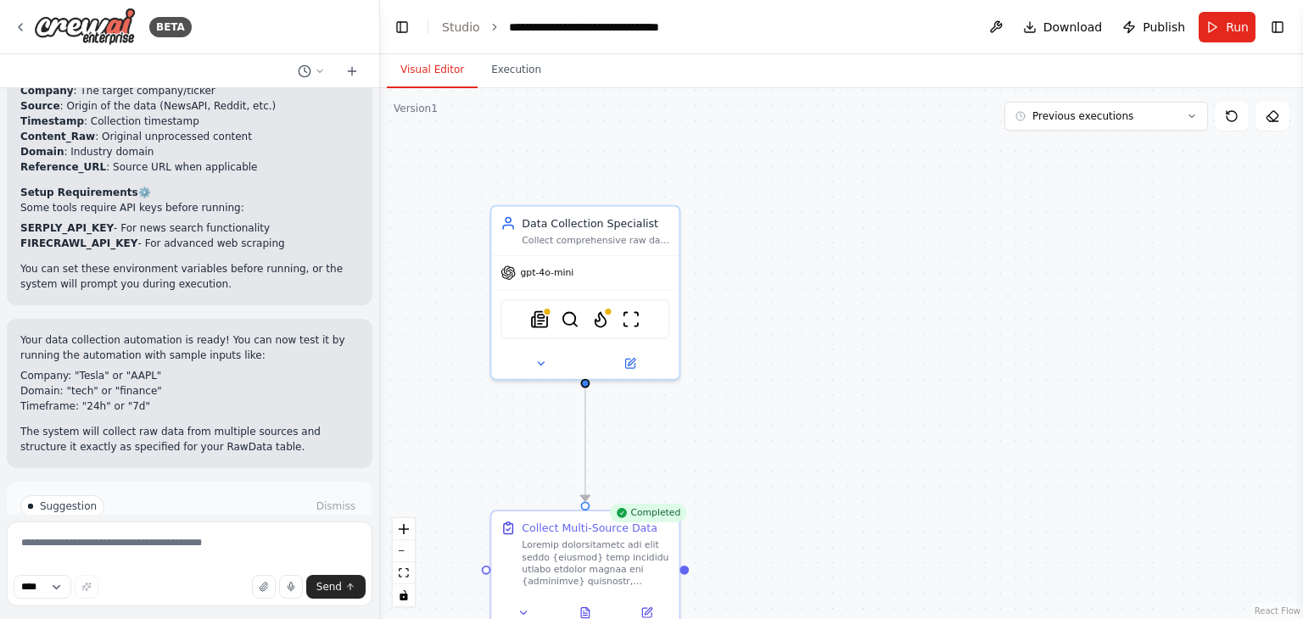
click at [449, 70] on button "Visual Editor" at bounding box center [432, 71] width 91 height 36
click at [512, 74] on button "Execution" at bounding box center [516, 71] width 77 height 36
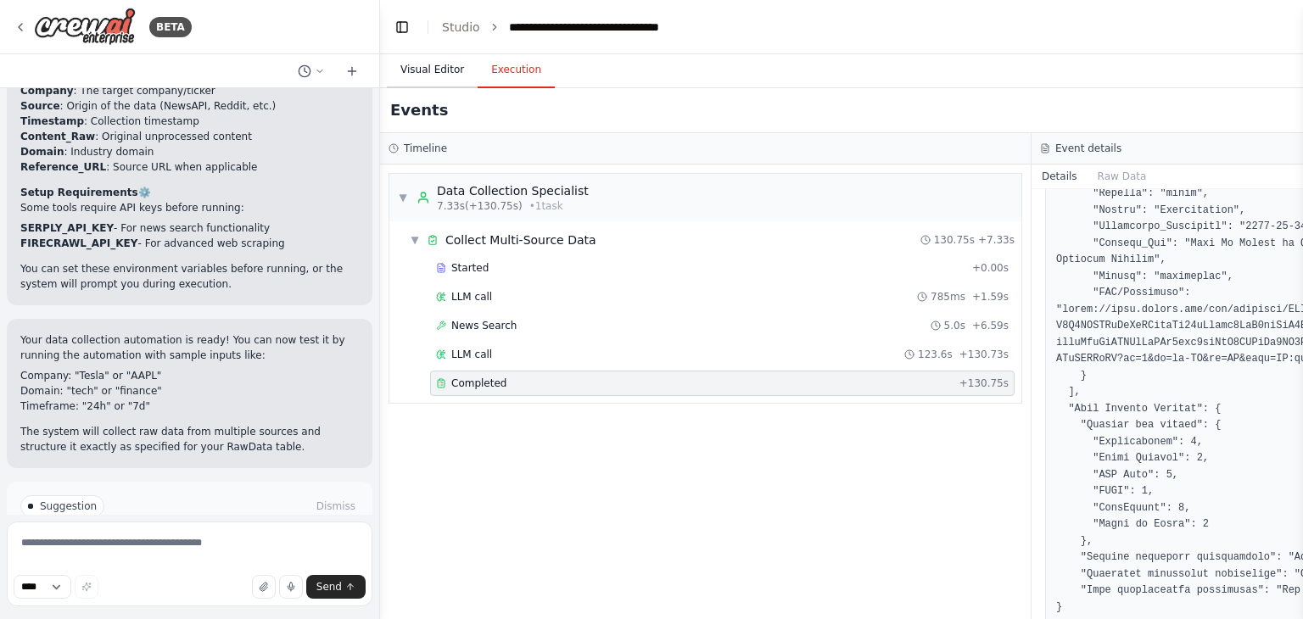
click at [454, 79] on button "Visual Editor" at bounding box center [432, 71] width 91 height 36
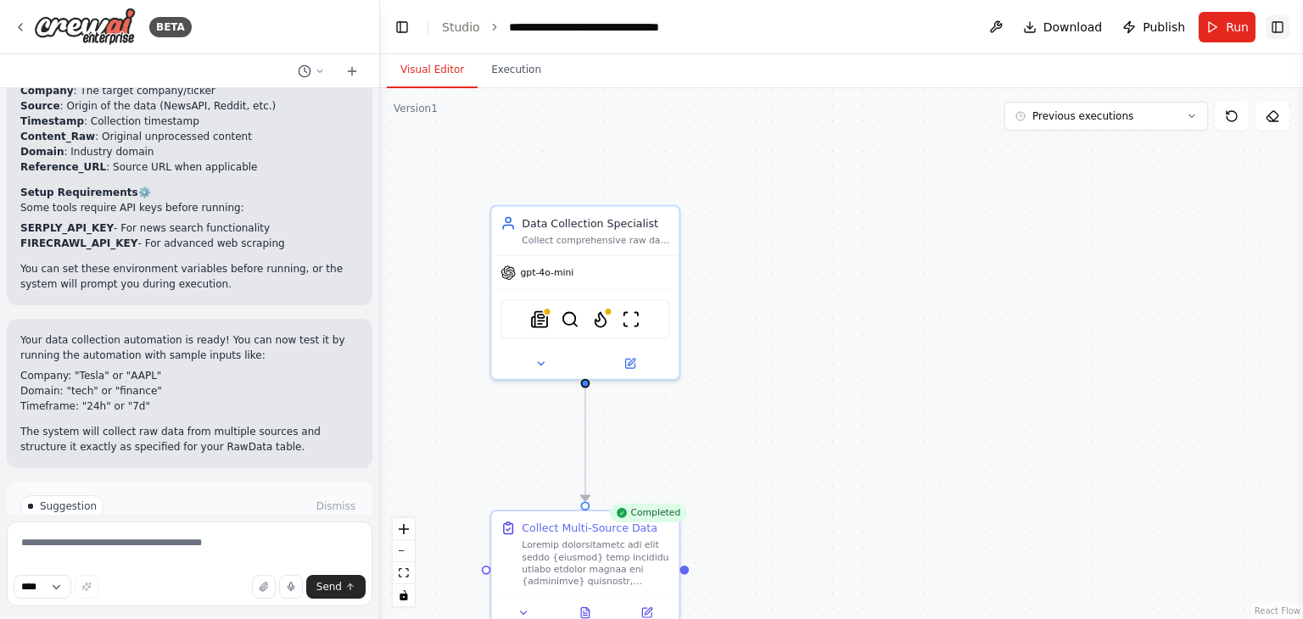
click at [1278, 31] on button "Toggle Right Sidebar" at bounding box center [1278, 27] width 24 height 24
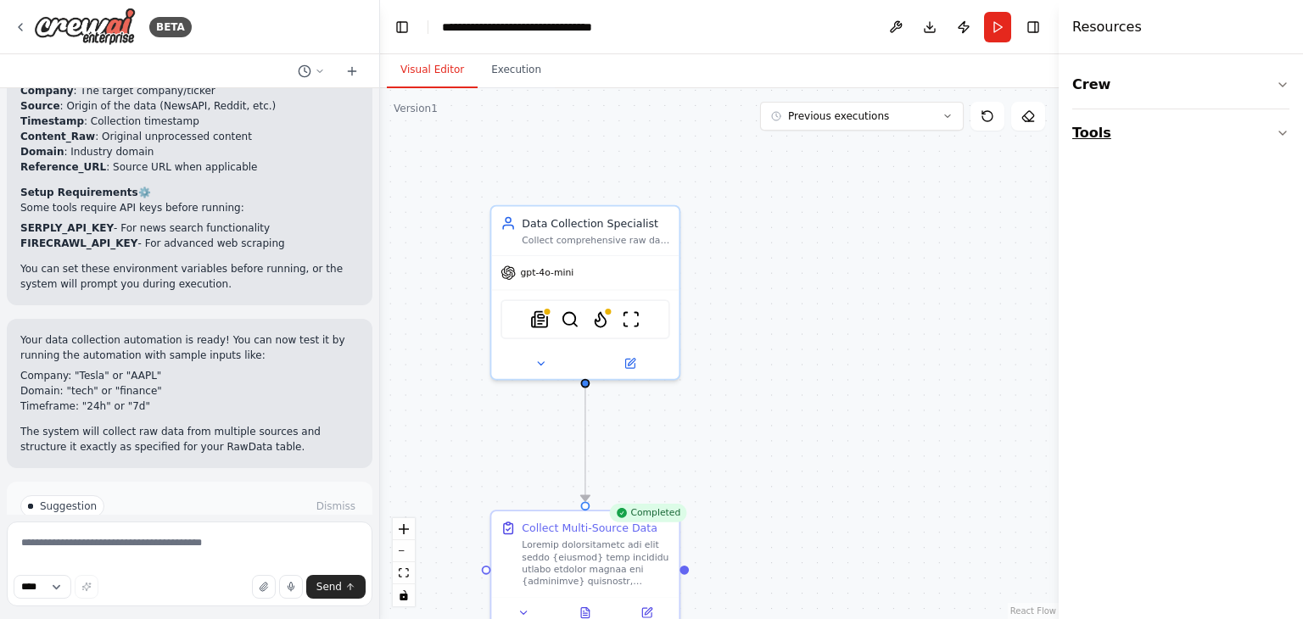
click at [1229, 143] on button "Tools" at bounding box center [1181, 133] width 217 height 48
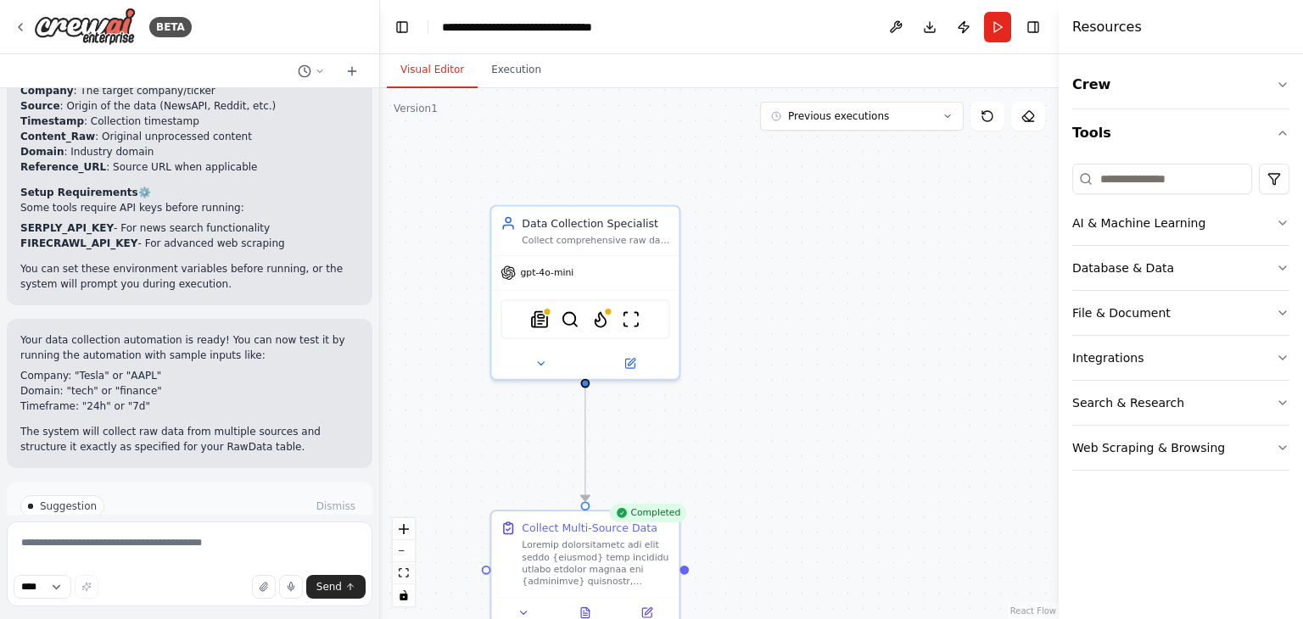
click at [1230, 210] on button "AI & Machine Learning" at bounding box center [1181, 223] width 217 height 44
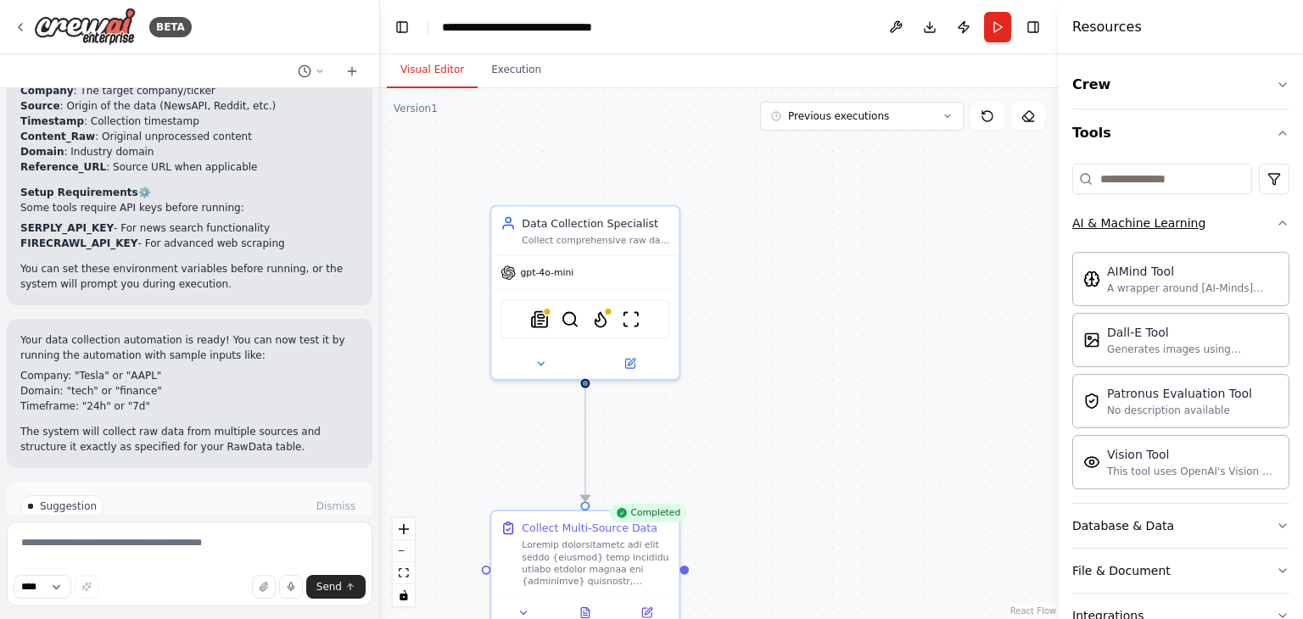
click at [1233, 231] on button "AI & Machine Learning" at bounding box center [1181, 223] width 217 height 44
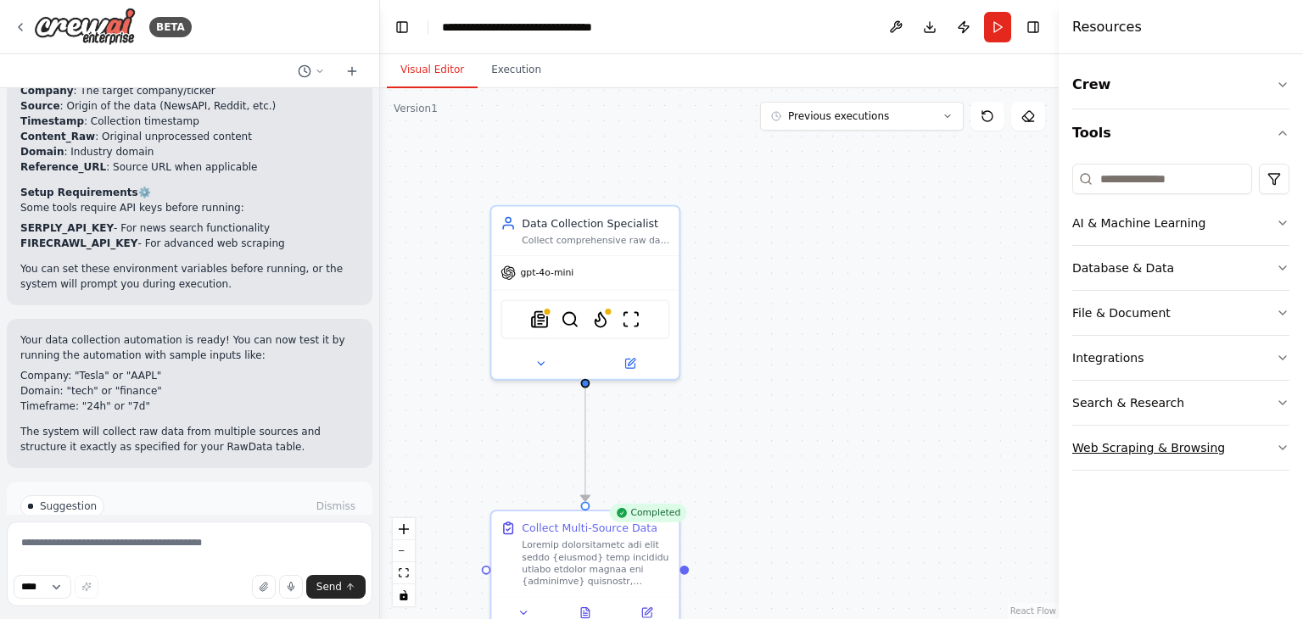
click at [1274, 456] on button "Web Scraping & Browsing" at bounding box center [1181, 448] width 217 height 44
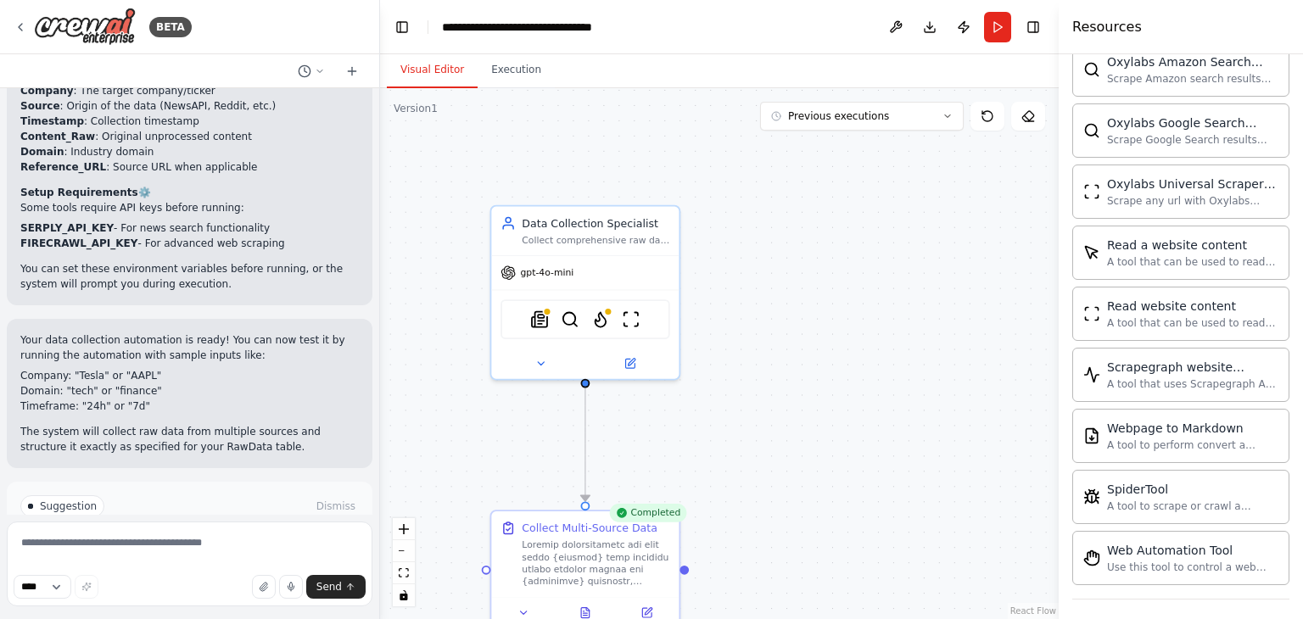
scroll to position [803, 0]
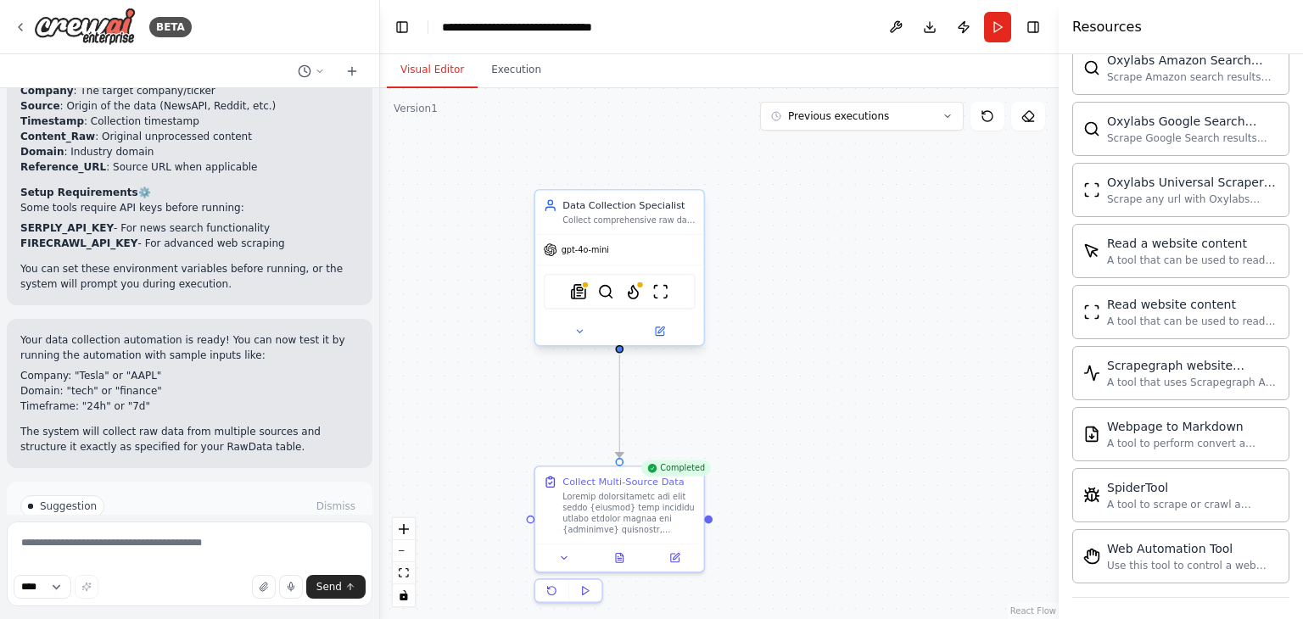
click at [562, 252] on span "gpt-4o-mini" at bounding box center [586, 249] width 48 height 11
click at [614, 559] on icon at bounding box center [619, 555] width 11 height 11
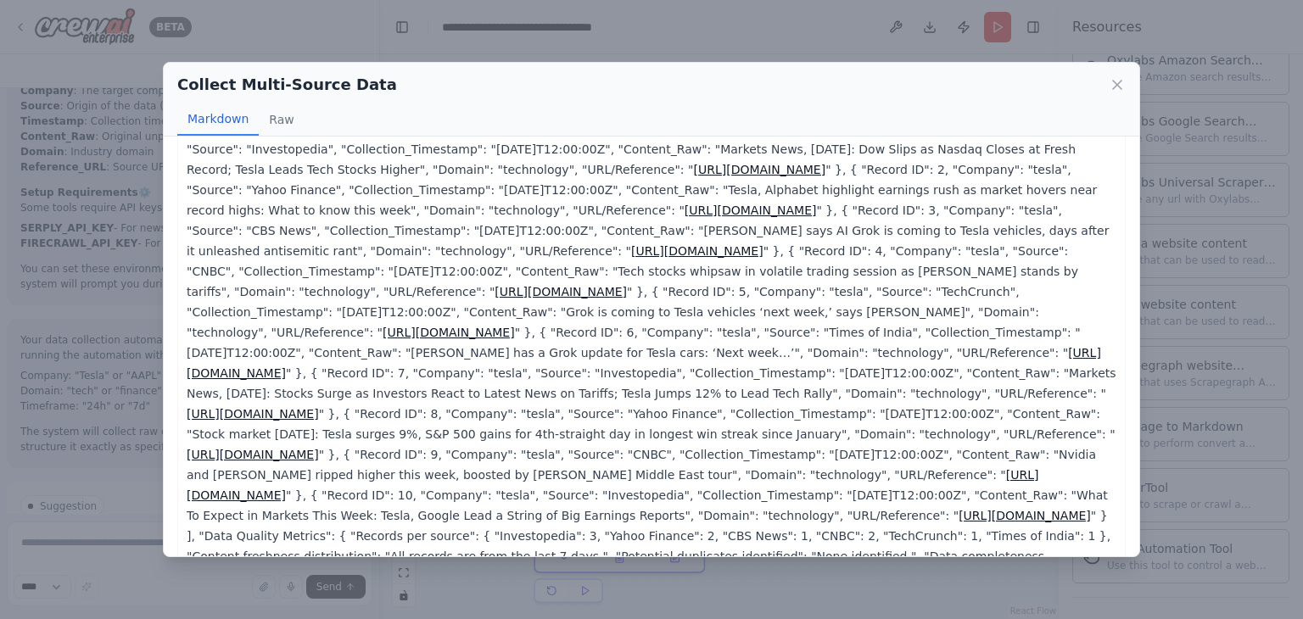
scroll to position [0, 0]
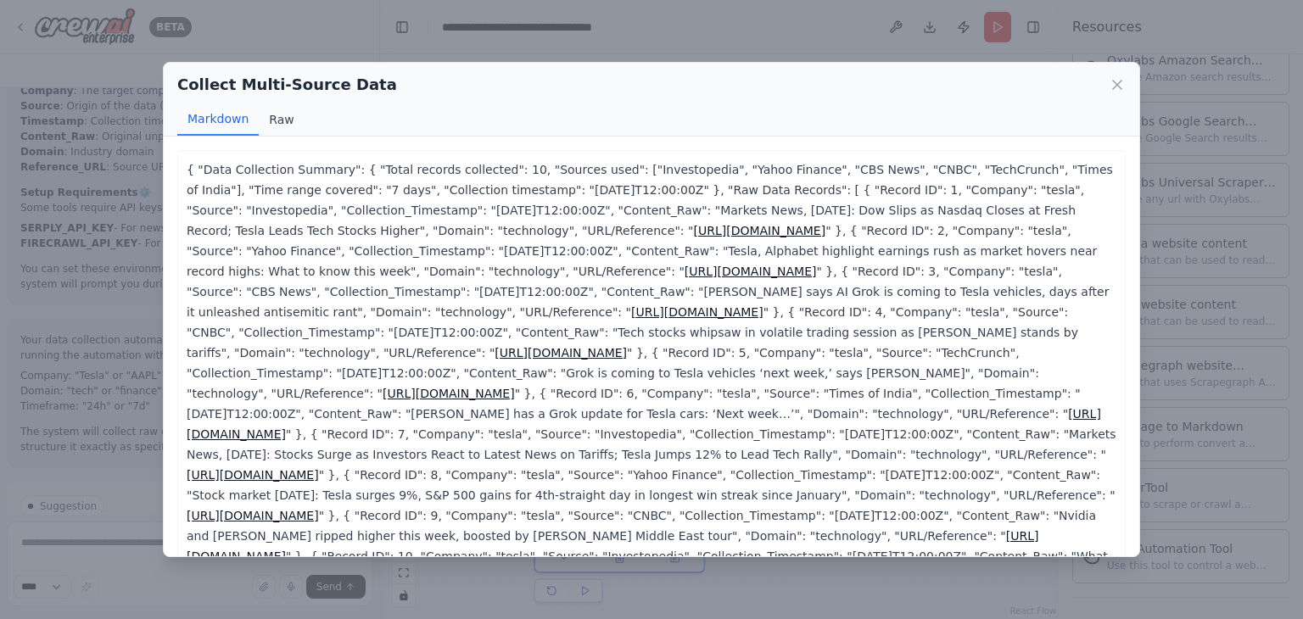
click at [280, 113] on button "Raw" at bounding box center [281, 120] width 45 height 32
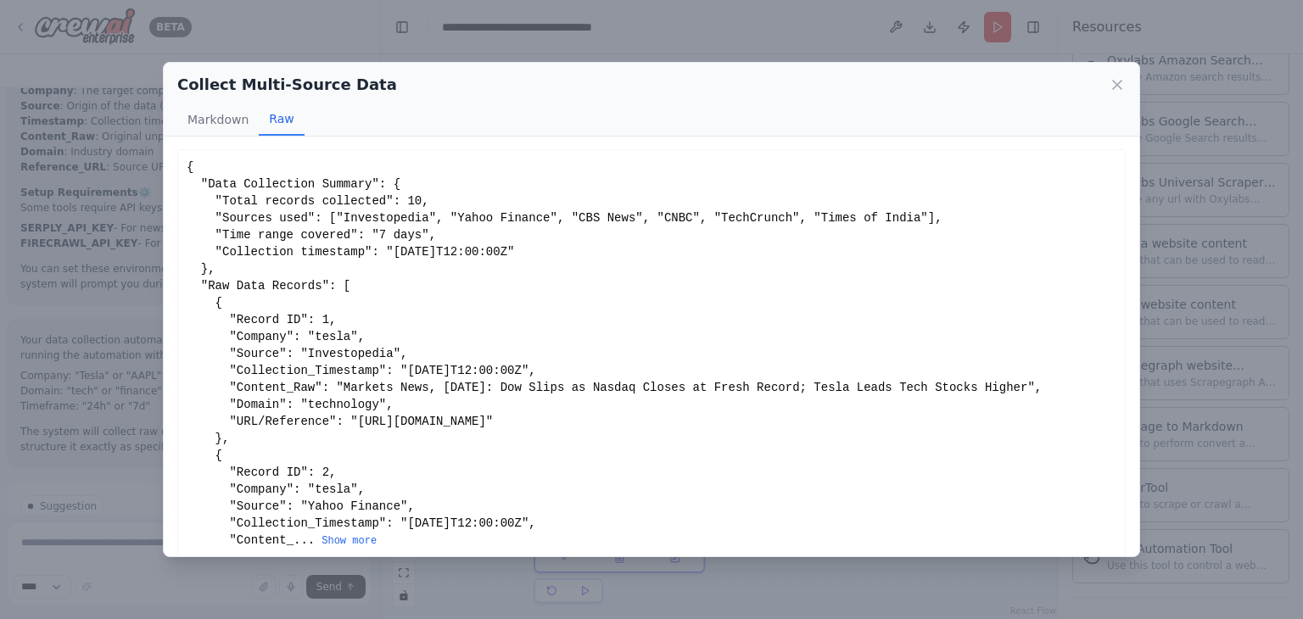
scroll to position [61, 0]
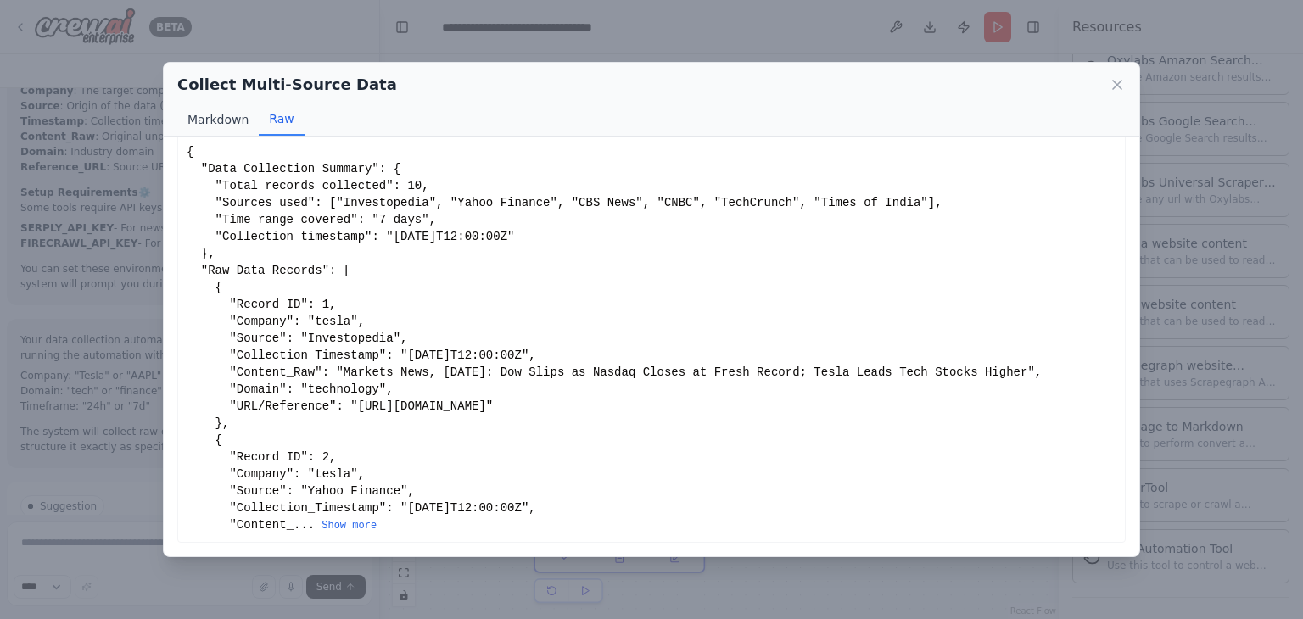
click at [210, 132] on button "Markdown" at bounding box center [217, 120] width 81 height 32
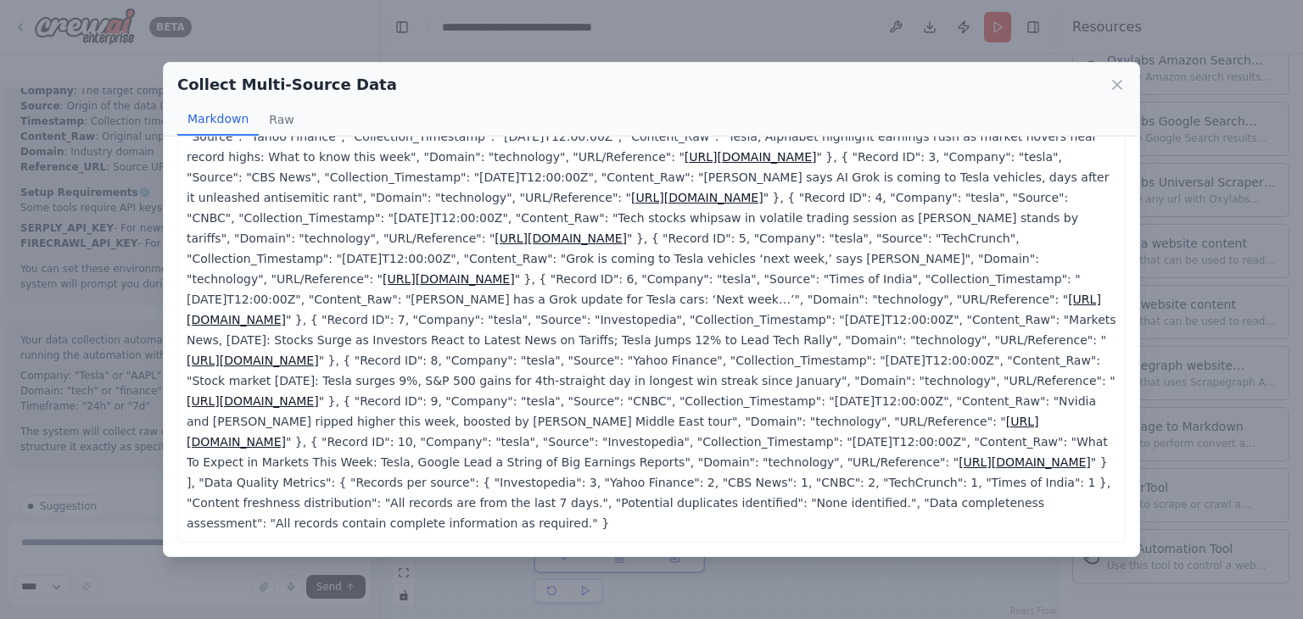
scroll to position [0, 0]
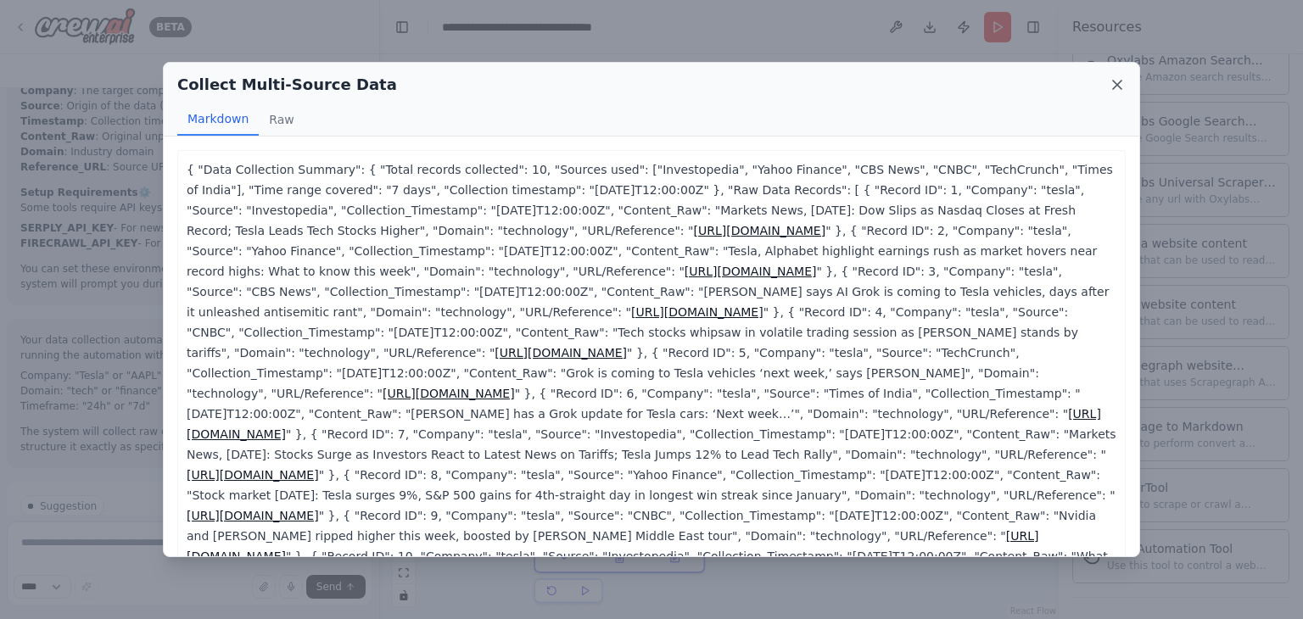
click at [1110, 85] on icon at bounding box center [1117, 84] width 17 height 17
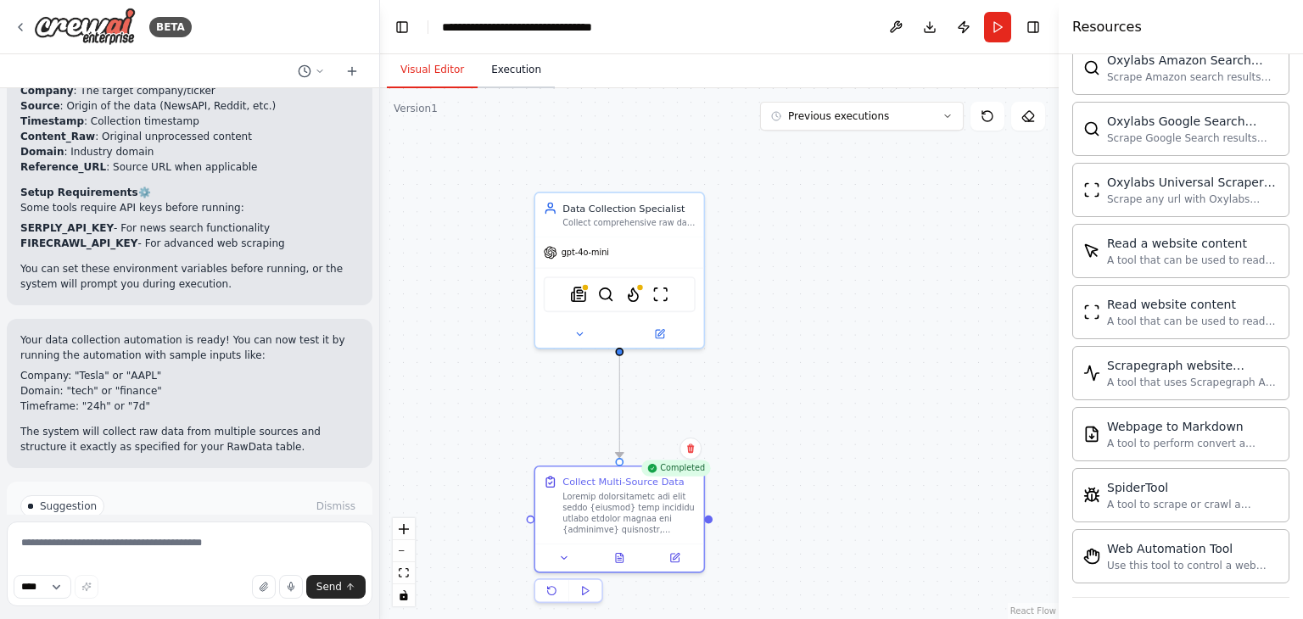
click at [500, 65] on button "Execution" at bounding box center [516, 71] width 77 height 36
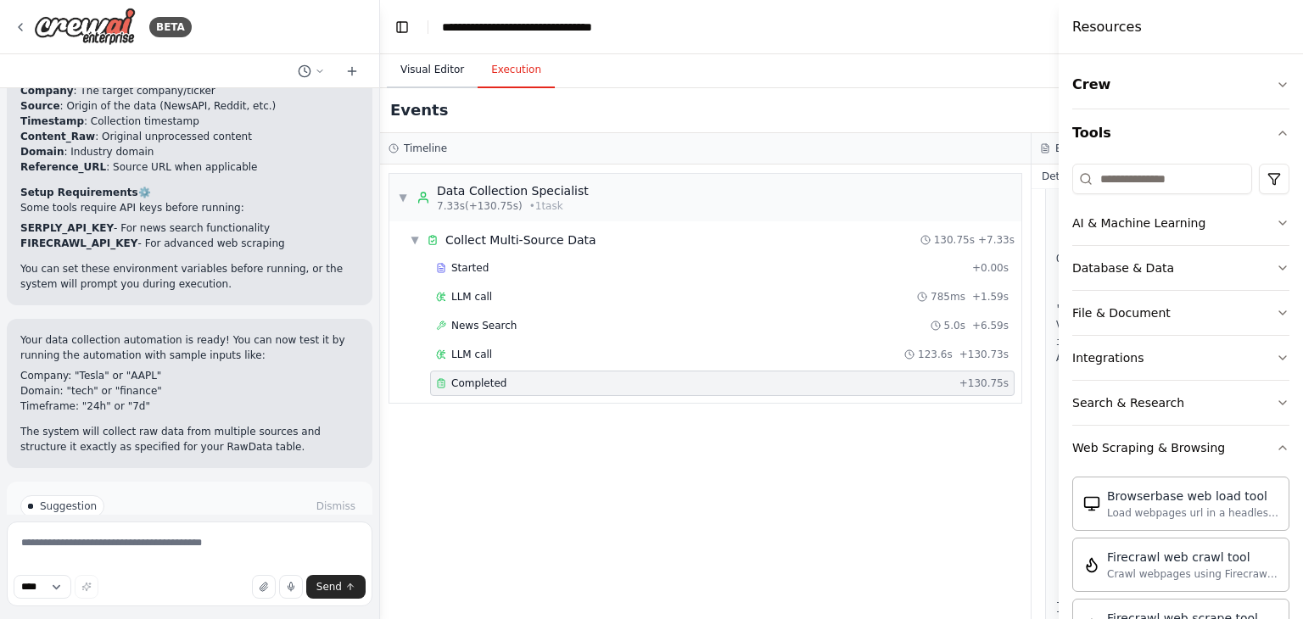
click at [429, 74] on button "Visual Editor" at bounding box center [432, 71] width 91 height 36
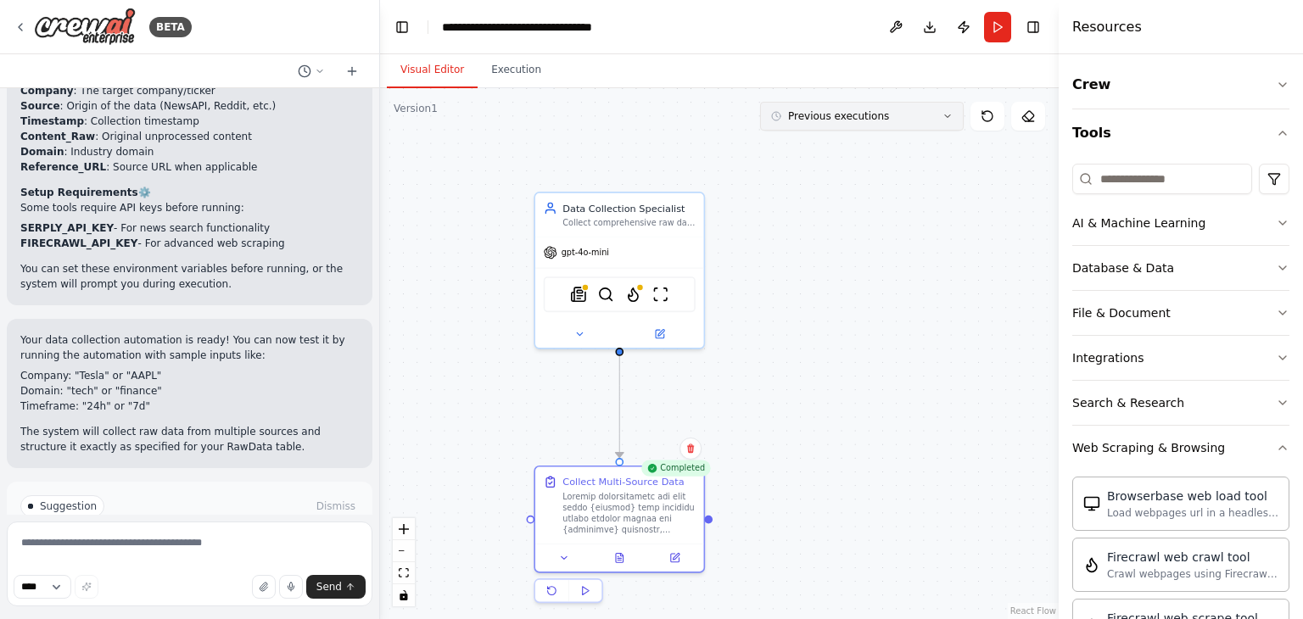
click at [952, 125] on button "Previous executions" at bounding box center [862, 116] width 204 height 29
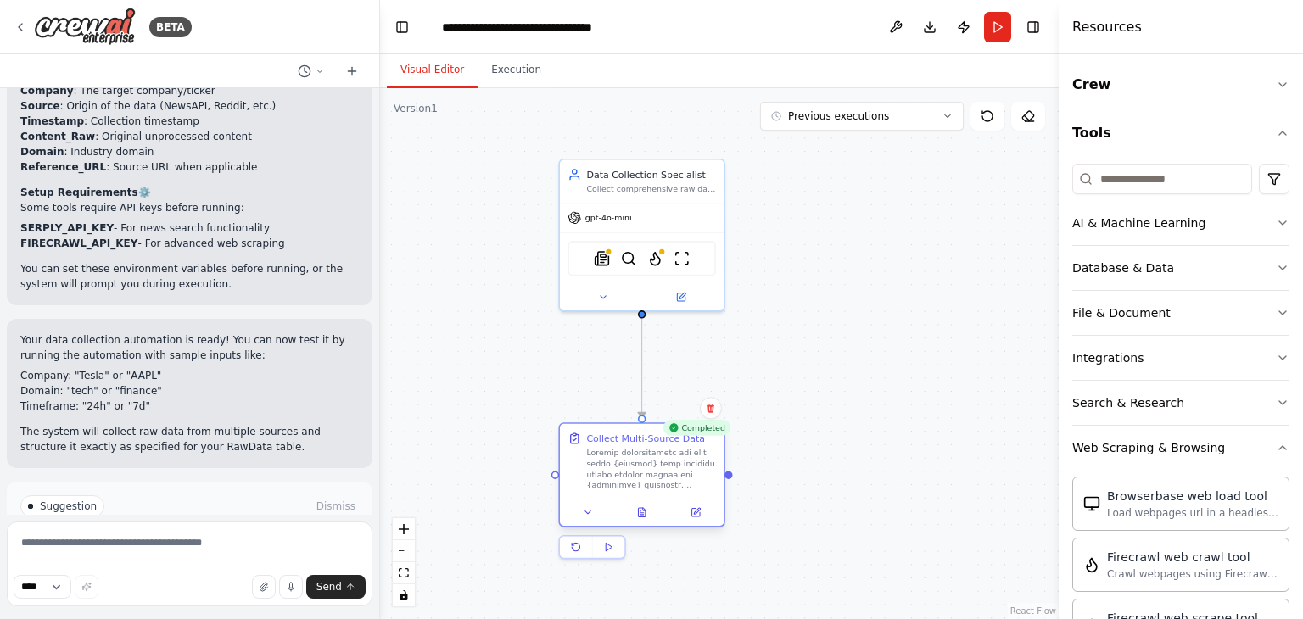
click at [631, 472] on div at bounding box center [650, 469] width 129 height 42
click at [132, 565] on button "Improve automation" at bounding box center [189, 578] width 339 height 27
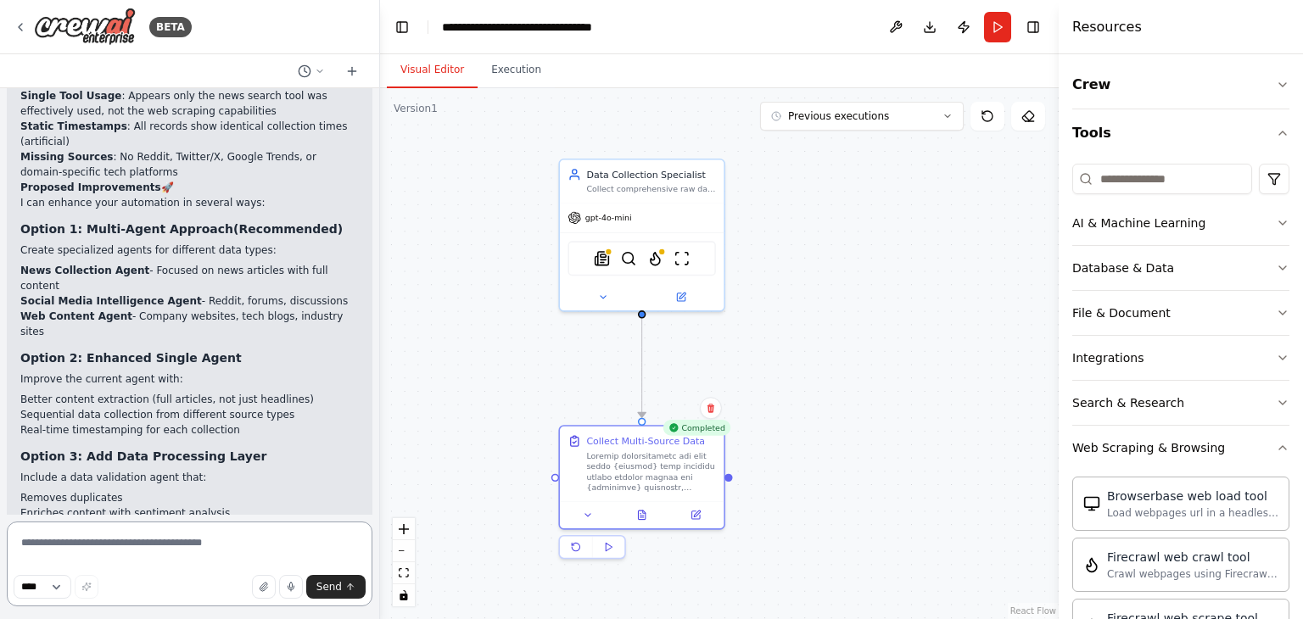
scroll to position [3214, 0]
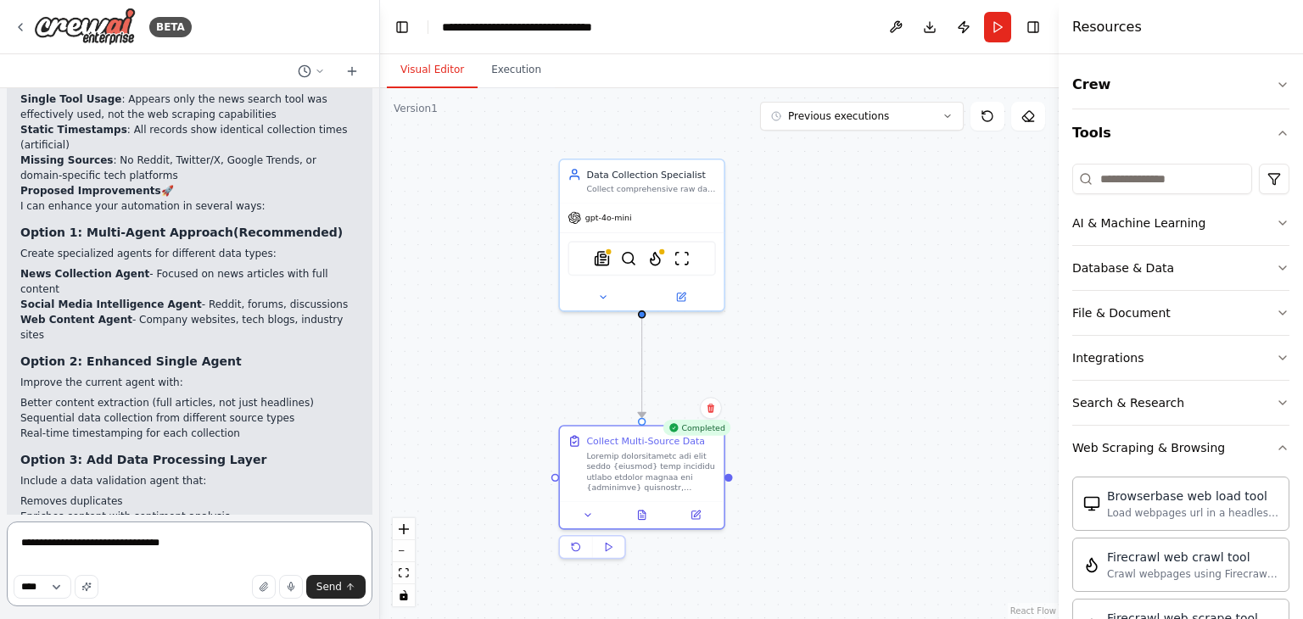
type textarea "**********"
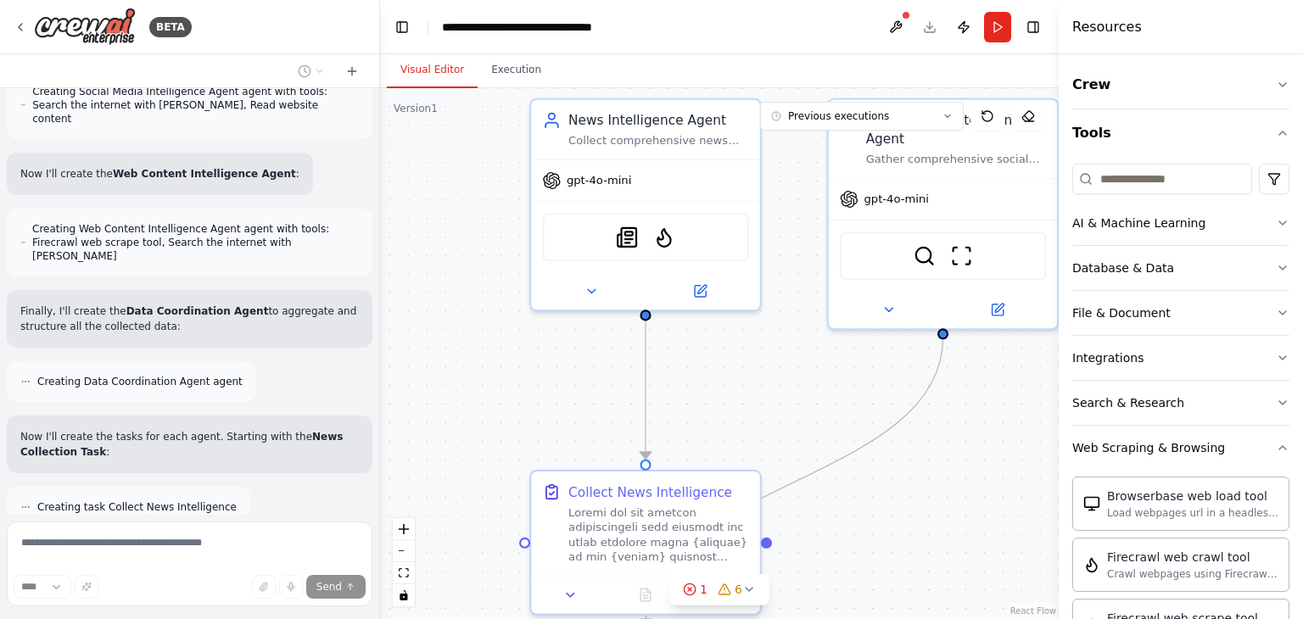
scroll to position [4631, 0]
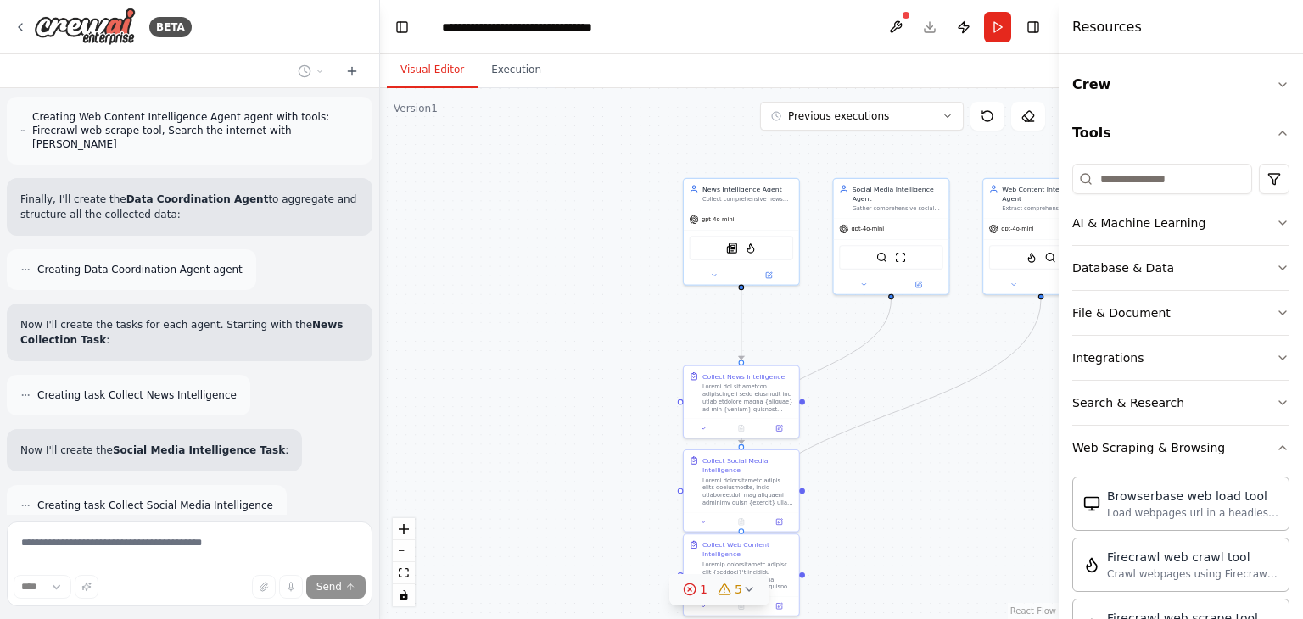
click at [754, 588] on button "1 5" at bounding box center [719, 589] width 100 height 31
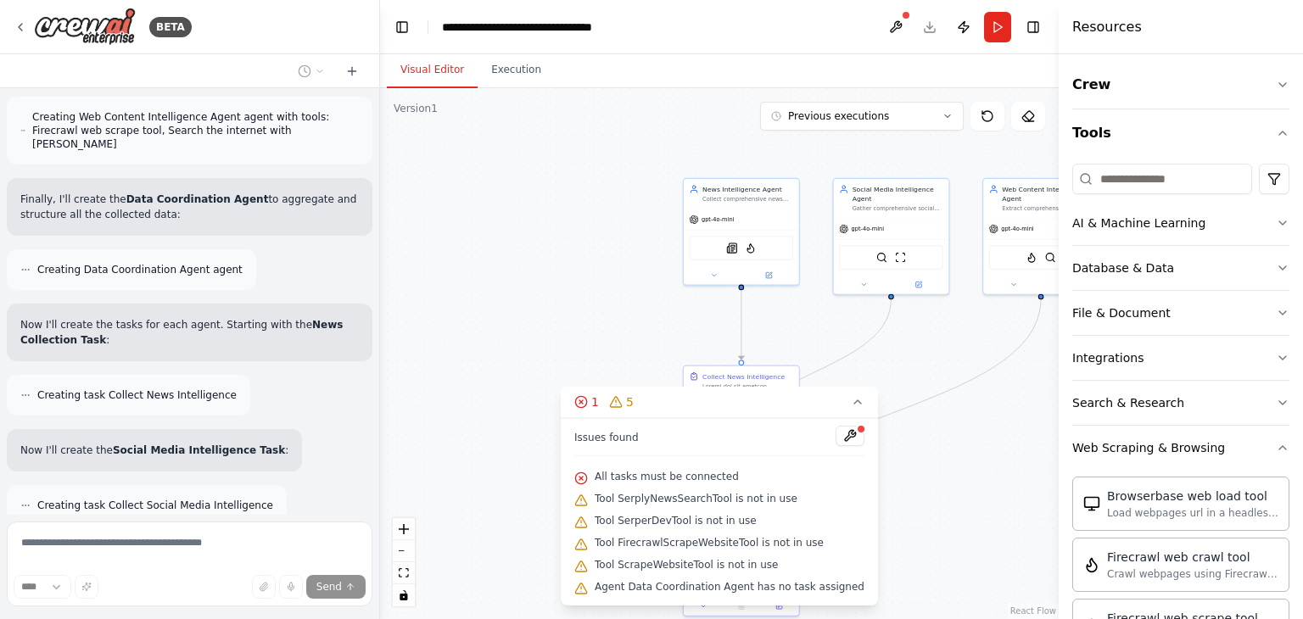
click at [916, 492] on div ".deletable-edge-delete-btn { width: 20px; height: 20px; border: 0px solid #ffff…" at bounding box center [719, 353] width 679 height 531
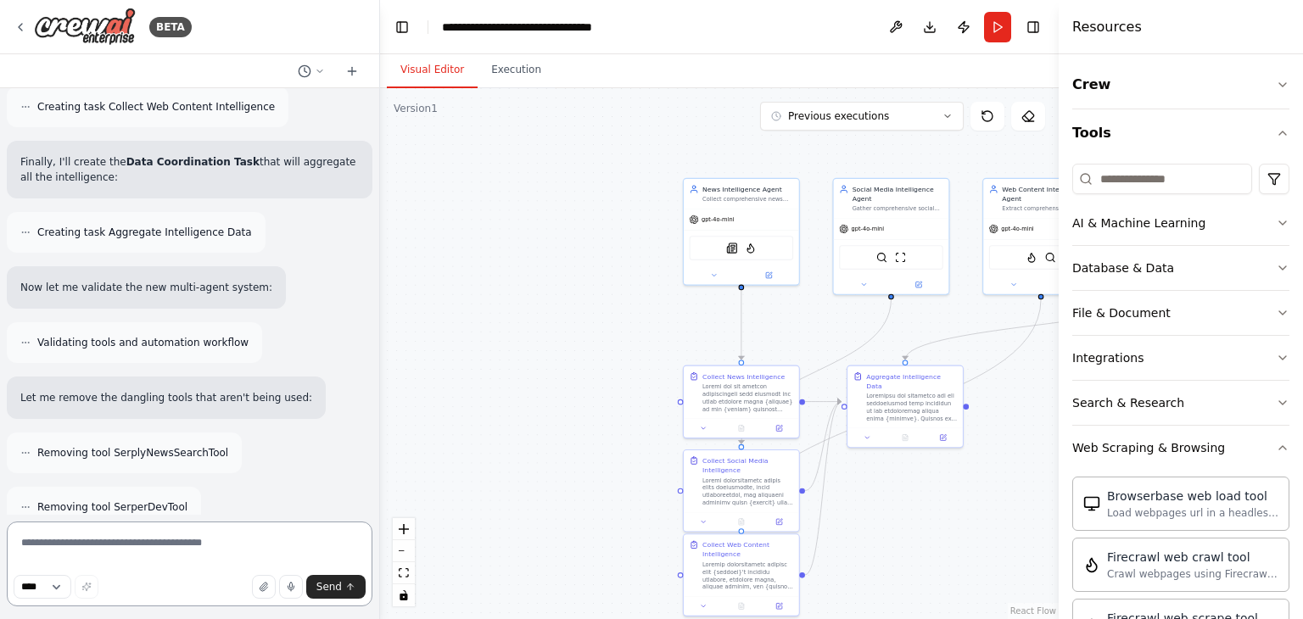
scroll to position [5275, 0]
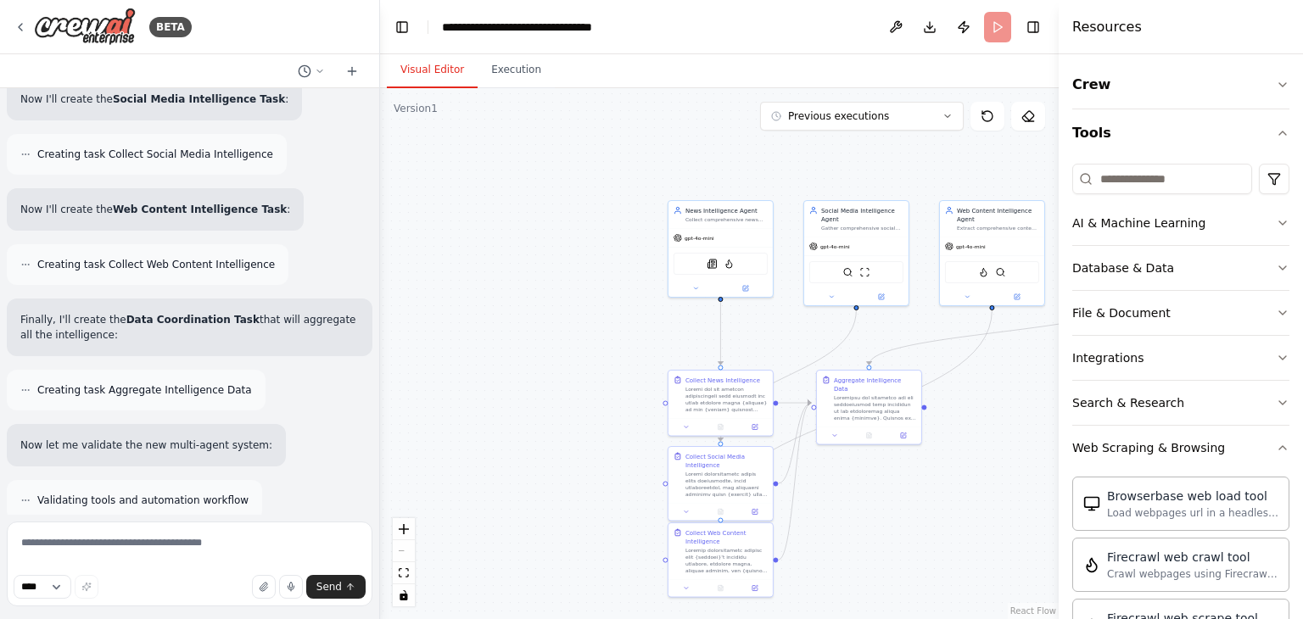
scroll to position [5054, 0]
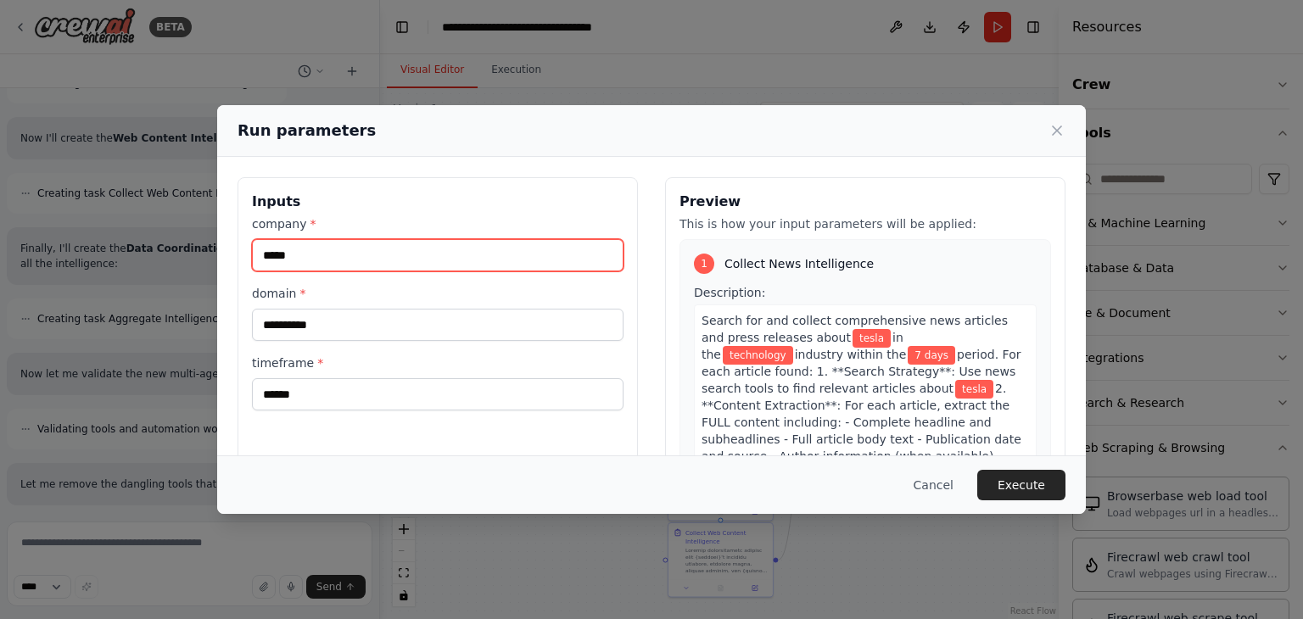
drag, startPoint x: 318, startPoint y: 259, endPoint x: 147, endPoint y: 259, distance: 171.4
click at [147, 259] on div "**********" at bounding box center [651, 309] width 1303 height 619
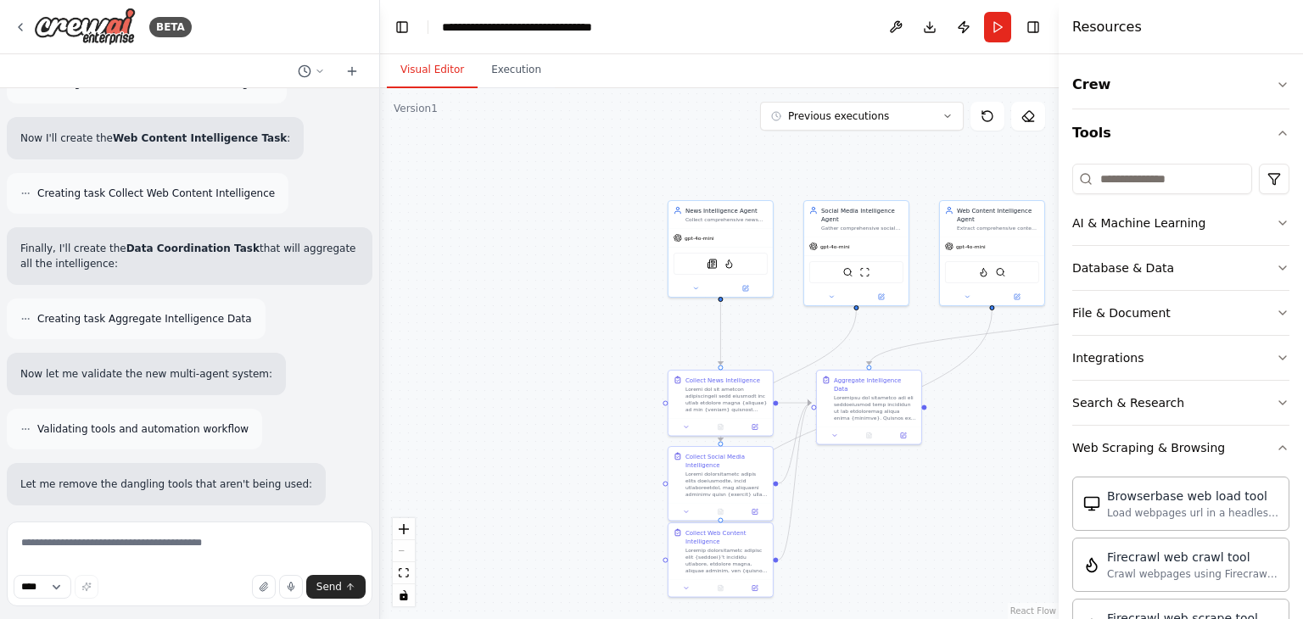
scroll to position [5139, 0]
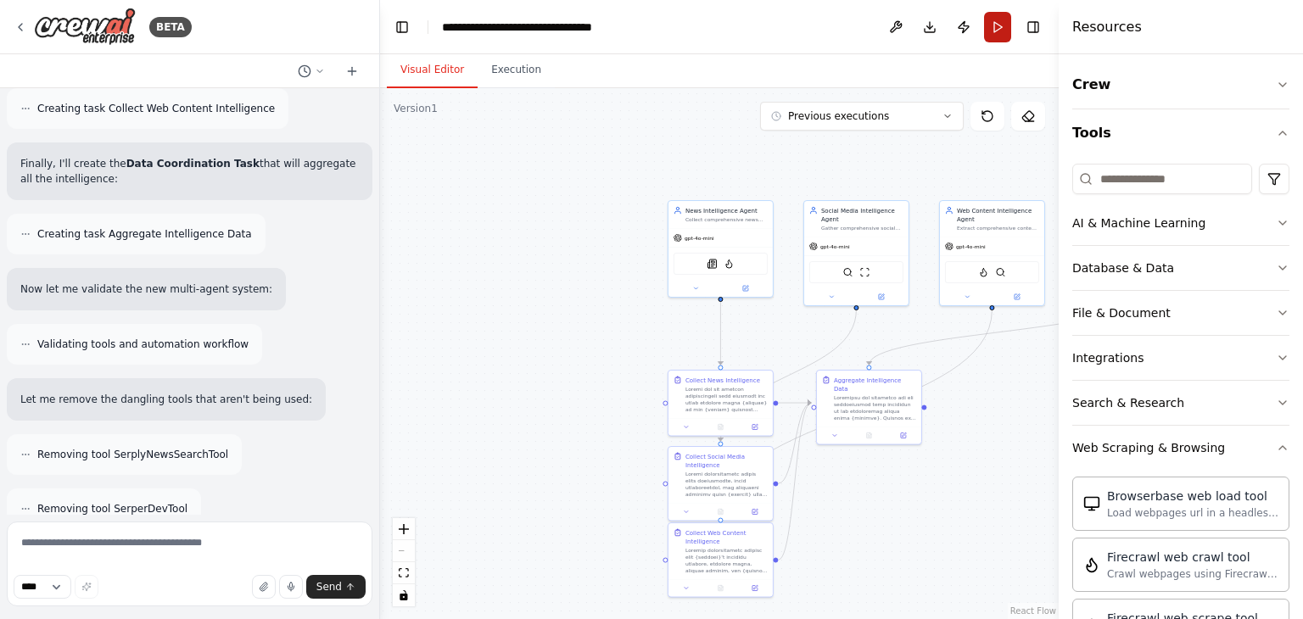
click at [992, 38] on button "Run" at bounding box center [997, 27] width 27 height 31
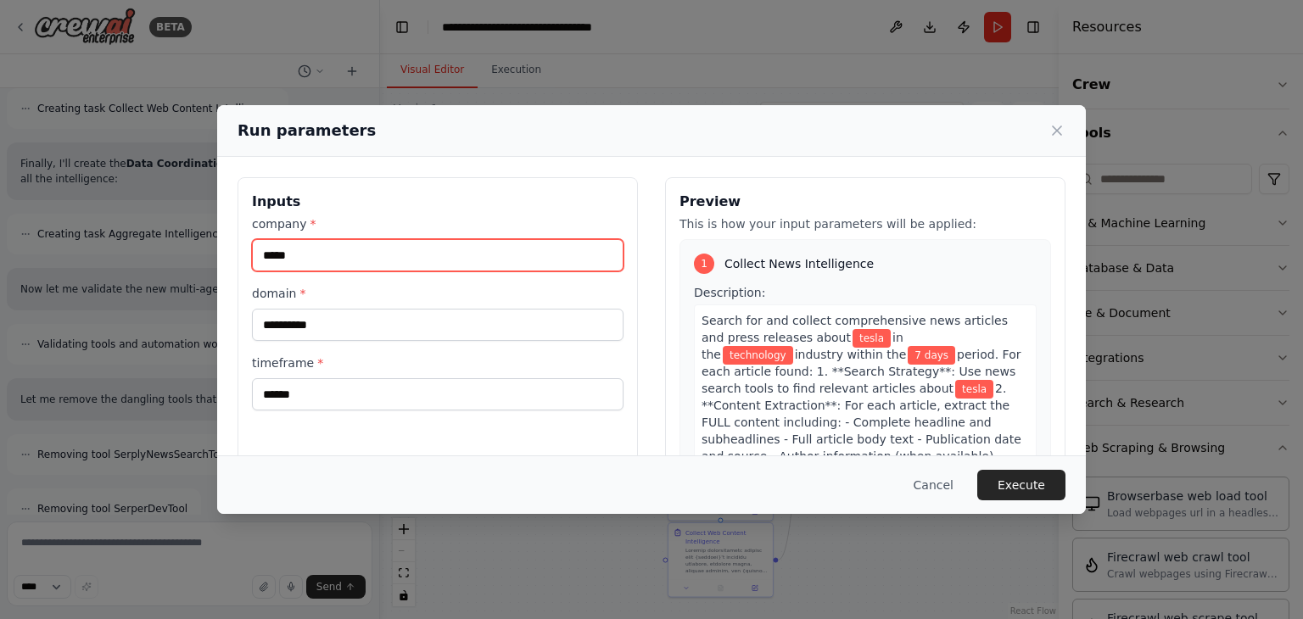
click at [584, 266] on input "*****" at bounding box center [438, 255] width 372 height 32
type input "*"
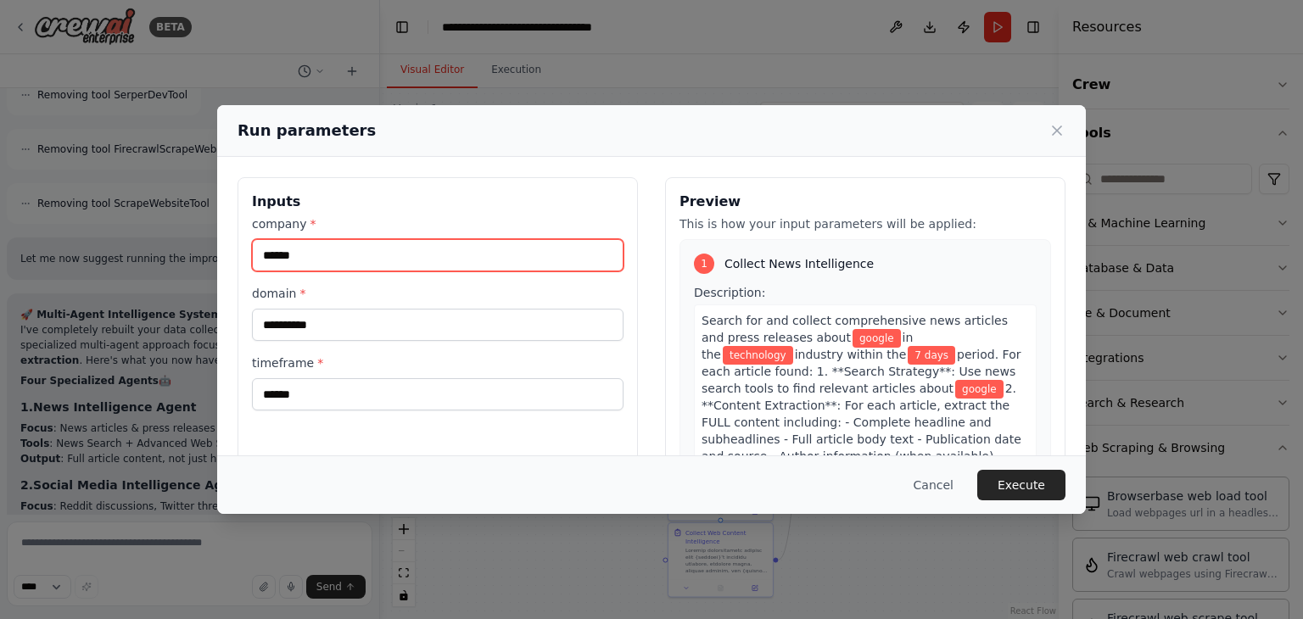
type input "******"
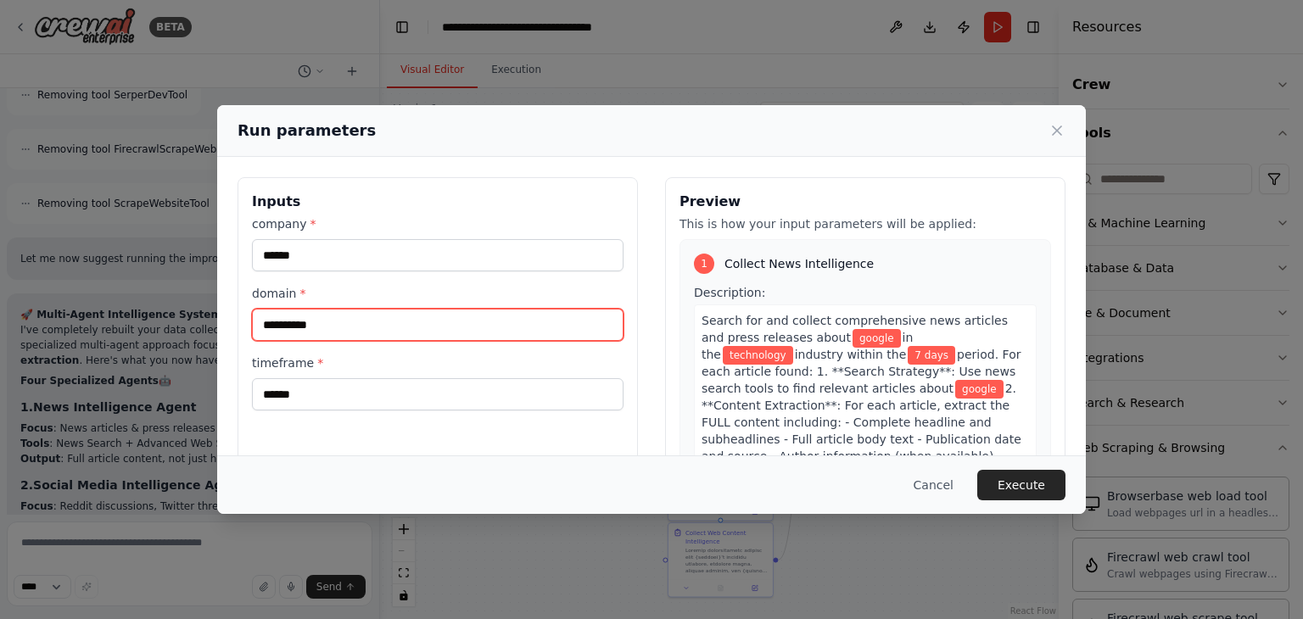
click at [356, 323] on input "**********" at bounding box center [438, 325] width 372 height 32
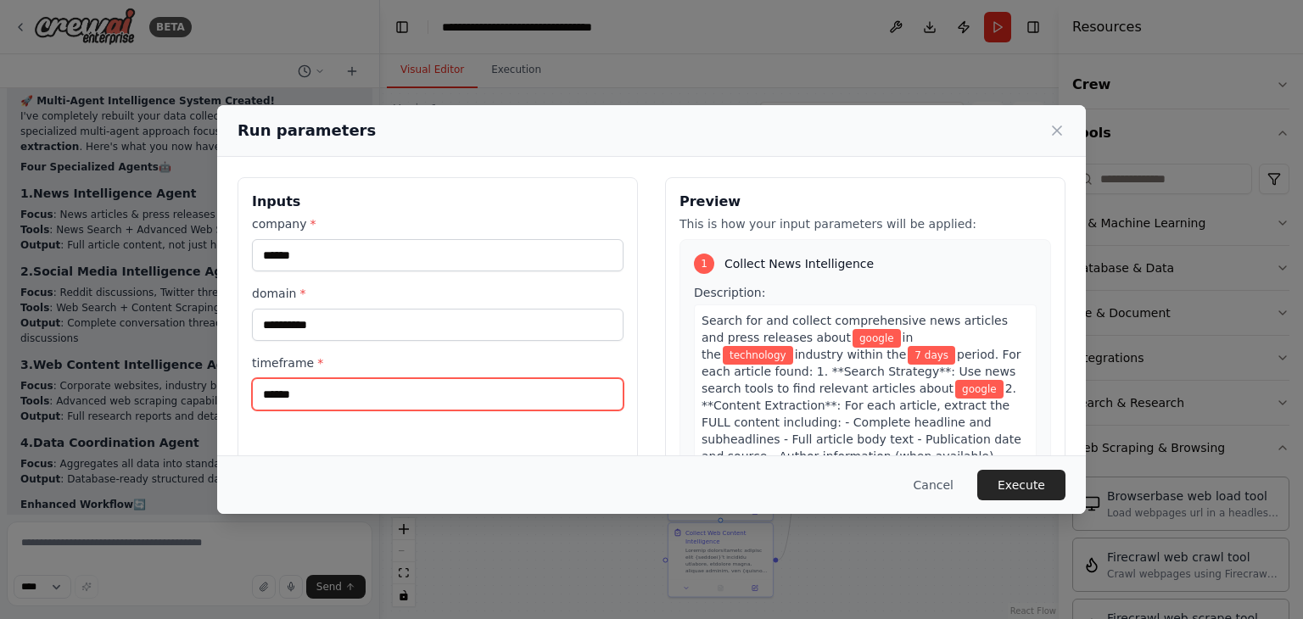
click at [335, 402] on input "******" at bounding box center [438, 394] width 372 height 32
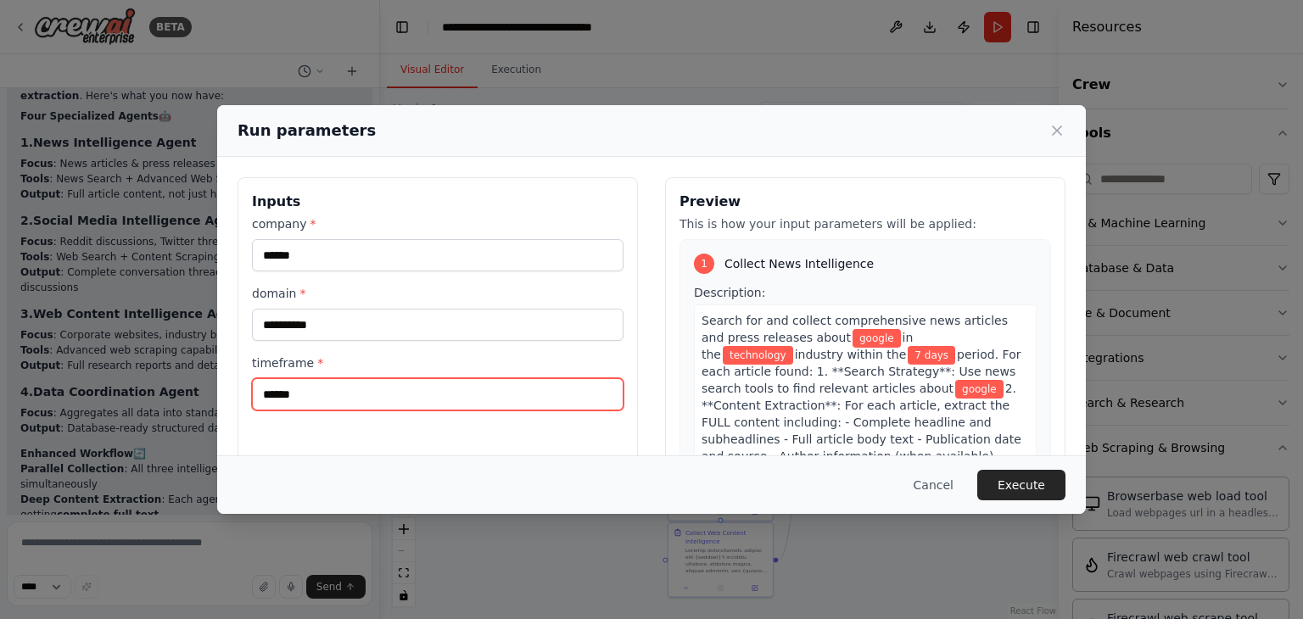
drag, startPoint x: 284, startPoint y: 396, endPoint x: 190, endPoint y: 403, distance: 94.4
click at [190, 403] on div "**********" at bounding box center [651, 309] width 1303 height 619
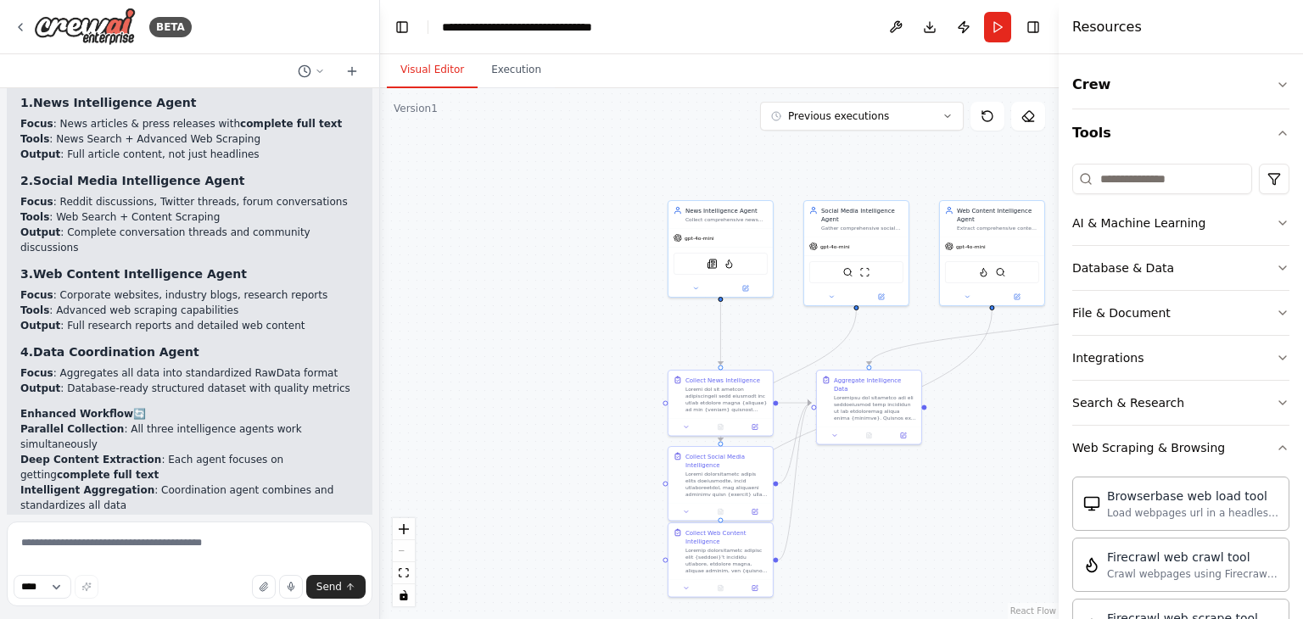
scroll to position [5868, 0]
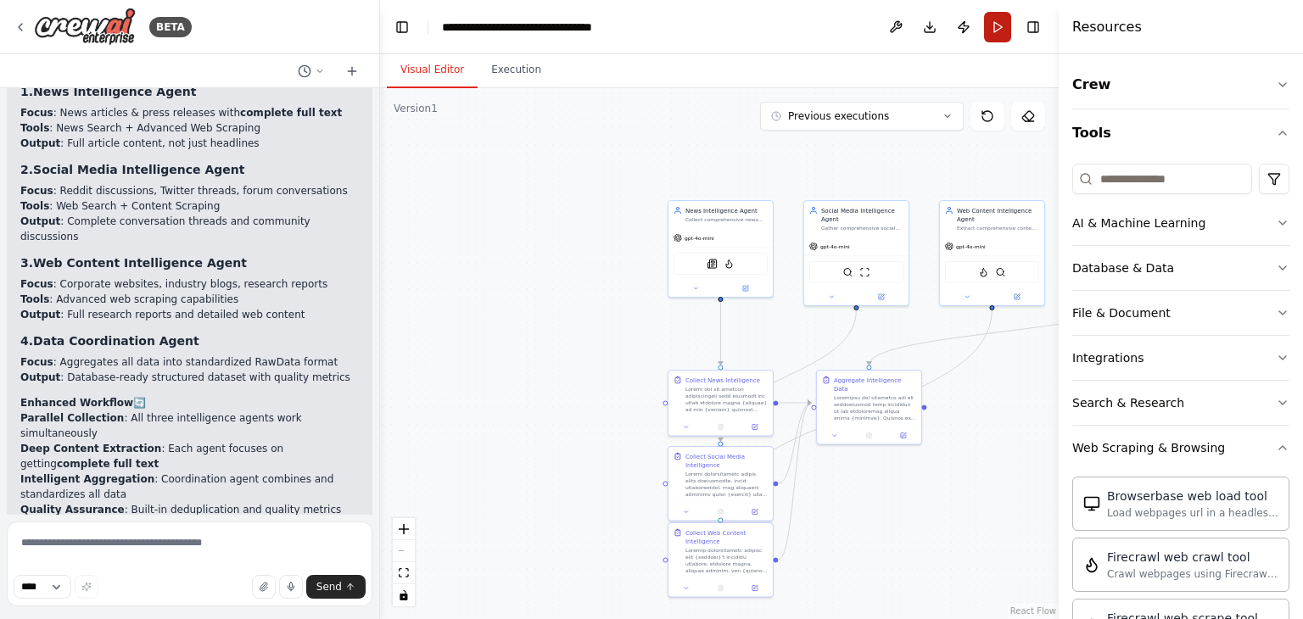
click at [994, 35] on button "Run" at bounding box center [997, 27] width 27 height 31
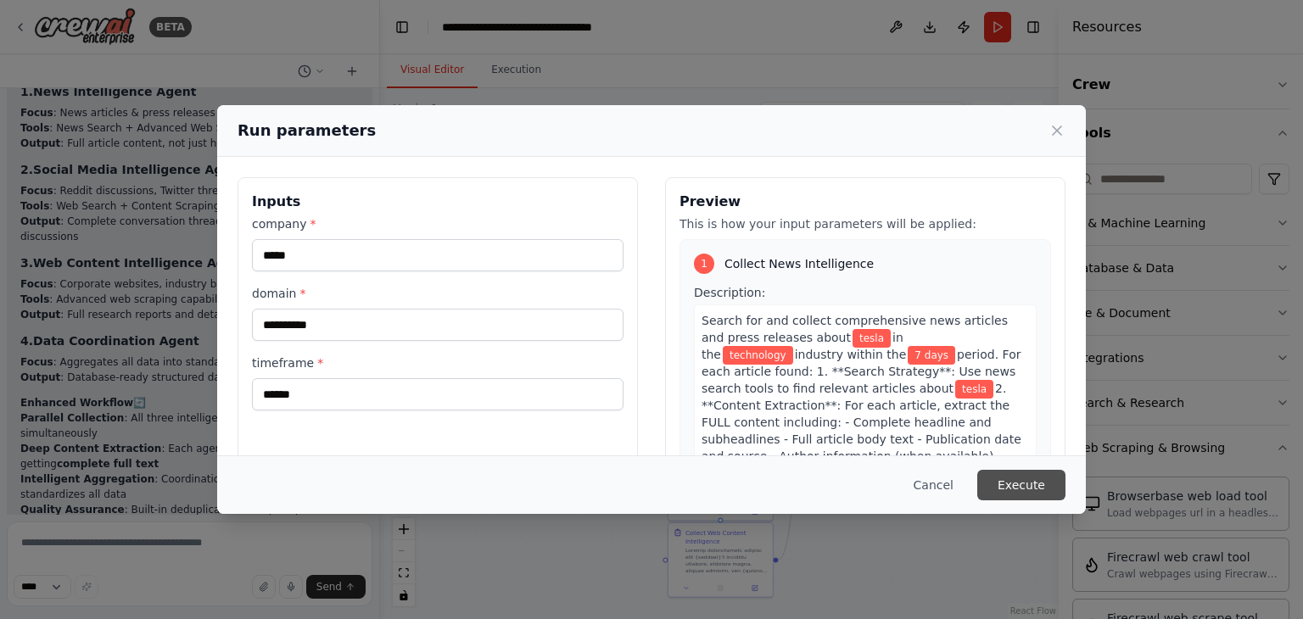
click at [1018, 485] on button "Execute" at bounding box center [1022, 485] width 88 height 31
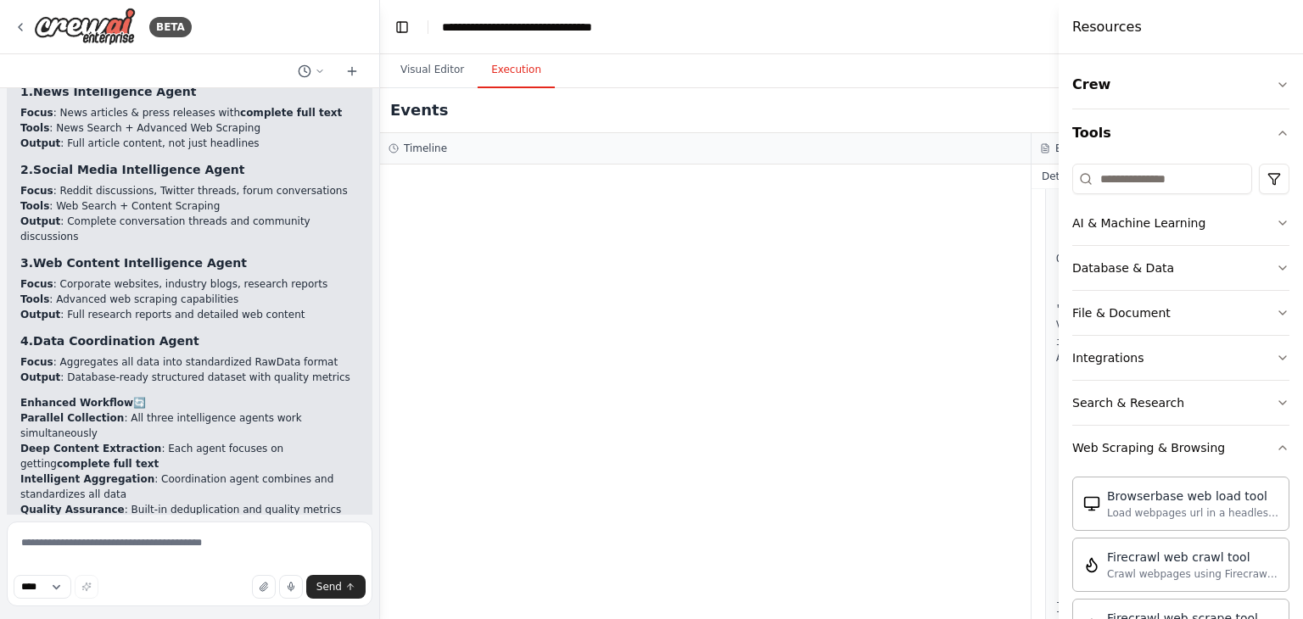
click at [1047, 31] on header "**********" at bounding box center [1031, 27] width 1303 height 54
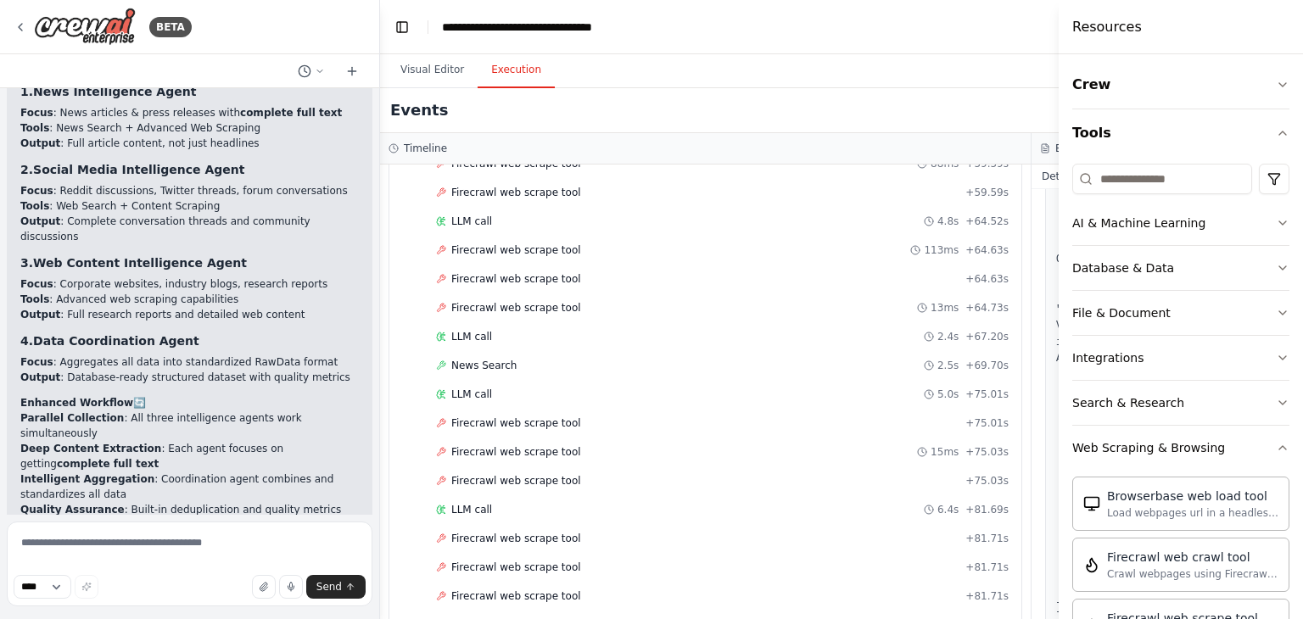
scroll to position [1198, 0]
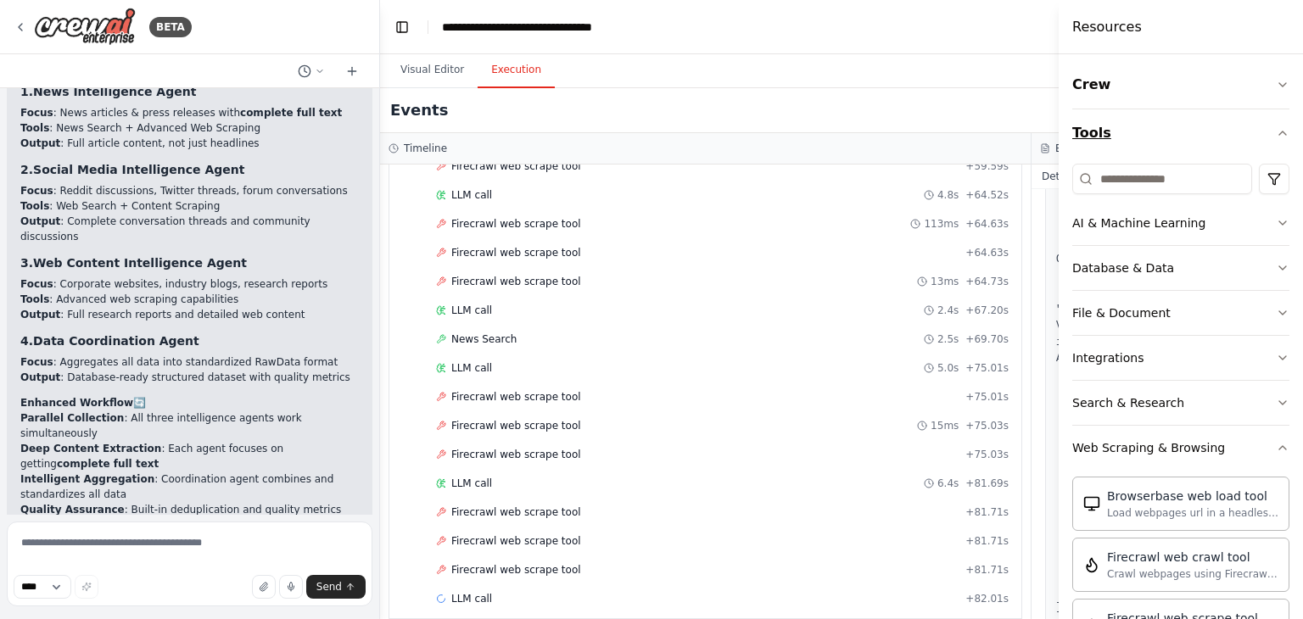
click at [1266, 122] on button "Tools" at bounding box center [1181, 133] width 217 height 48
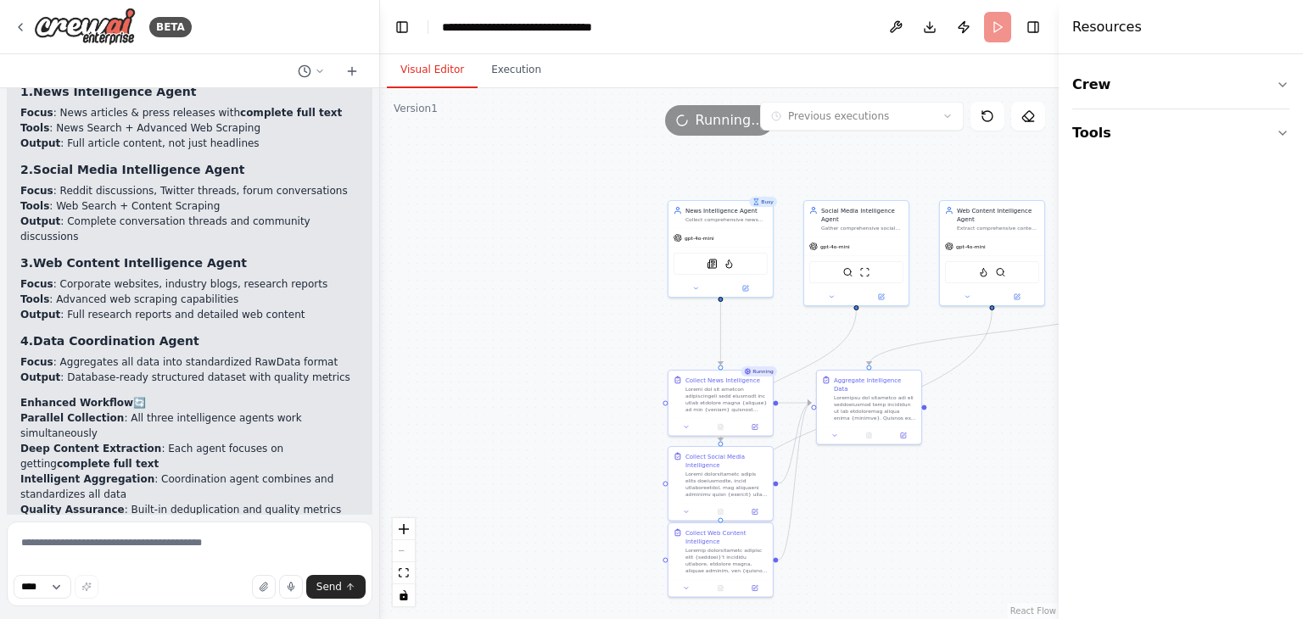
click at [427, 84] on button "Visual Editor" at bounding box center [432, 71] width 91 height 36
click at [1033, 33] on button "Toggle Right Sidebar" at bounding box center [1034, 27] width 24 height 24
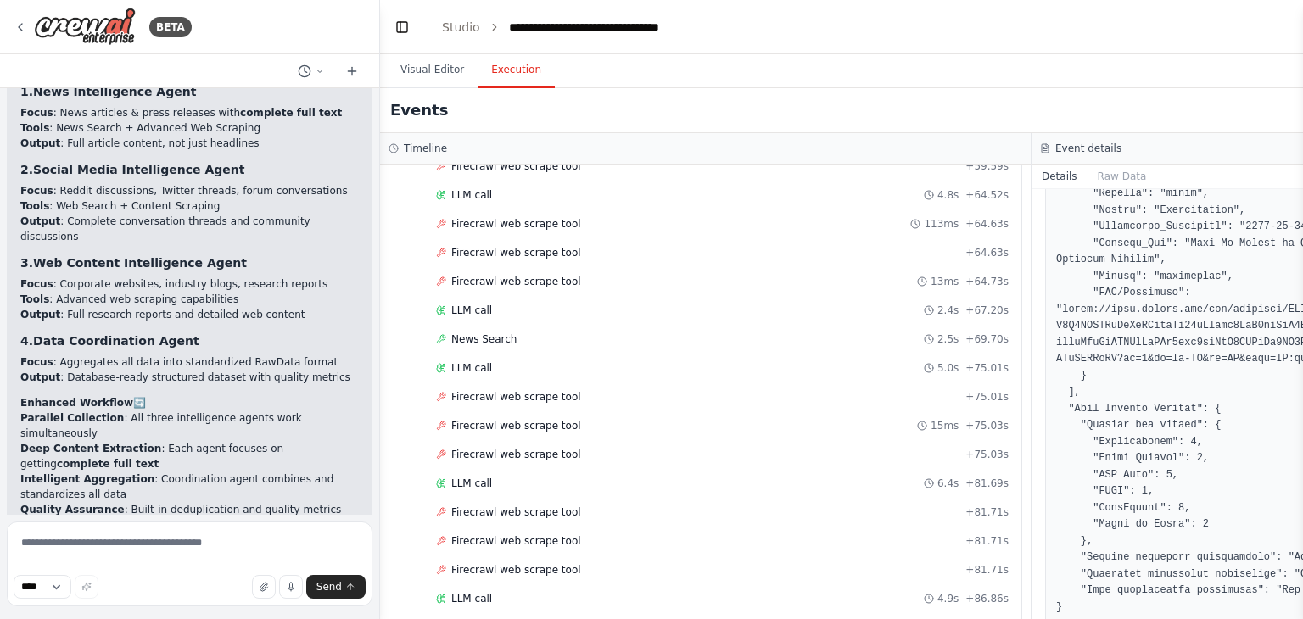
click at [492, 84] on button "Execution" at bounding box center [516, 71] width 77 height 36
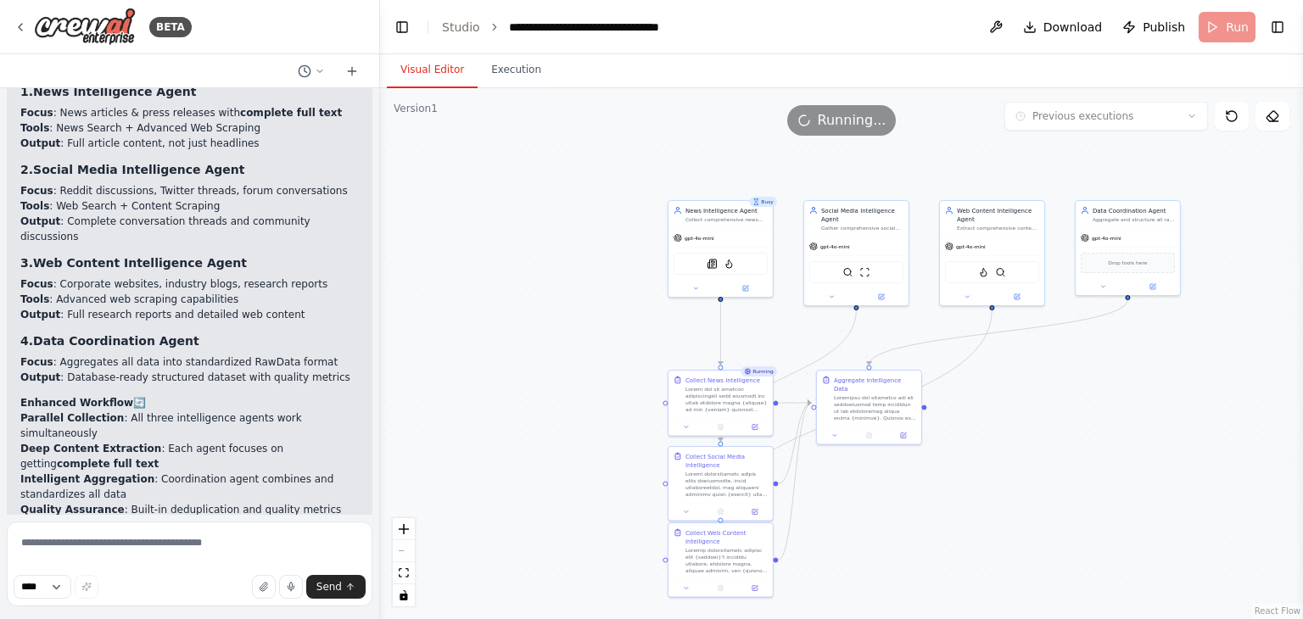
click at [420, 76] on button "Visual Editor" at bounding box center [432, 71] width 91 height 36
click at [1237, 25] on header "**********" at bounding box center [841, 27] width 923 height 54
click at [523, 415] on div ".deletable-edge-delete-btn { width: 20px; height: 20px; border: 0px solid #ffff…" at bounding box center [841, 353] width 923 height 531
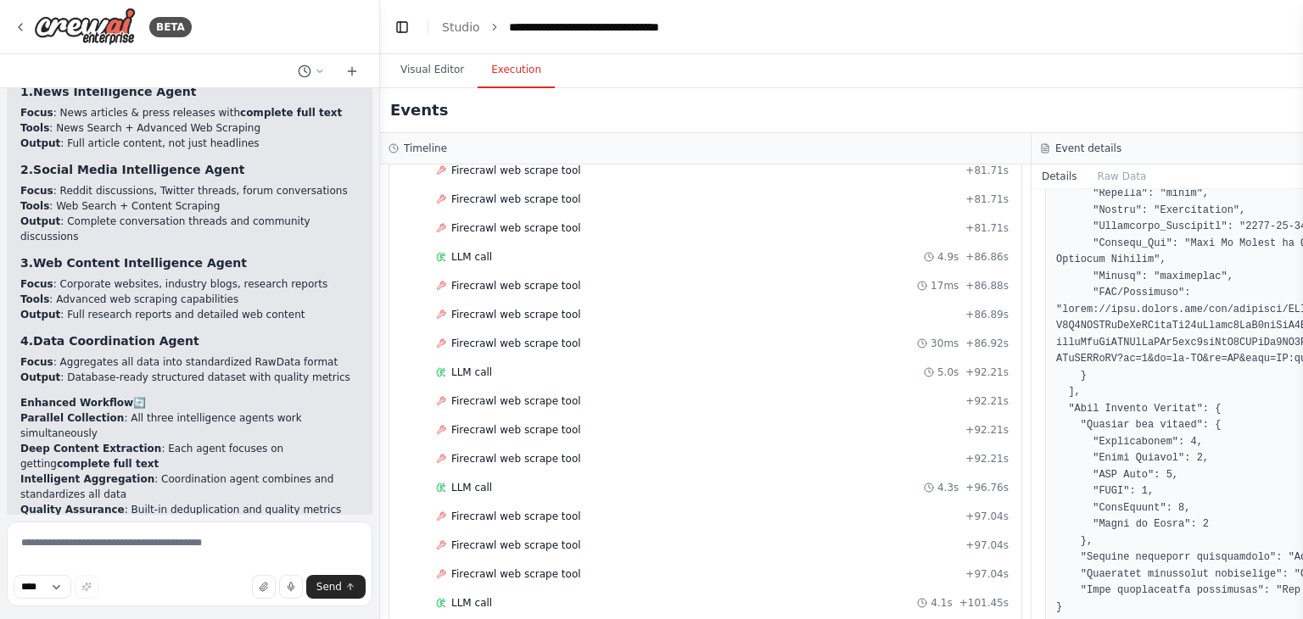
click at [529, 79] on button "Execution" at bounding box center [516, 71] width 77 height 36
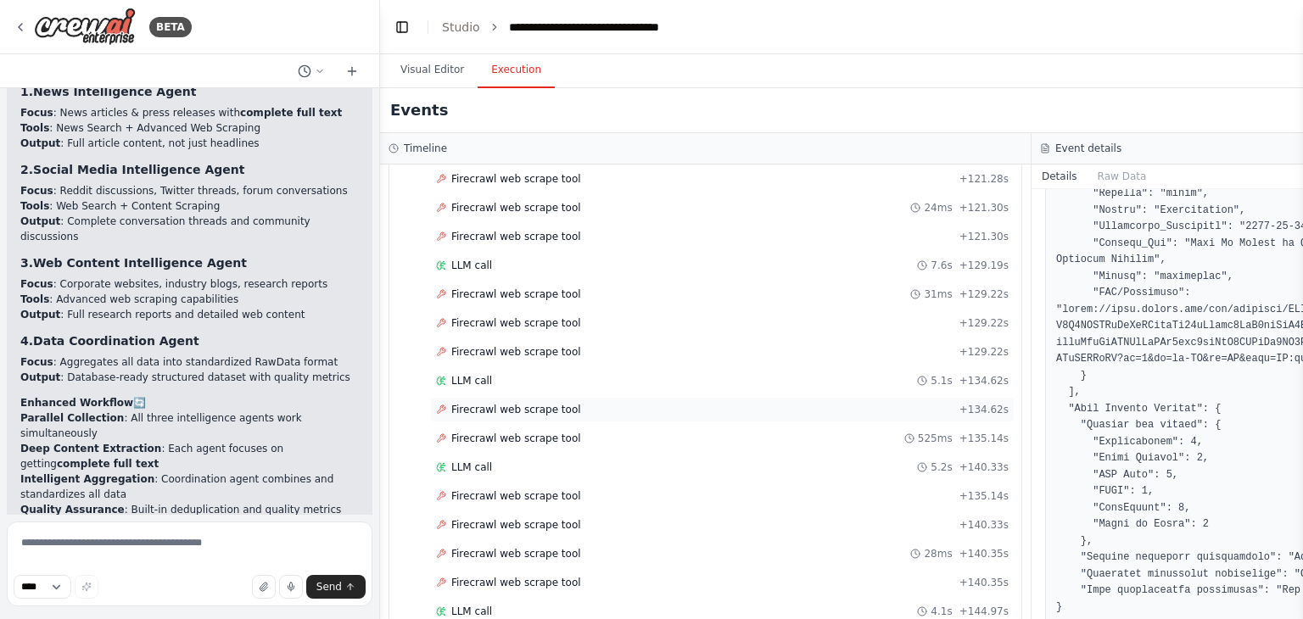
scroll to position [2423, 0]
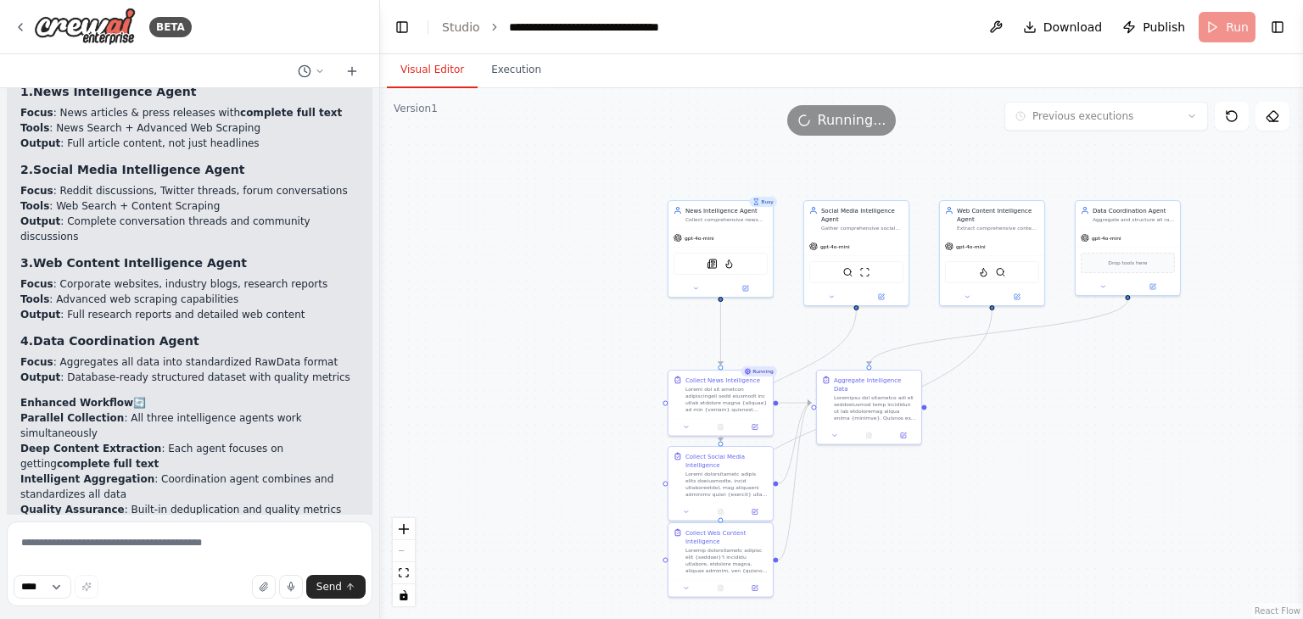
click at [442, 77] on button "Visual Editor" at bounding box center [432, 71] width 91 height 36
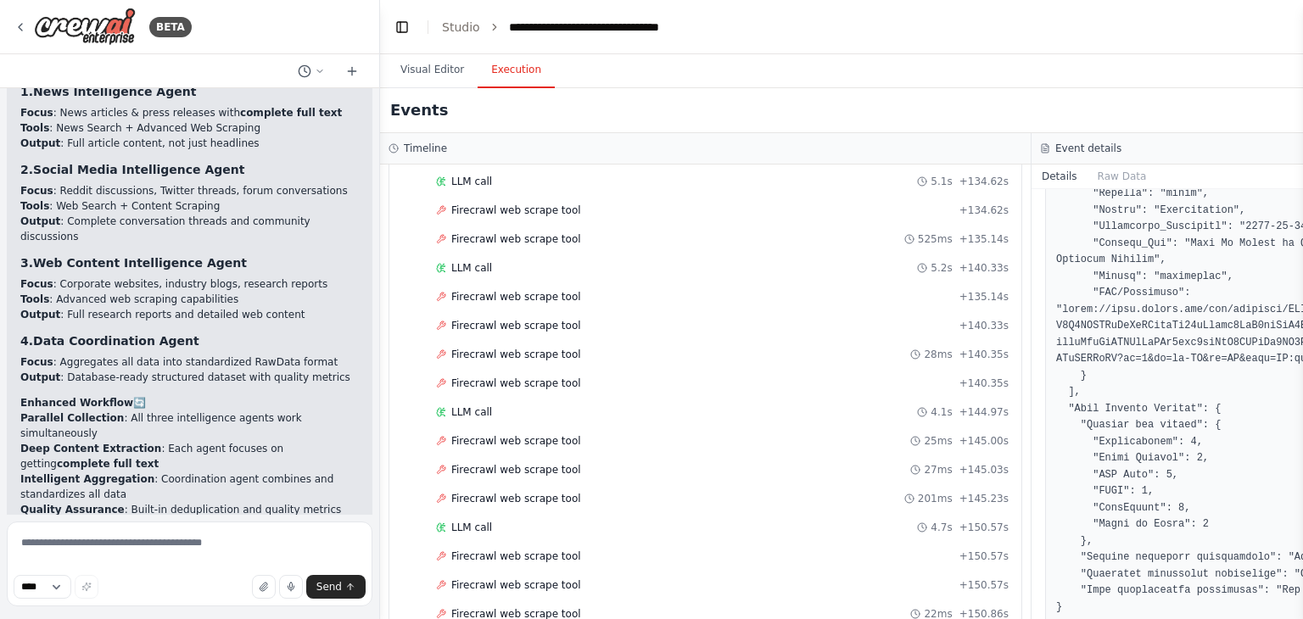
click at [501, 64] on button "Execution" at bounding box center [516, 71] width 77 height 36
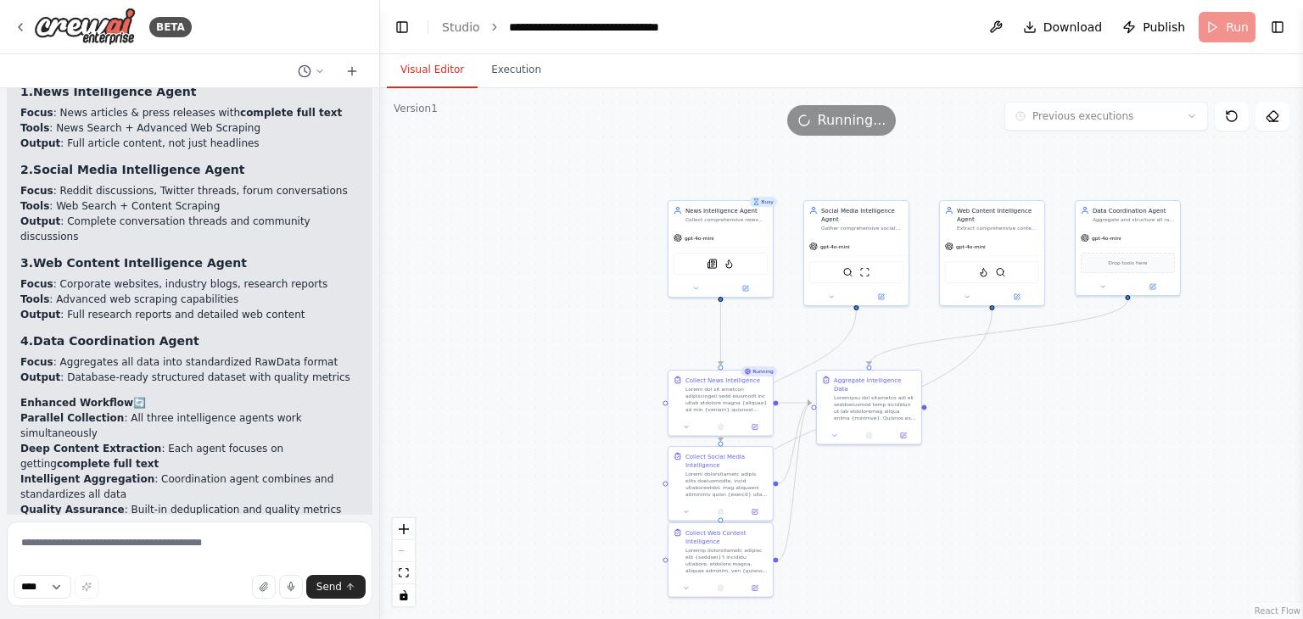
click at [434, 72] on button "Visual Editor" at bounding box center [432, 71] width 91 height 36
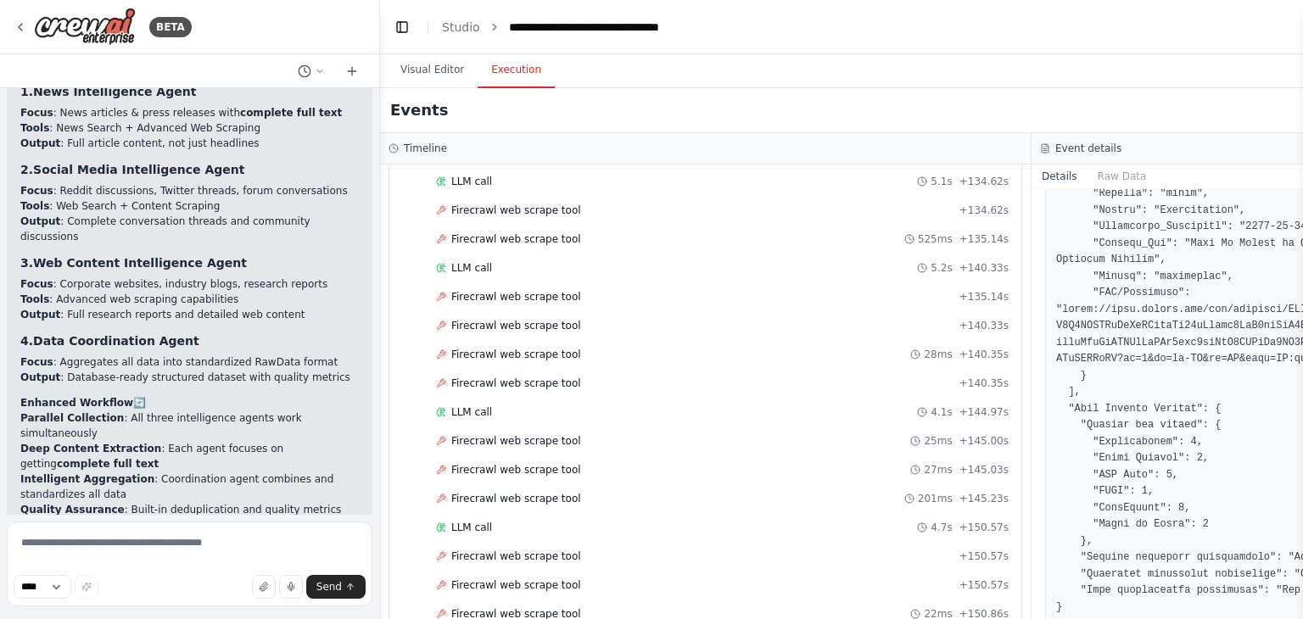
click at [496, 64] on button "Execution" at bounding box center [516, 71] width 77 height 36
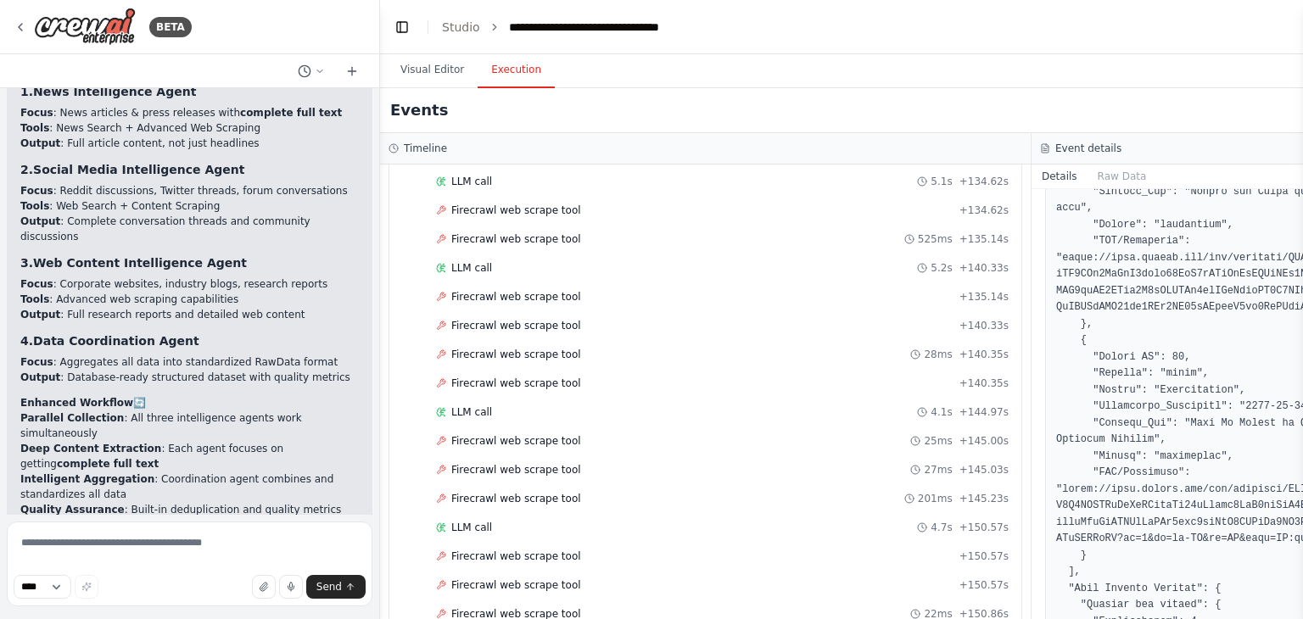
scroll to position [2787, 0]
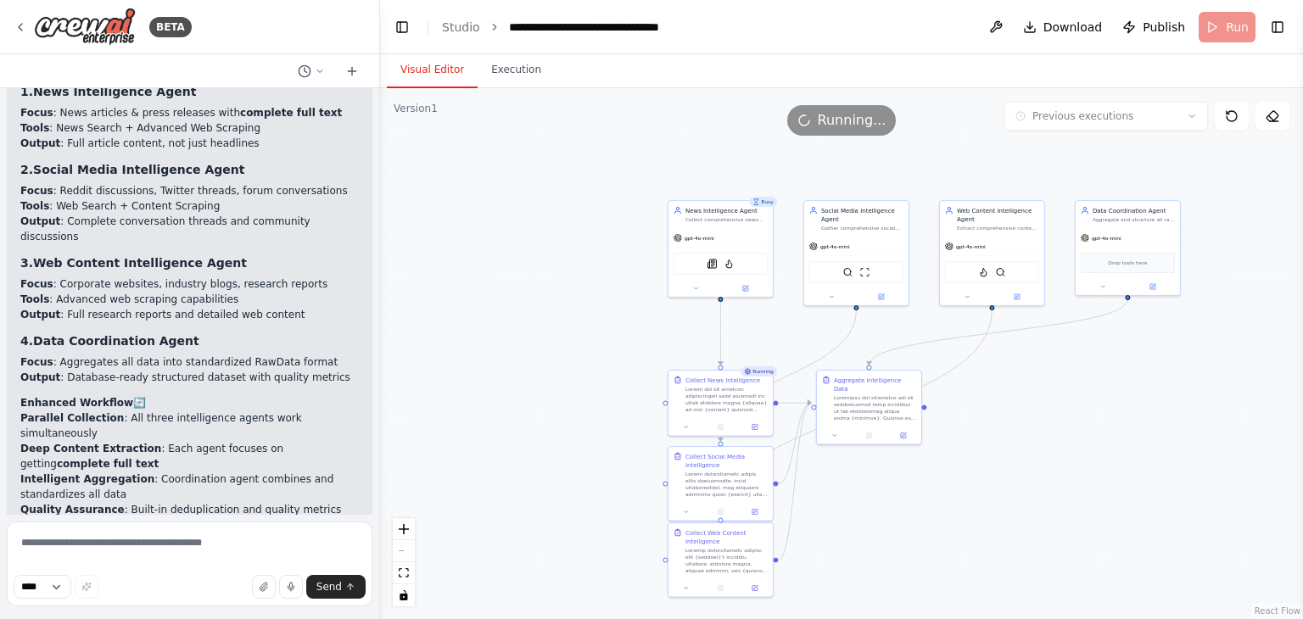
click at [409, 79] on button "Visual Editor" at bounding box center [432, 71] width 91 height 36
click at [764, 375] on div "Running" at bounding box center [759, 372] width 36 height 10
click at [854, 119] on span "Running..." at bounding box center [852, 120] width 69 height 20
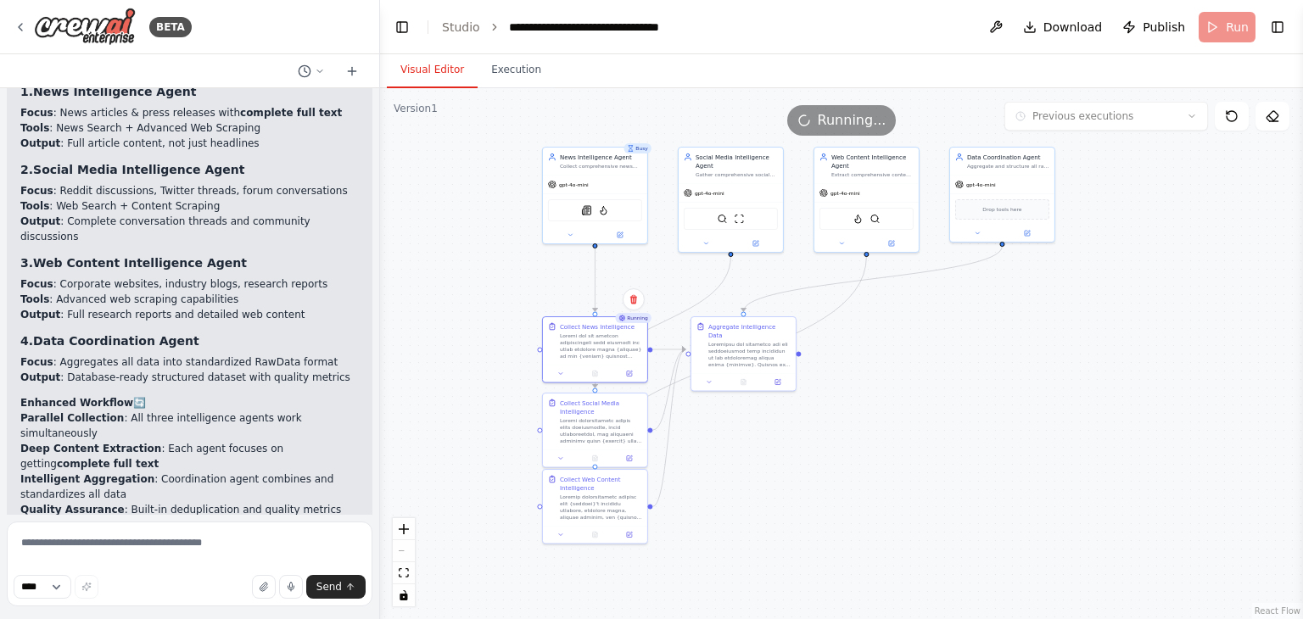
drag, startPoint x: 638, startPoint y: 201, endPoint x: 513, endPoint y: 147, distance: 136.8
click at [513, 147] on div ".deletable-edge-delete-btn { width: 20px; height: 20px; border: 0px solid #ffff…" at bounding box center [841, 353] width 923 height 531
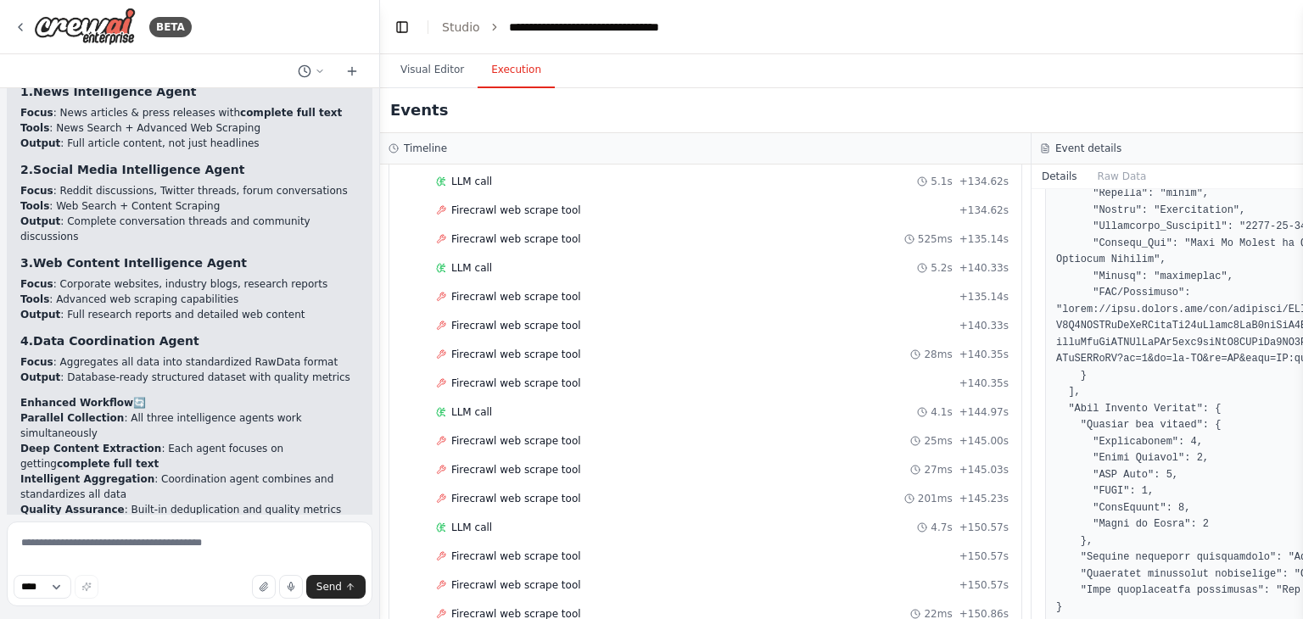
click at [495, 81] on button "Execution" at bounding box center [516, 71] width 77 height 36
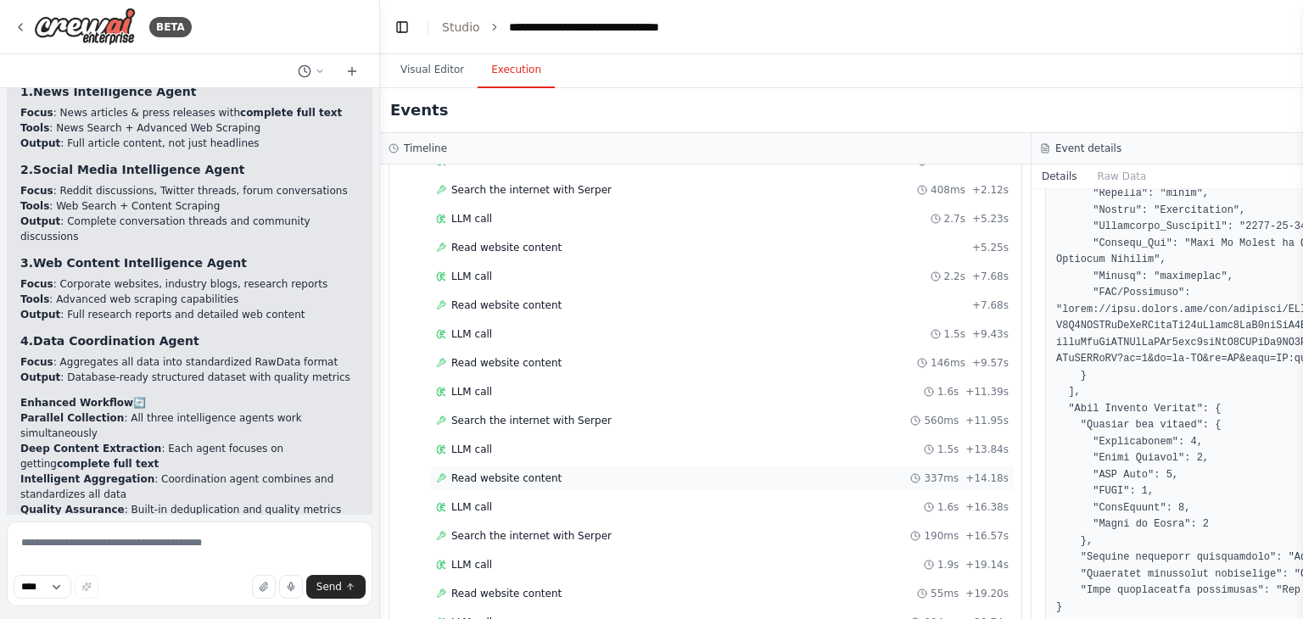
scroll to position [3233, 0]
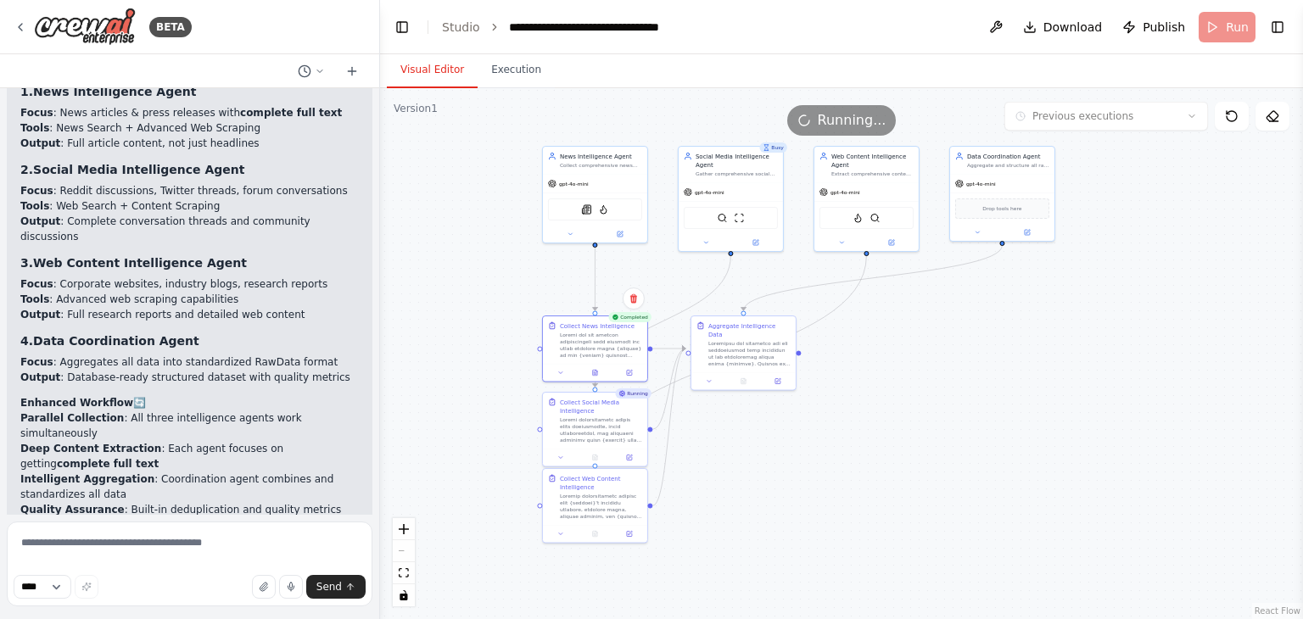
click at [401, 76] on button "Visual Editor" at bounding box center [432, 71] width 91 height 36
click at [495, 76] on button "Execution" at bounding box center [516, 71] width 77 height 36
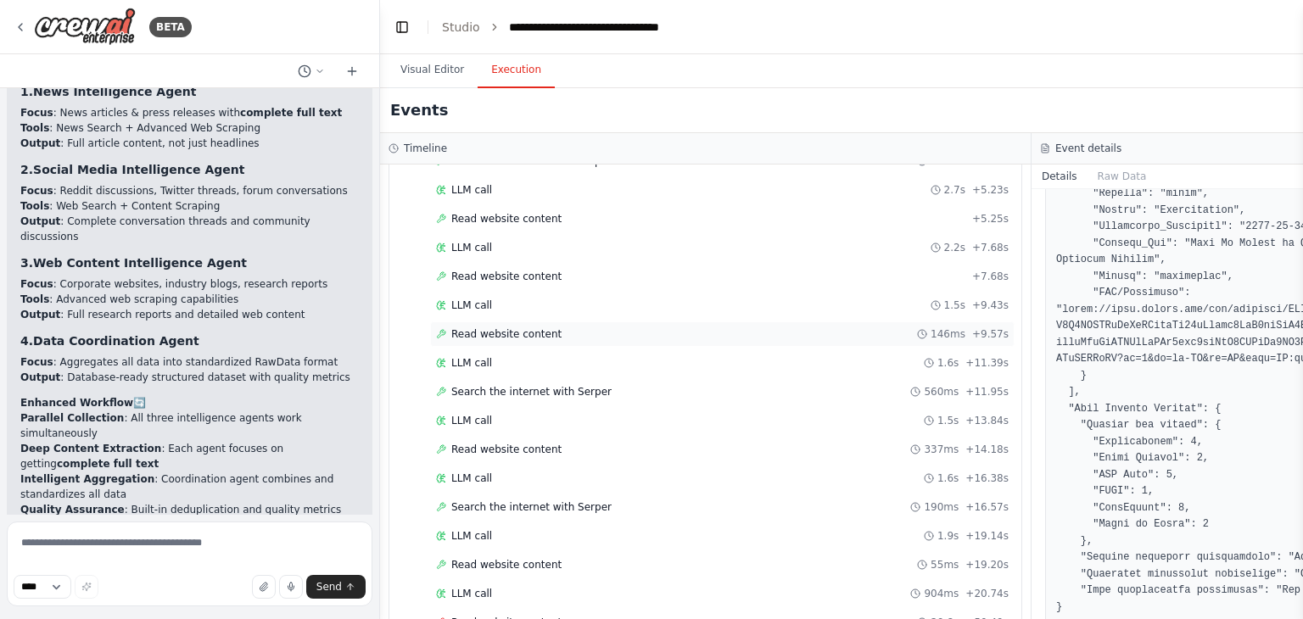
scroll to position [3262, 0]
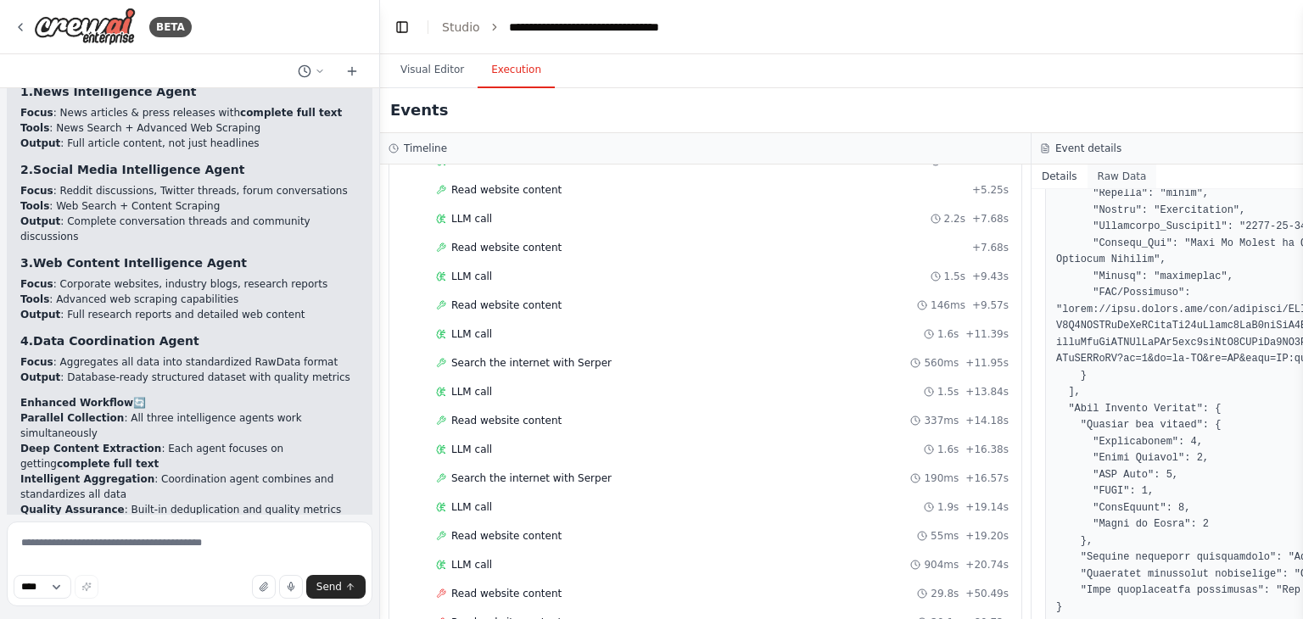
click at [1129, 165] on button "Raw Data" at bounding box center [1123, 177] width 70 height 24
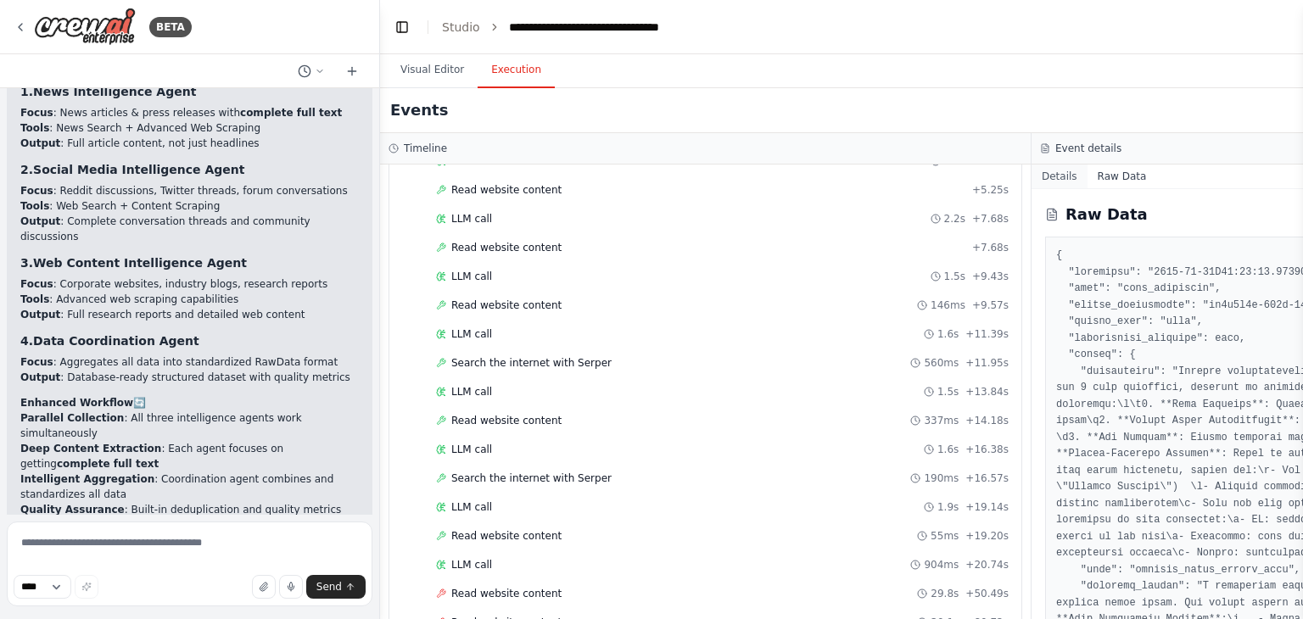
click at [1059, 186] on button "Details" at bounding box center [1060, 177] width 56 height 24
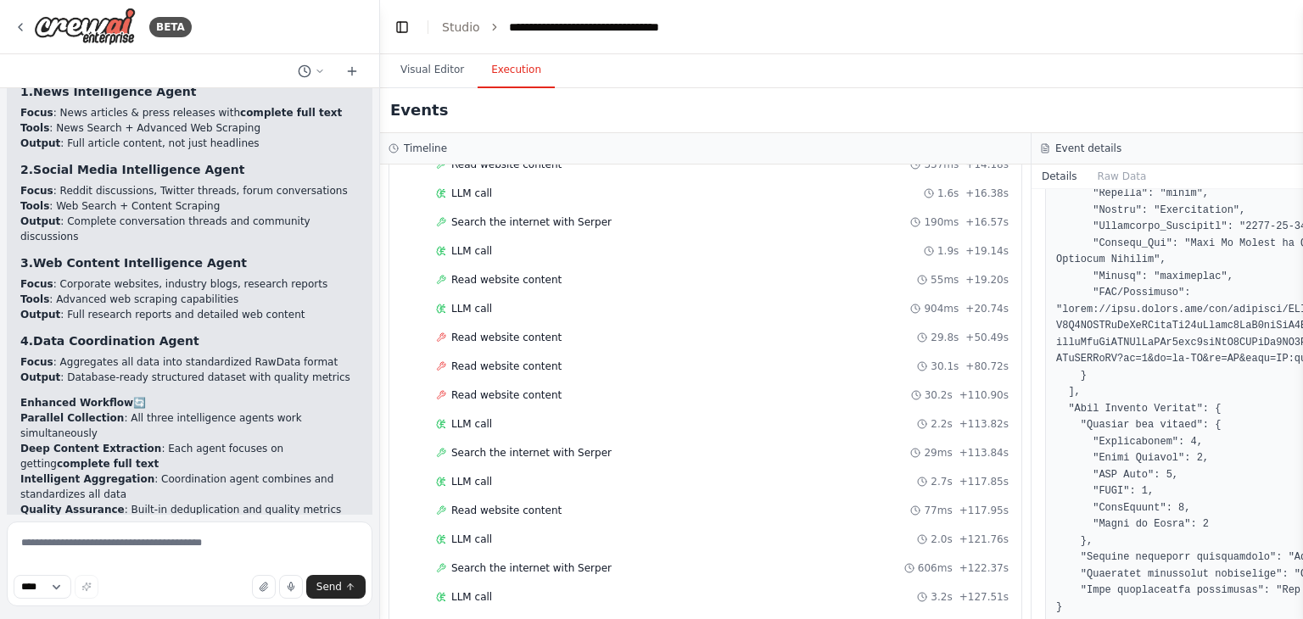
scroll to position [3547, 0]
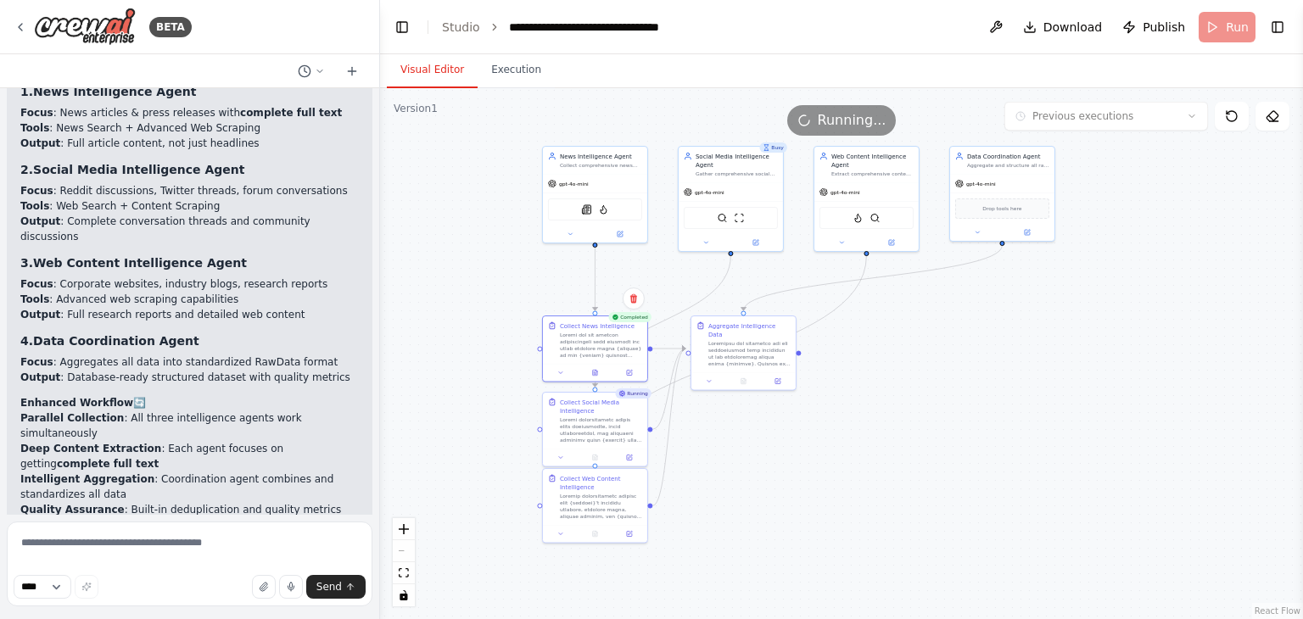
click at [435, 79] on button "Visual Editor" at bounding box center [432, 71] width 91 height 36
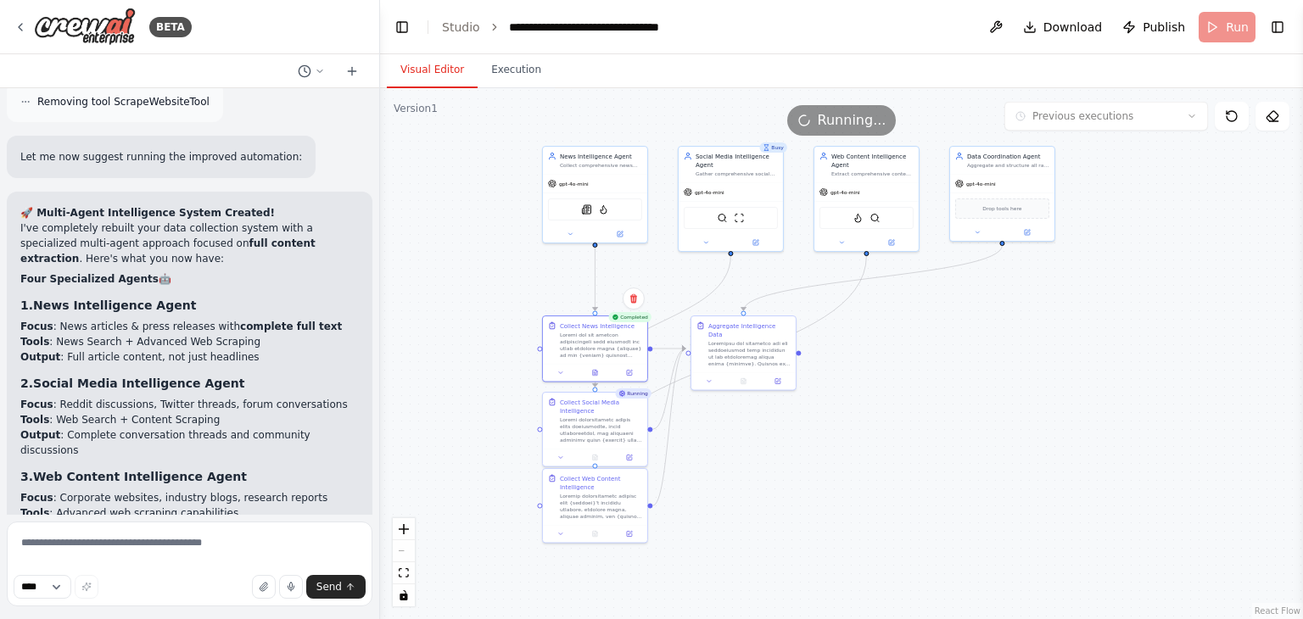
scroll to position [5868, 0]
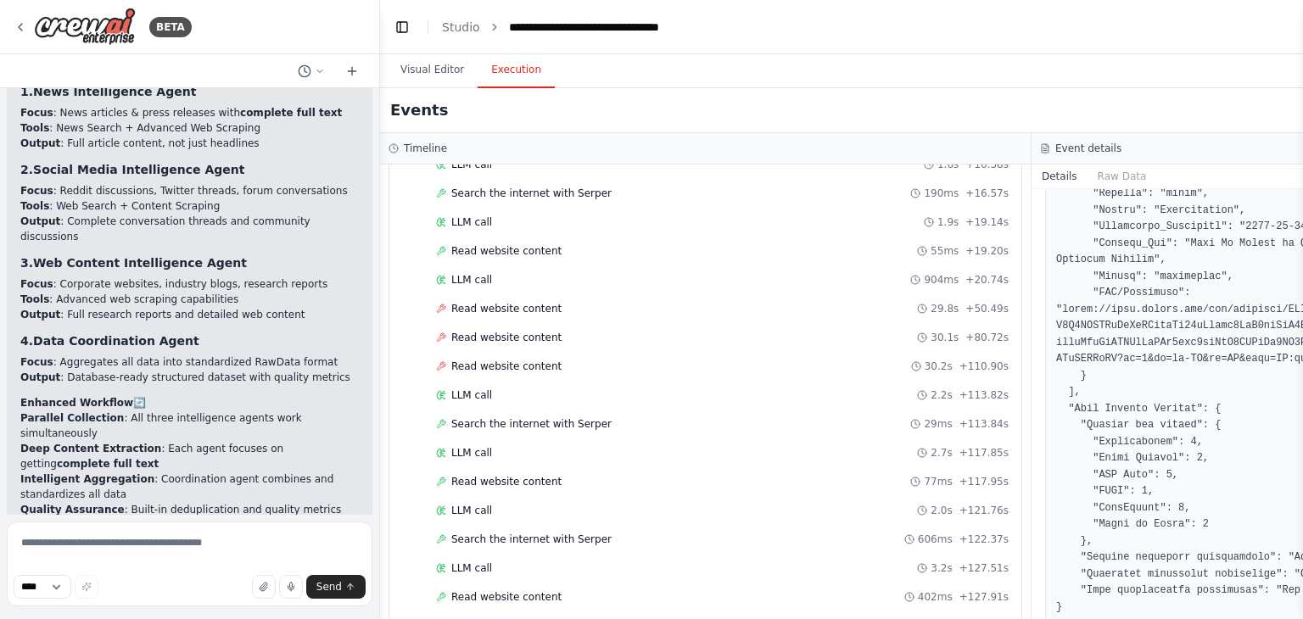
click at [518, 55] on button "Execution" at bounding box center [516, 71] width 77 height 36
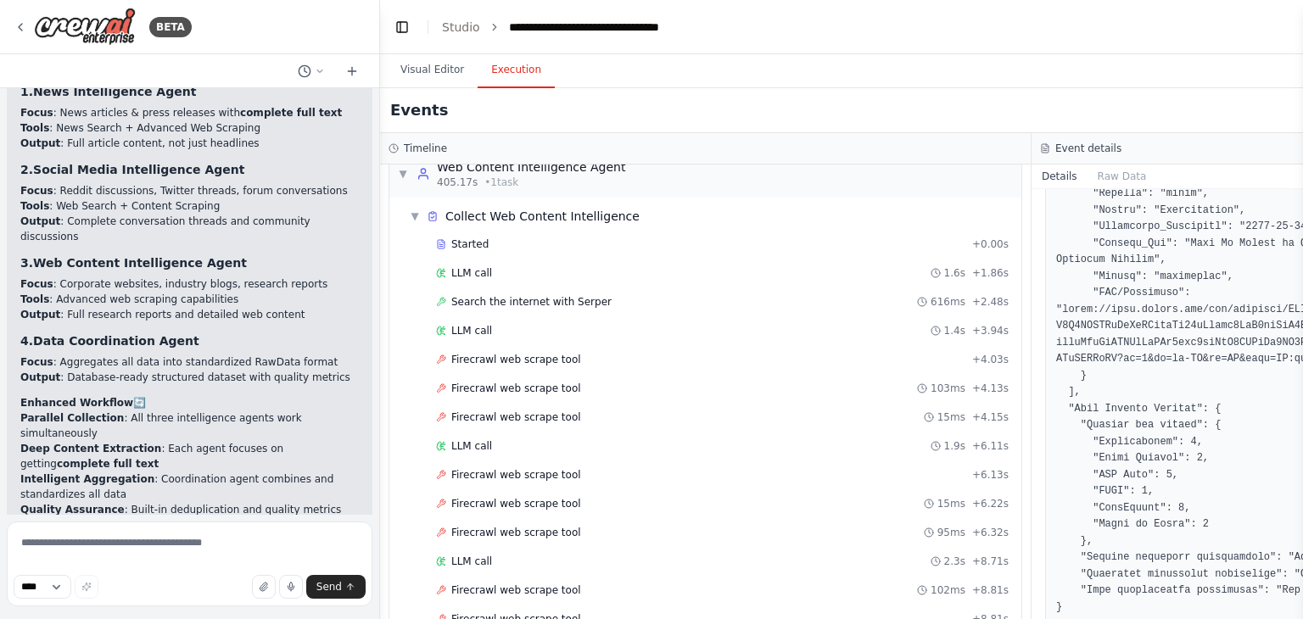
scroll to position [4185, 0]
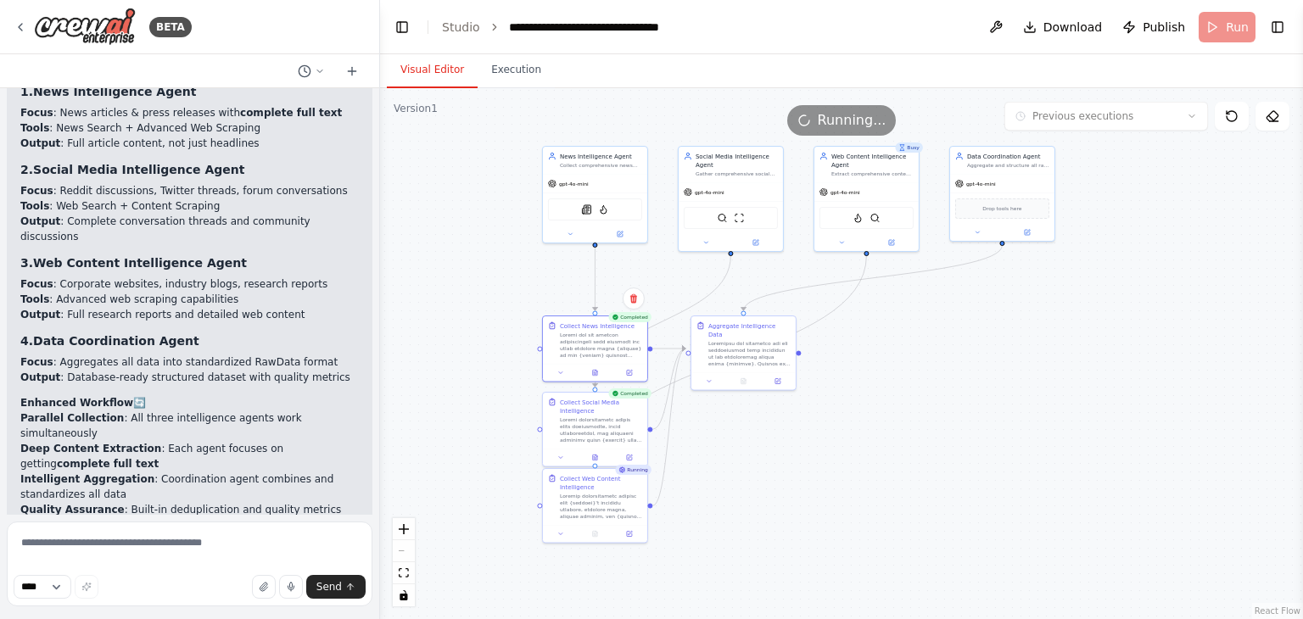
click at [438, 76] on button "Visual Editor" at bounding box center [432, 71] width 91 height 36
click at [496, 89] on div ".deletable-edge-delete-btn { width: 20px; height: 20px; border: 0px solid #ffff…" at bounding box center [841, 353] width 923 height 531
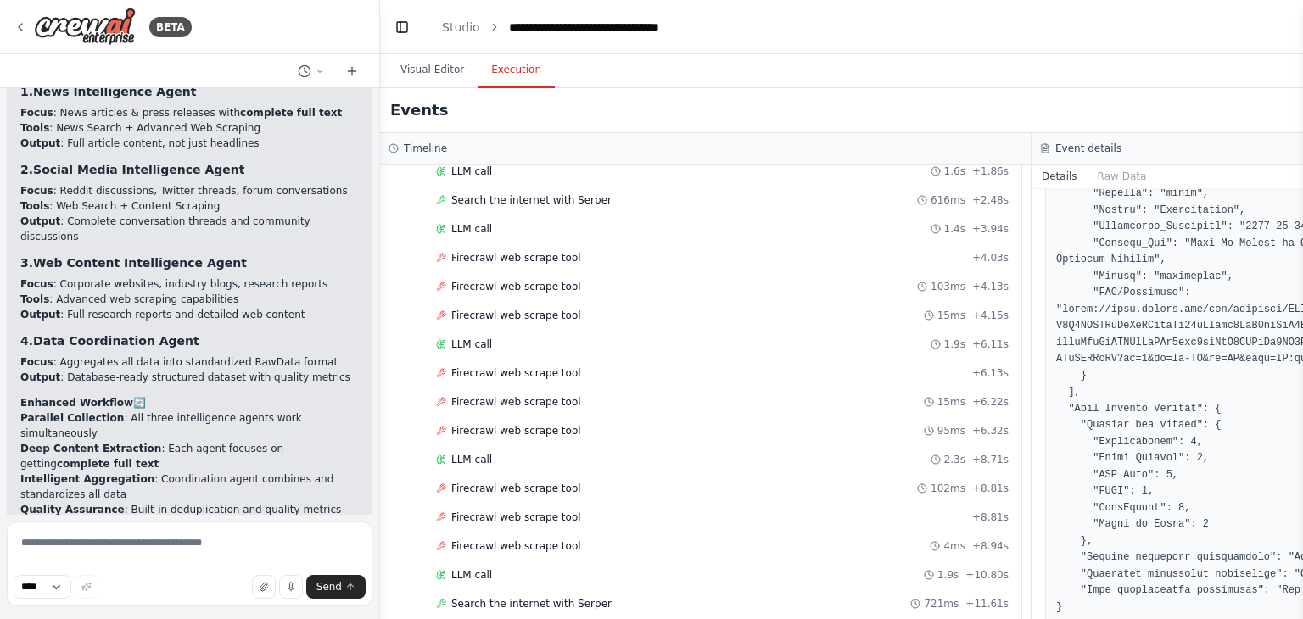
click at [533, 68] on button "Execution" at bounding box center [516, 71] width 77 height 36
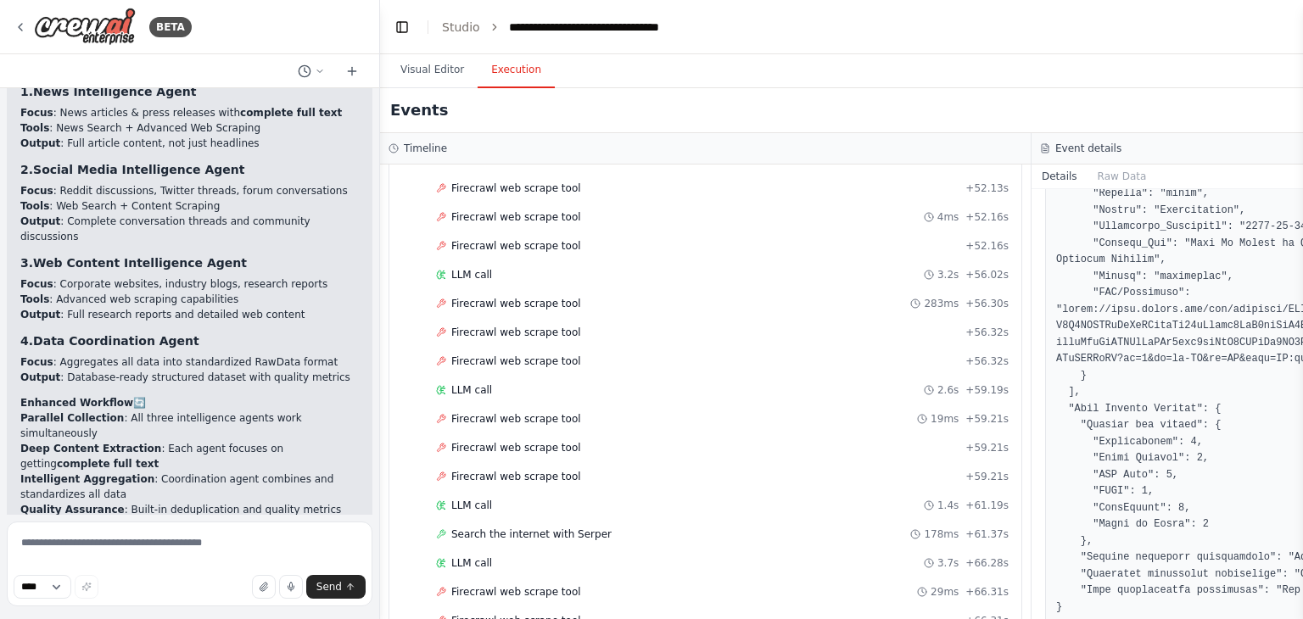
scroll to position [5821, 0]
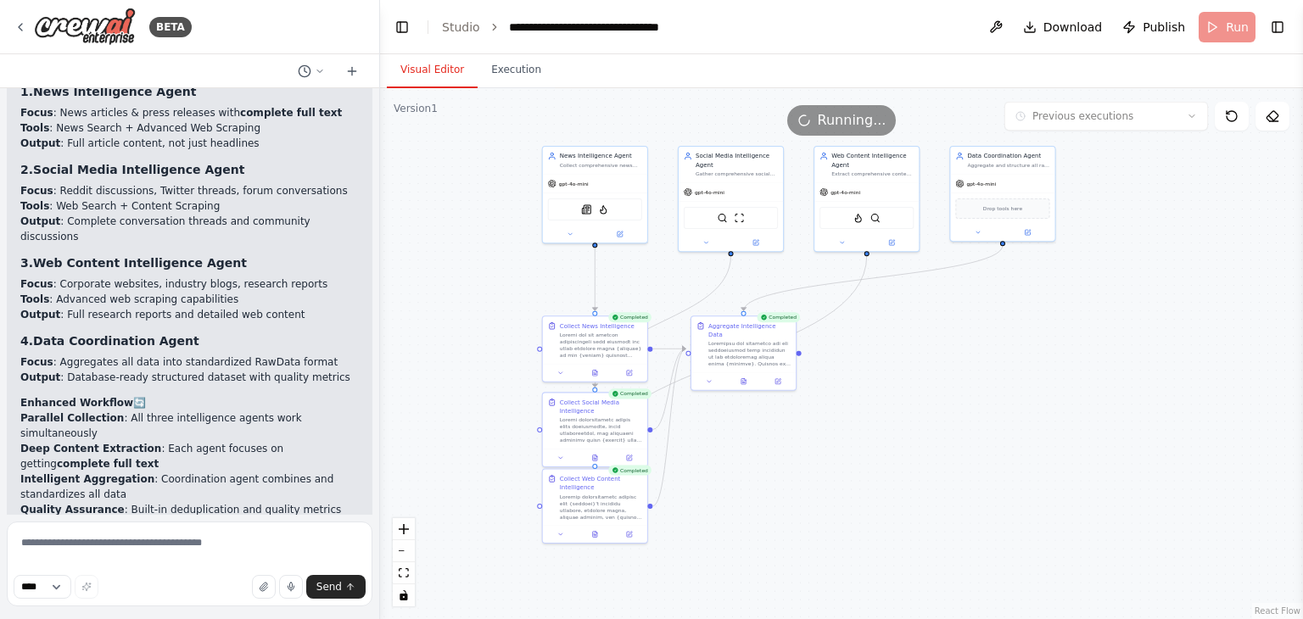
click at [434, 68] on button "Visual Editor" at bounding box center [432, 71] width 91 height 36
click at [502, 86] on button "Execution" at bounding box center [516, 71] width 77 height 36
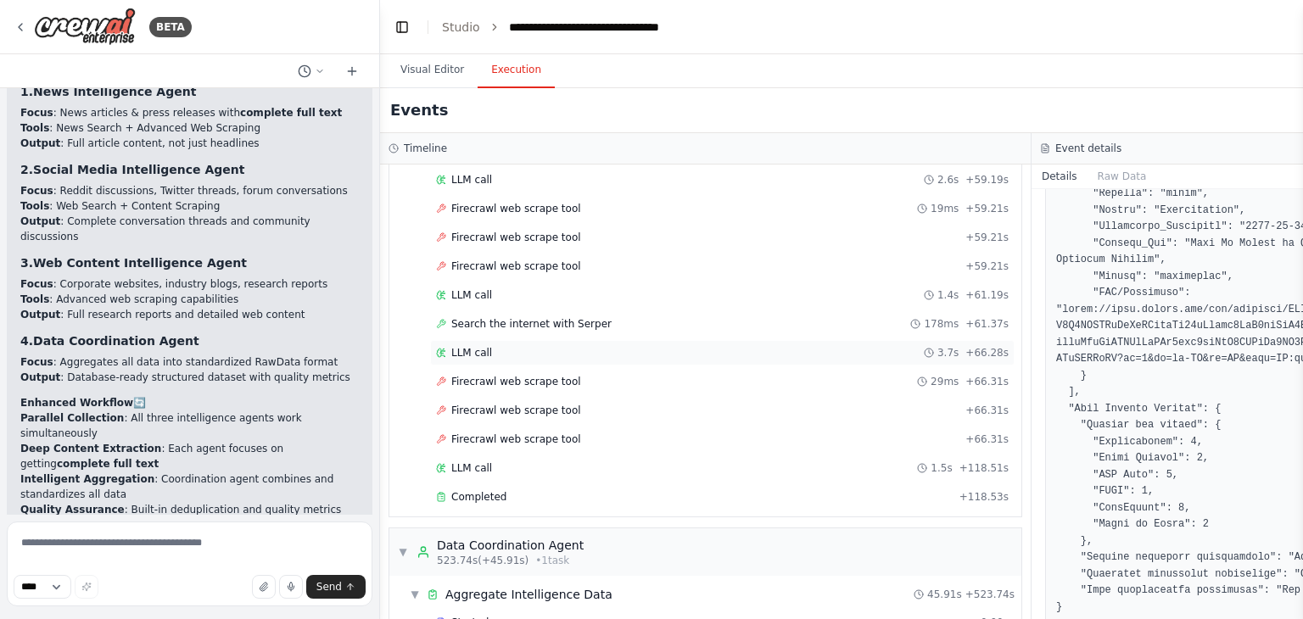
scroll to position [5849, 0]
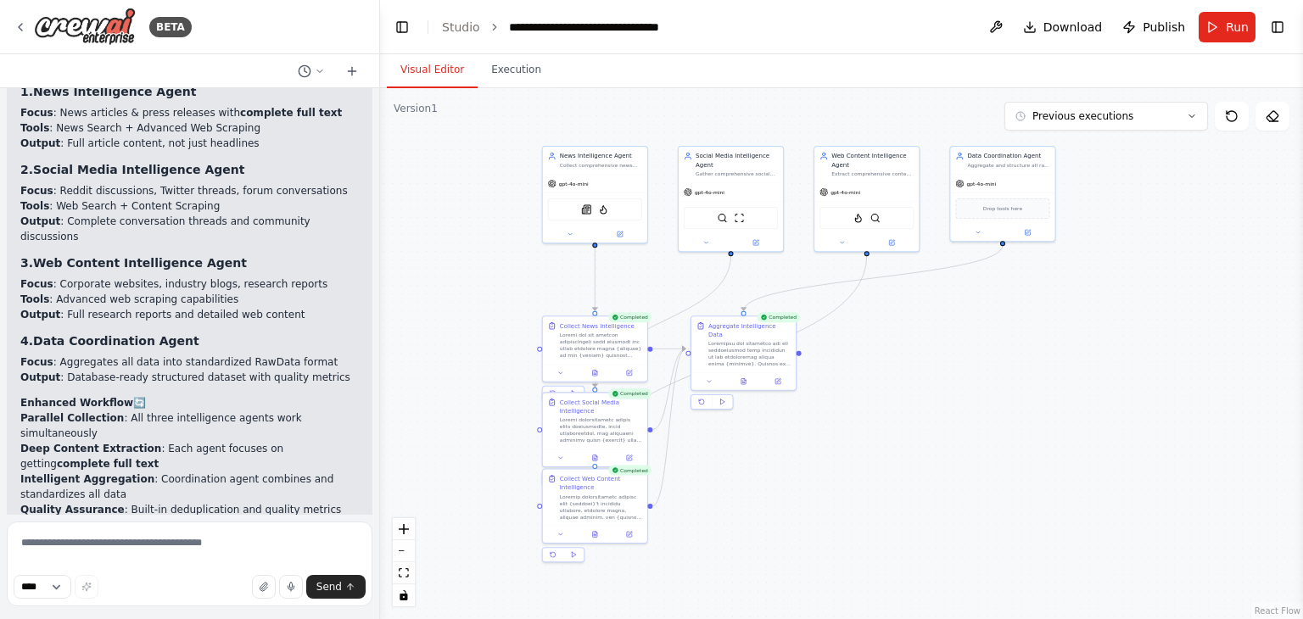
click at [429, 82] on button "Visual Editor" at bounding box center [432, 71] width 91 height 36
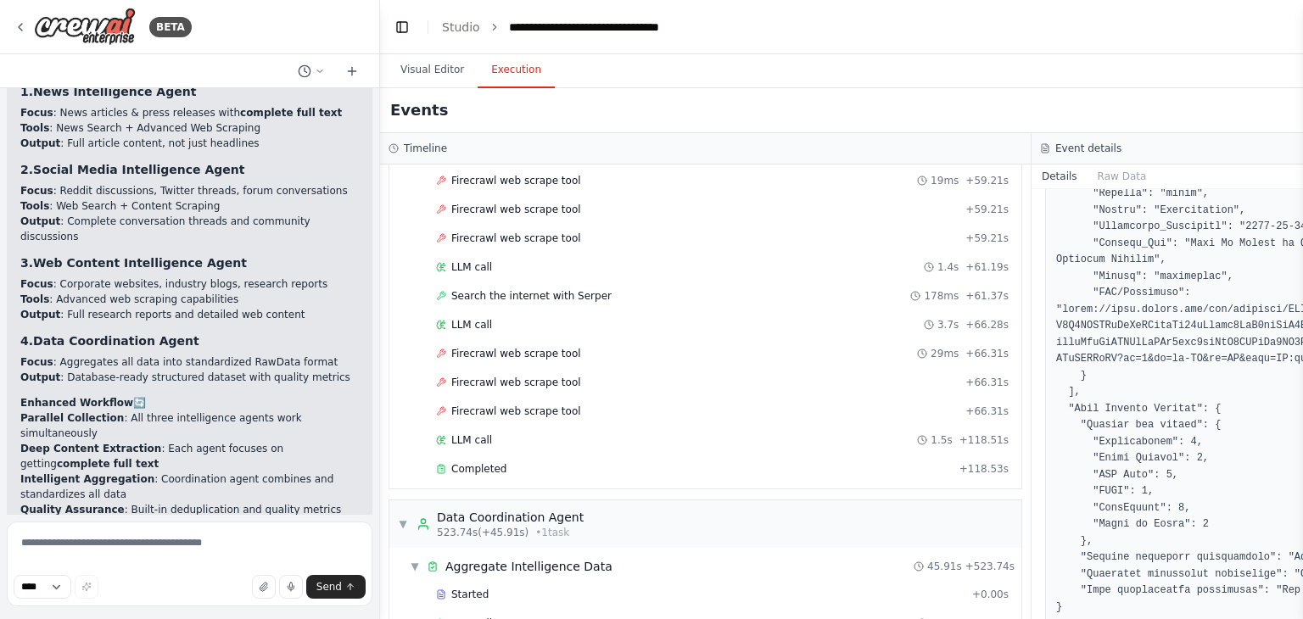
click at [507, 77] on button "Execution" at bounding box center [516, 71] width 77 height 36
click at [1121, 178] on button "Raw Data" at bounding box center [1123, 177] width 70 height 24
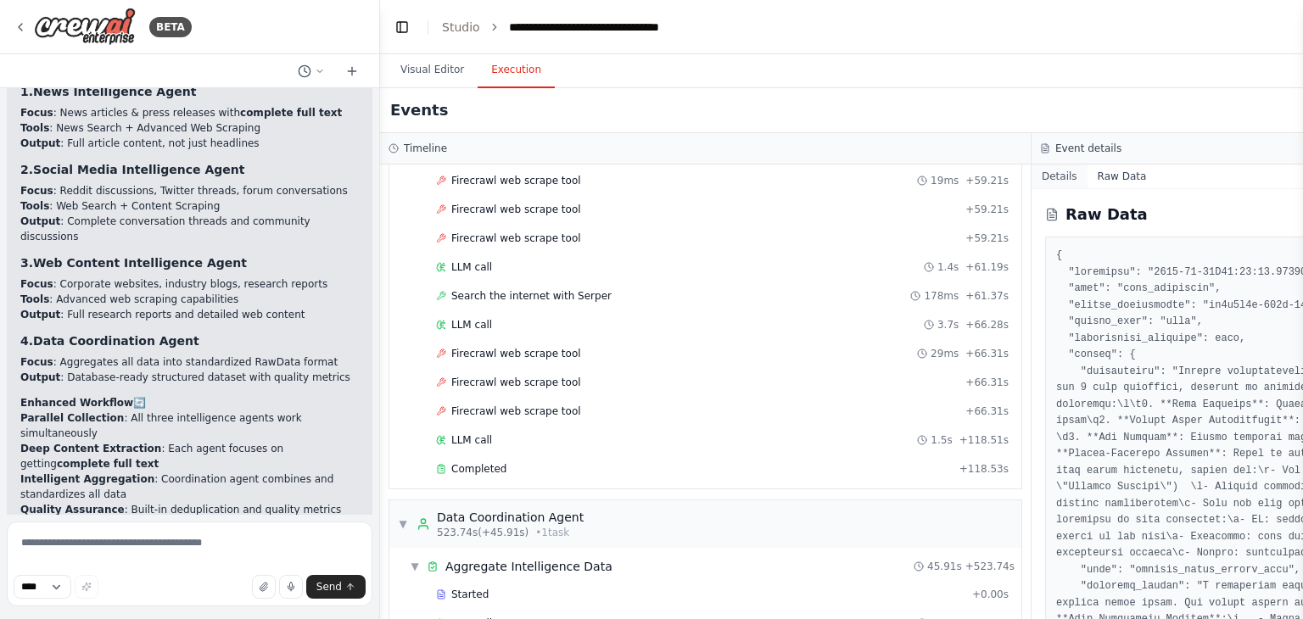
click at [1047, 173] on button "Details" at bounding box center [1060, 177] width 56 height 24
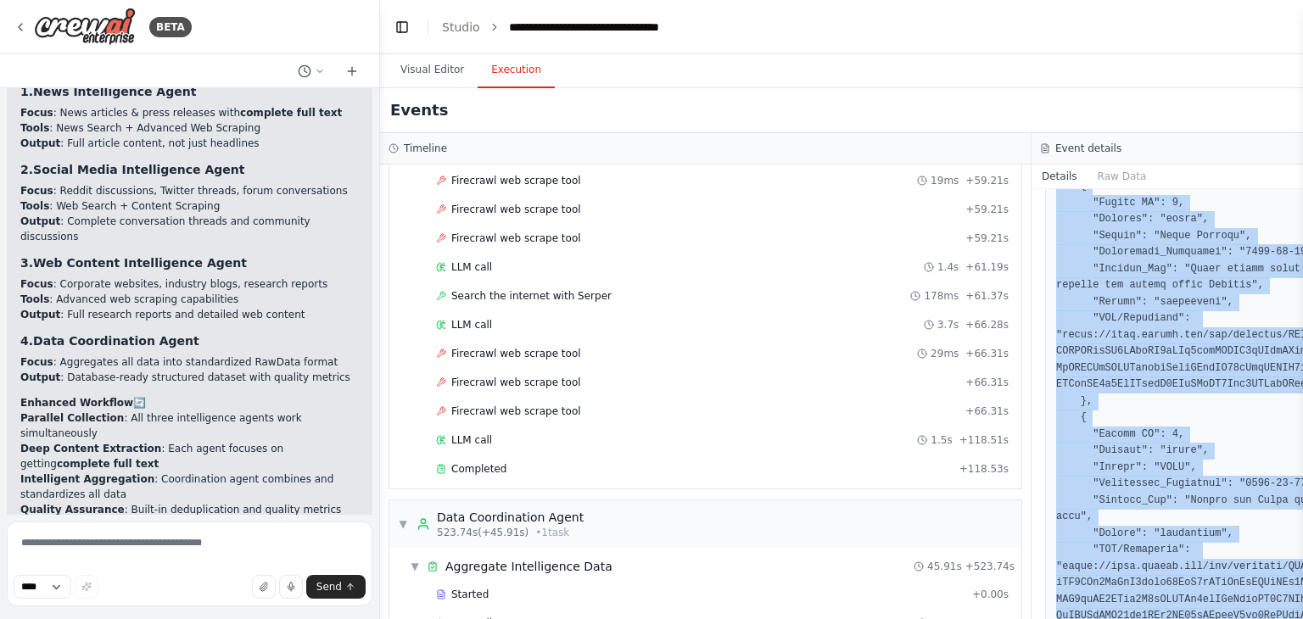
scroll to position [2787, 0]
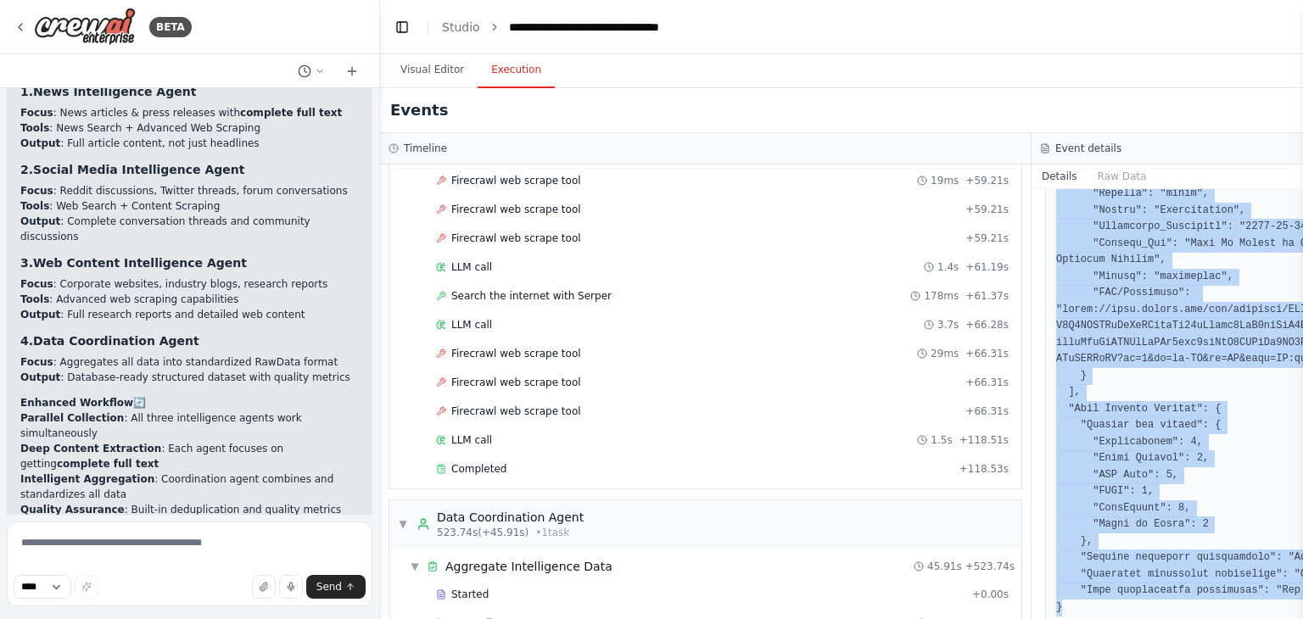
drag, startPoint x: 1056, startPoint y: 303, endPoint x: 1198, endPoint y: 572, distance: 304.0
copy div "Collect comprehensive raw data about {company} from multiple online sources wit…"
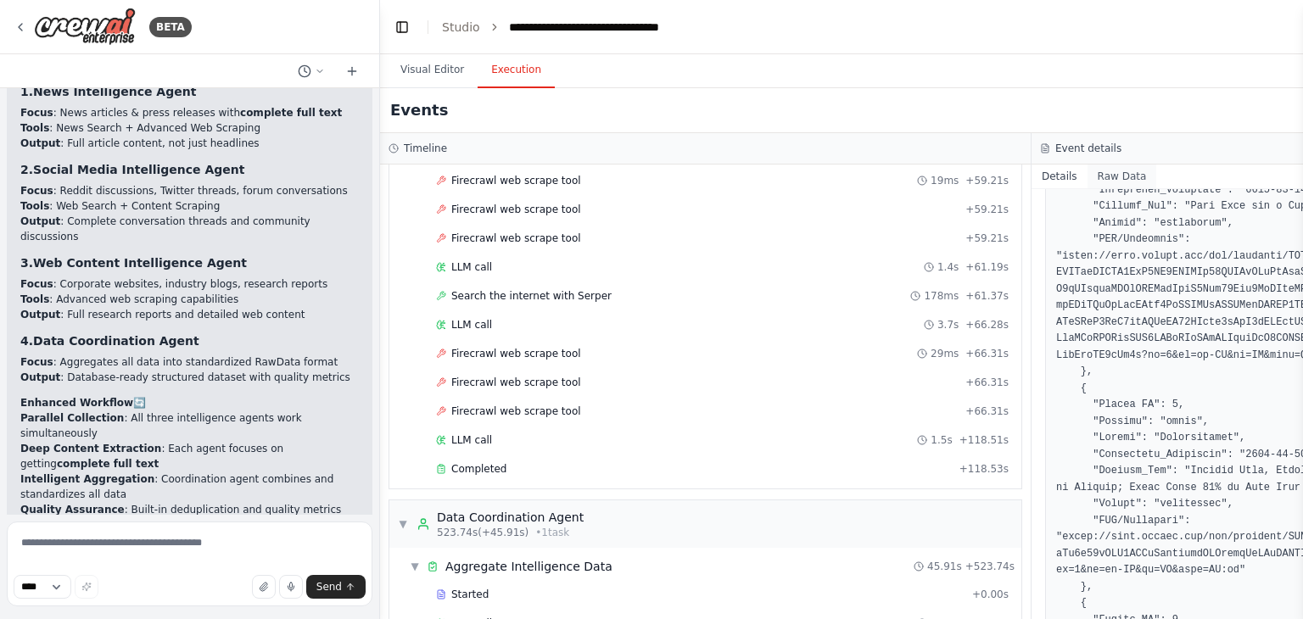
scroll to position [0, 0]
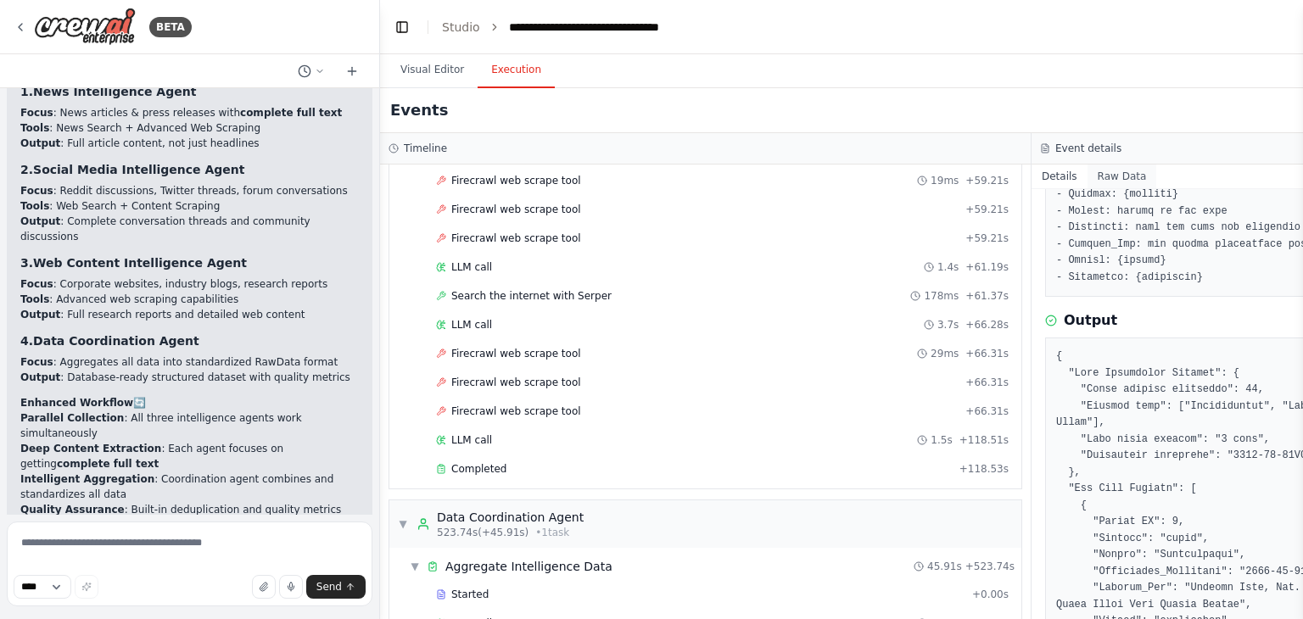
click at [1123, 174] on button "Raw Data" at bounding box center [1123, 177] width 70 height 24
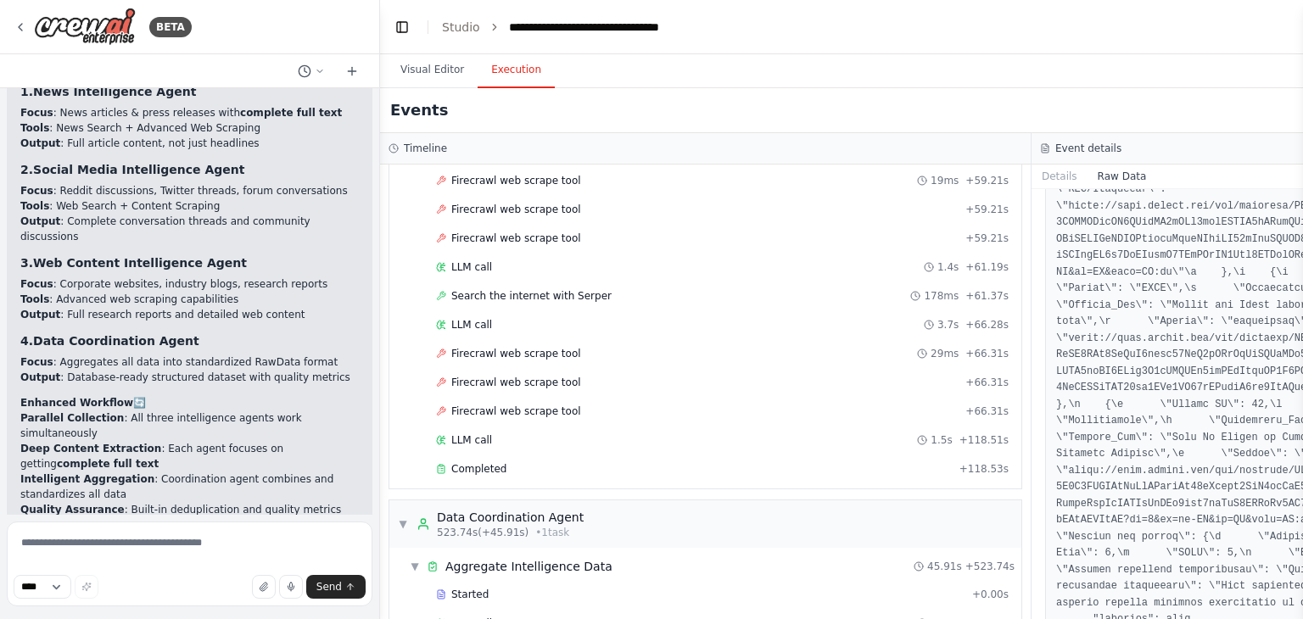
scroll to position [4137, 0]
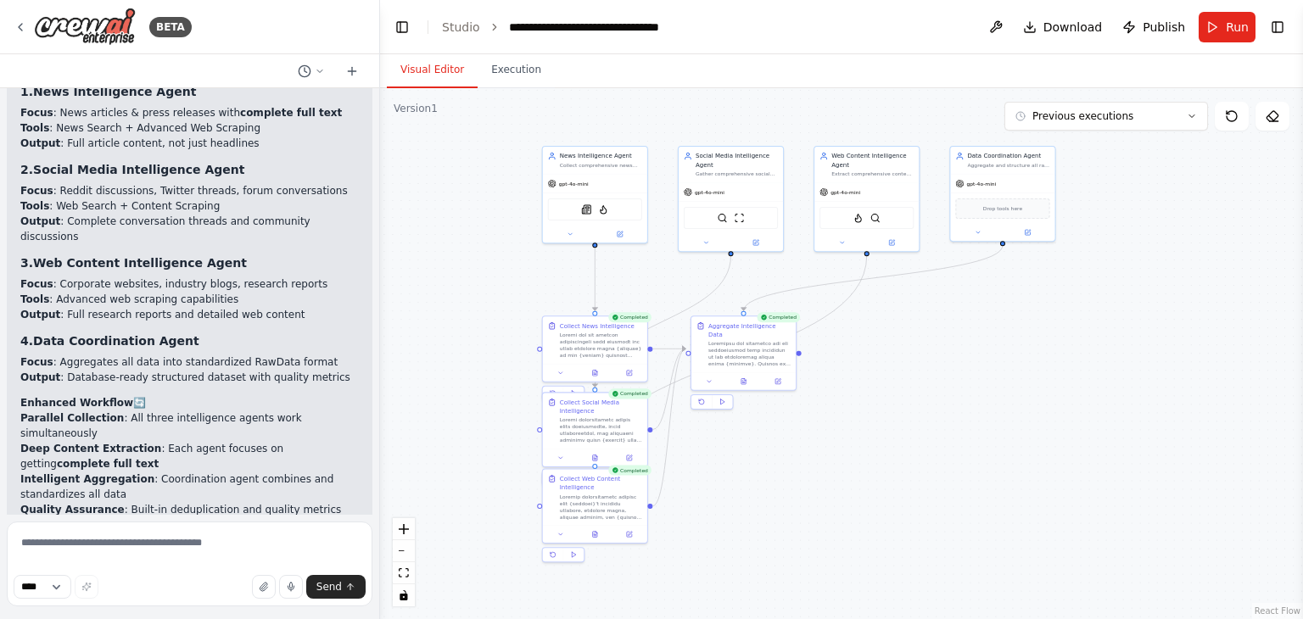
click at [412, 69] on button "Visual Editor" at bounding box center [432, 71] width 91 height 36
click at [1270, 29] on button "Toggle Right Sidebar" at bounding box center [1278, 27] width 24 height 24
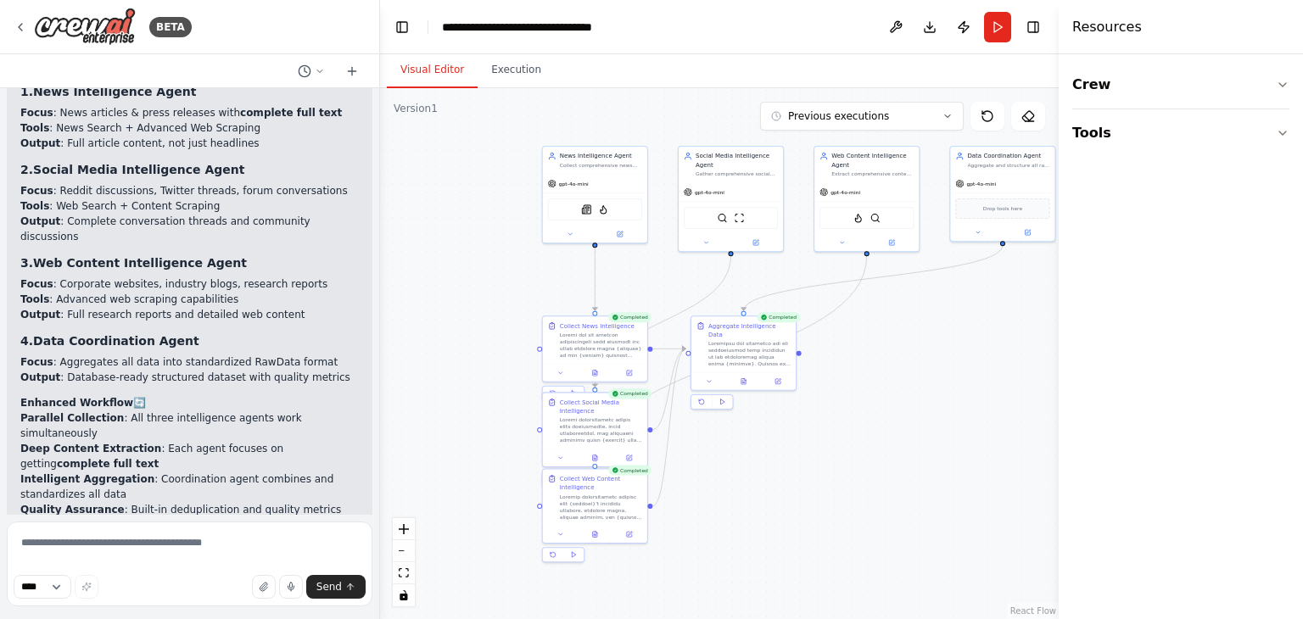
click at [1045, 32] on header "**********" at bounding box center [719, 27] width 679 height 54
click at [1042, 31] on button "Toggle Right Sidebar" at bounding box center [1034, 27] width 24 height 24
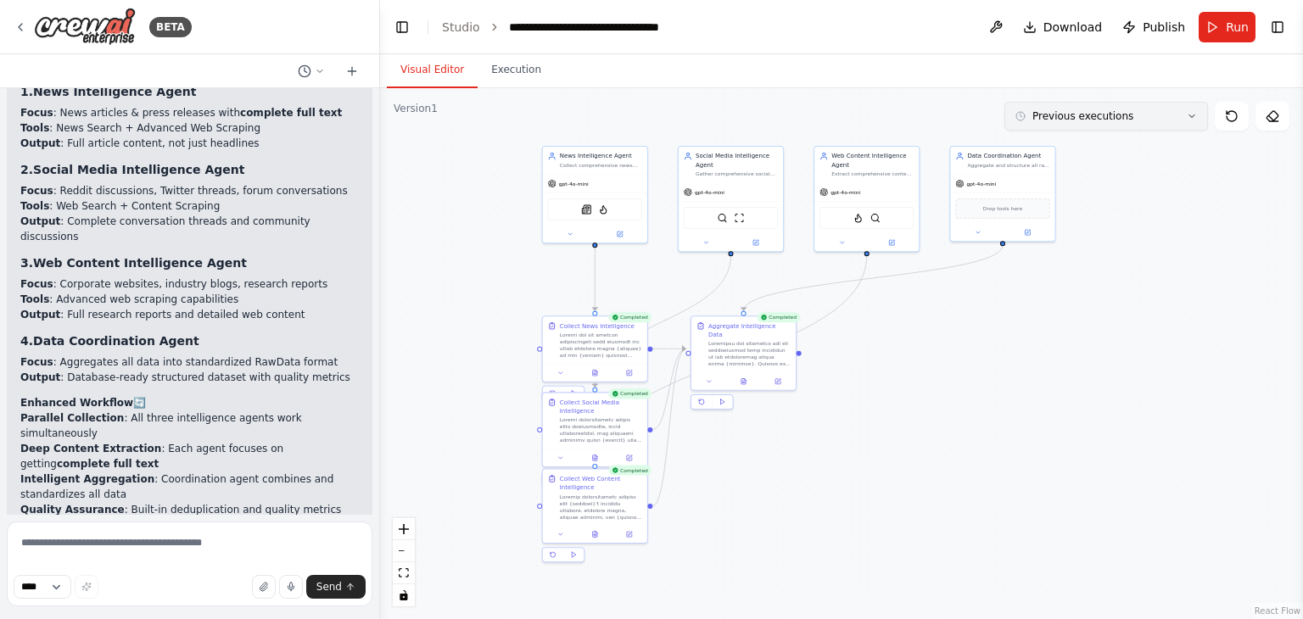
click at [1193, 113] on icon at bounding box center [1192, 116] width 10 height 10
click at [1192, 113] on icon at bounding box center [1192, 116] width 10 height 10
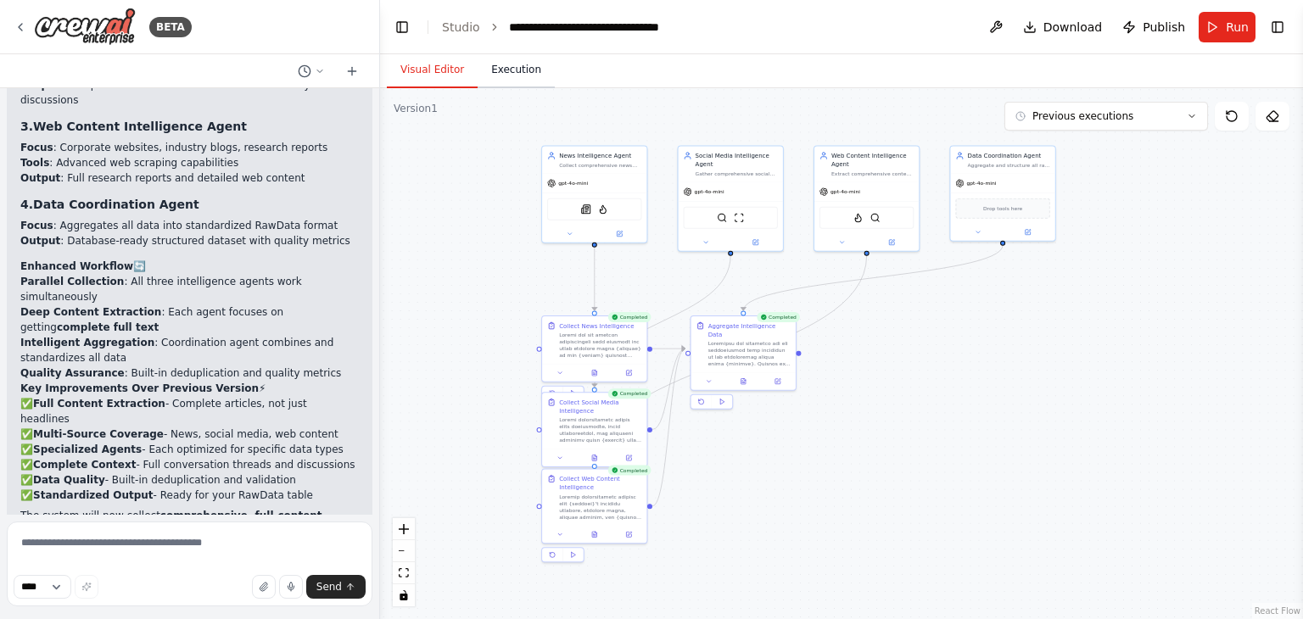
click at [526, 77] on button "Execution" at bounding box center [516, 71] width 77 height 36
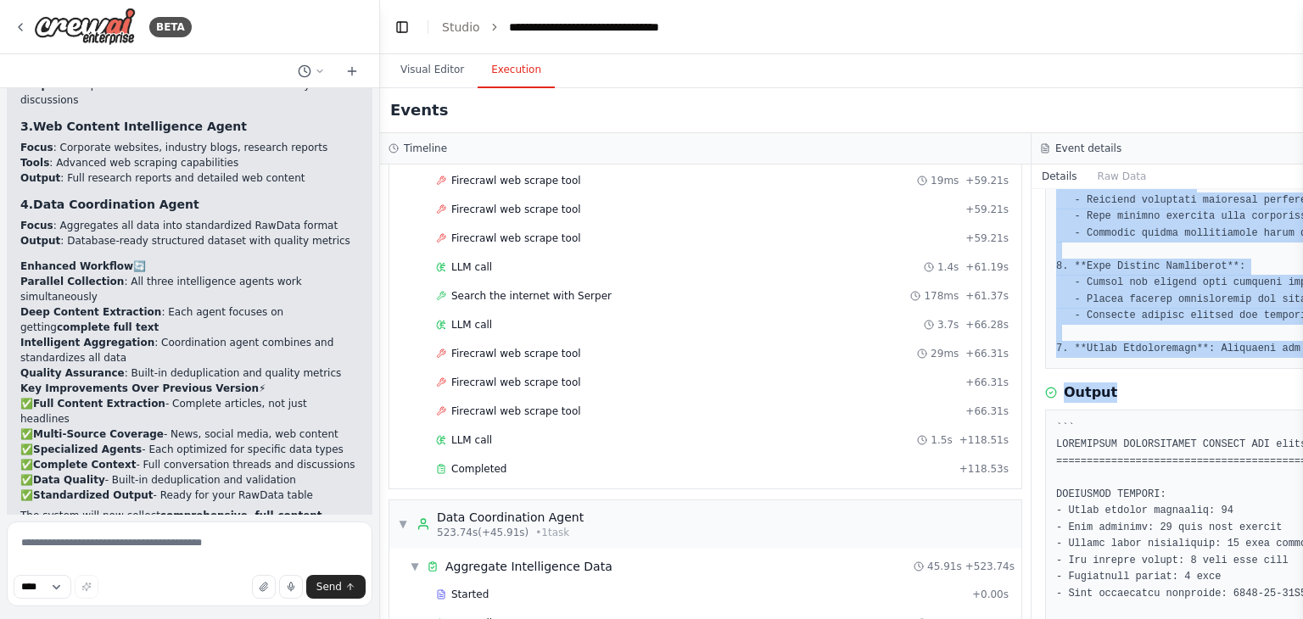
scroll to position [419, 0]
drag, startPoint x: 1055, startPoint y: 307, endPoint x: 1111, endPoint y: 378, distance: 90.0
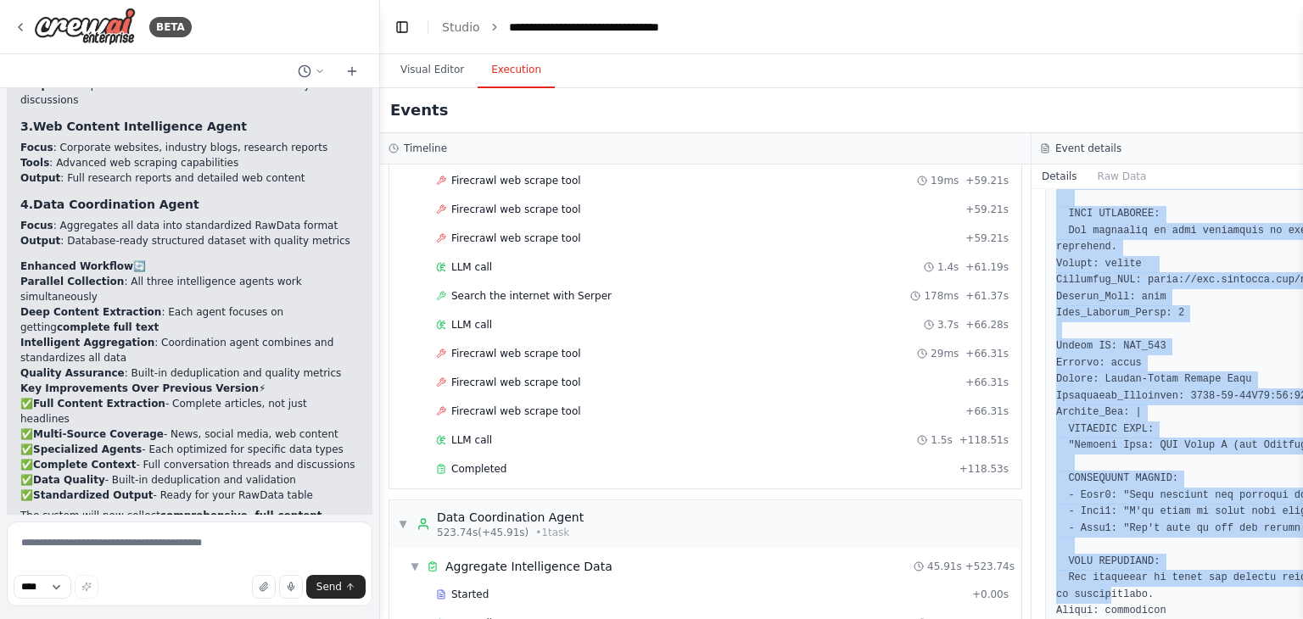
scroll to position [2870, 0]
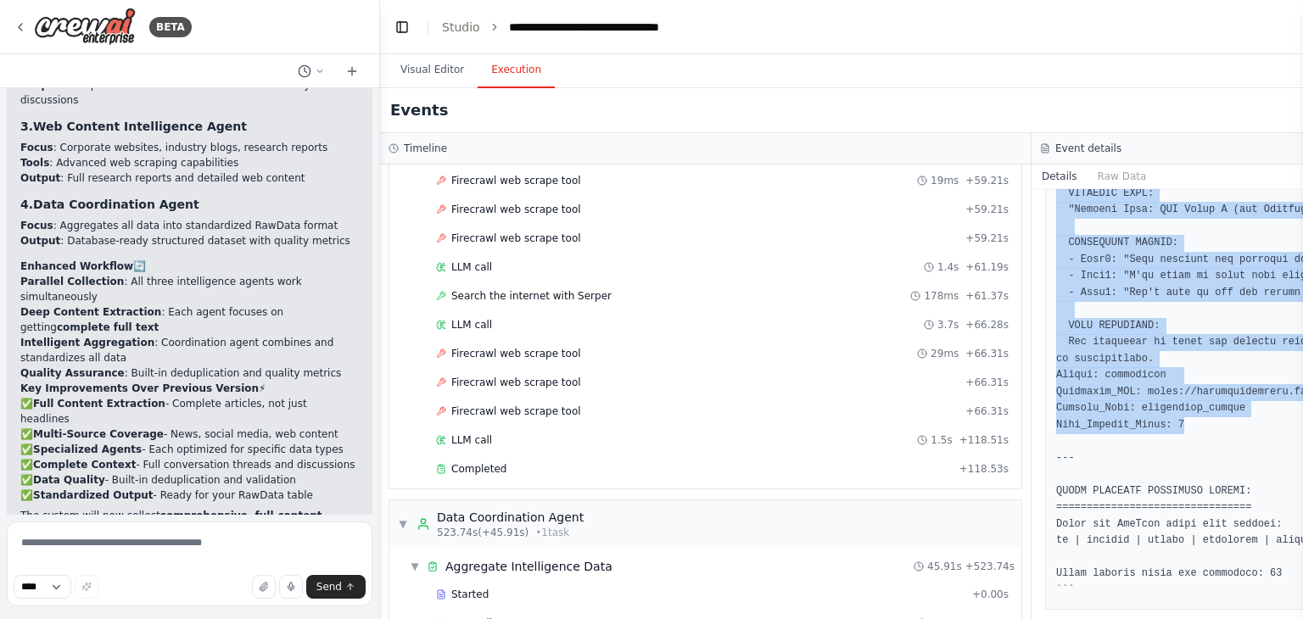
drag, startPoint x: 1056, startPoint y: 437, endPoint x: 1199, endPoint y: 413, distance: 145.4
copy pre "LOREMIPSUM DOLORSITAMET CONSECT ADI elits =====================================…"
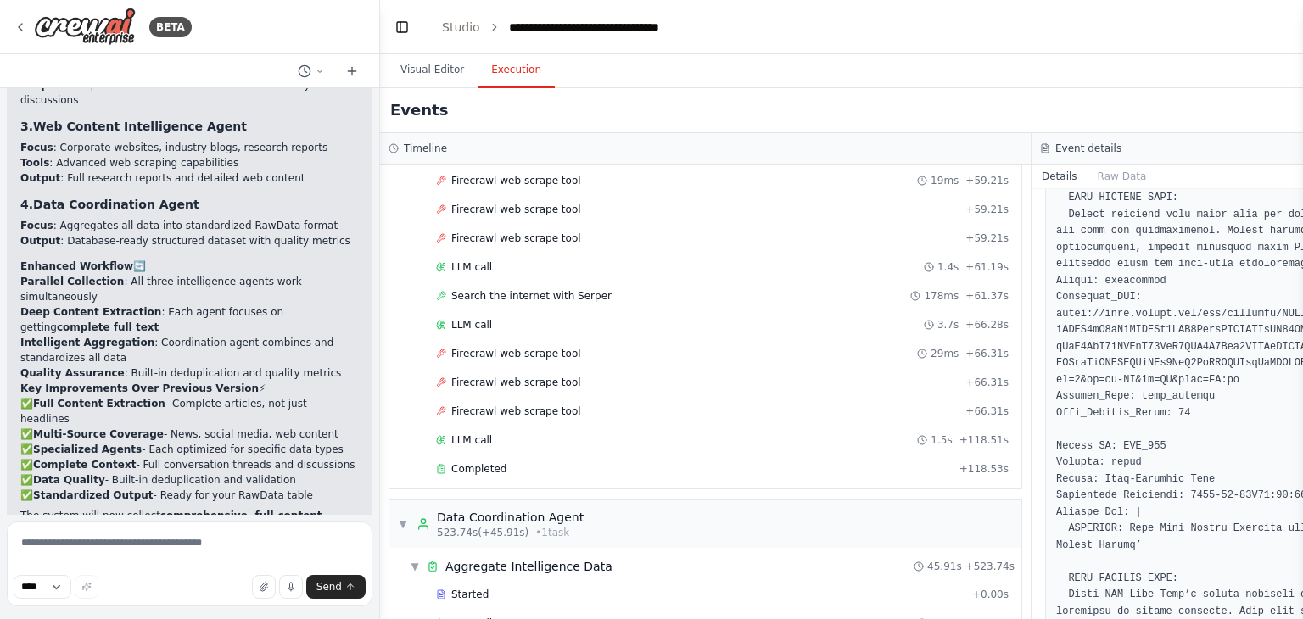
scroll to position [1445, 0]
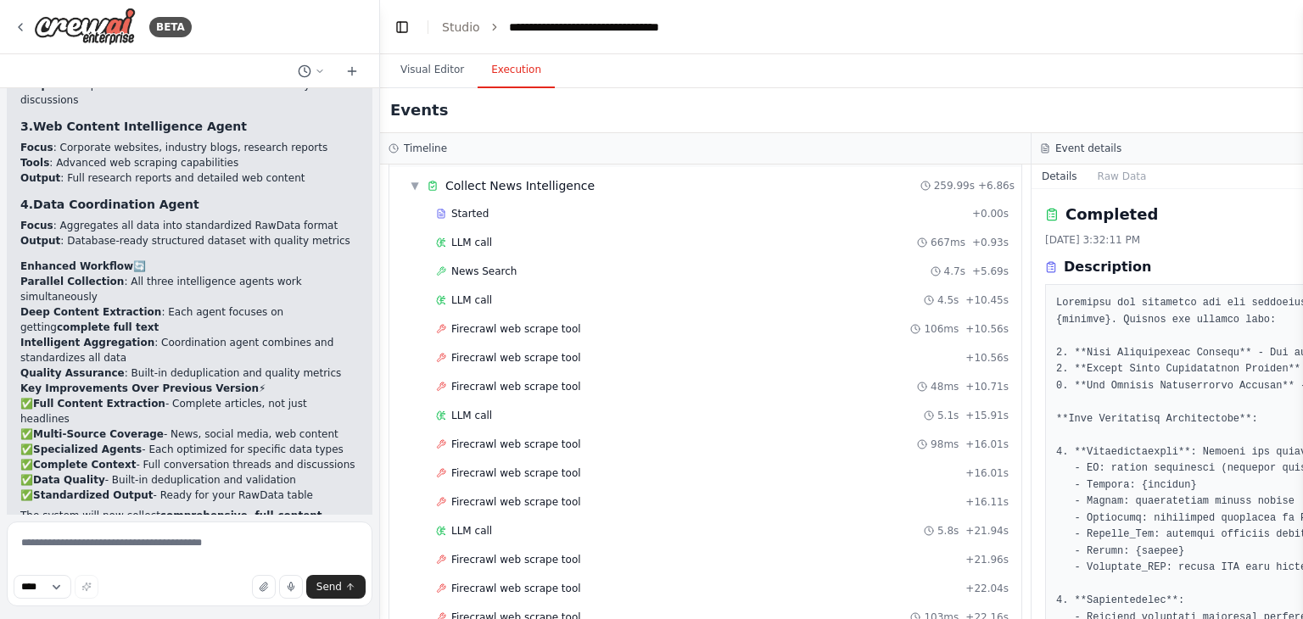
scroll to position [0, 0]
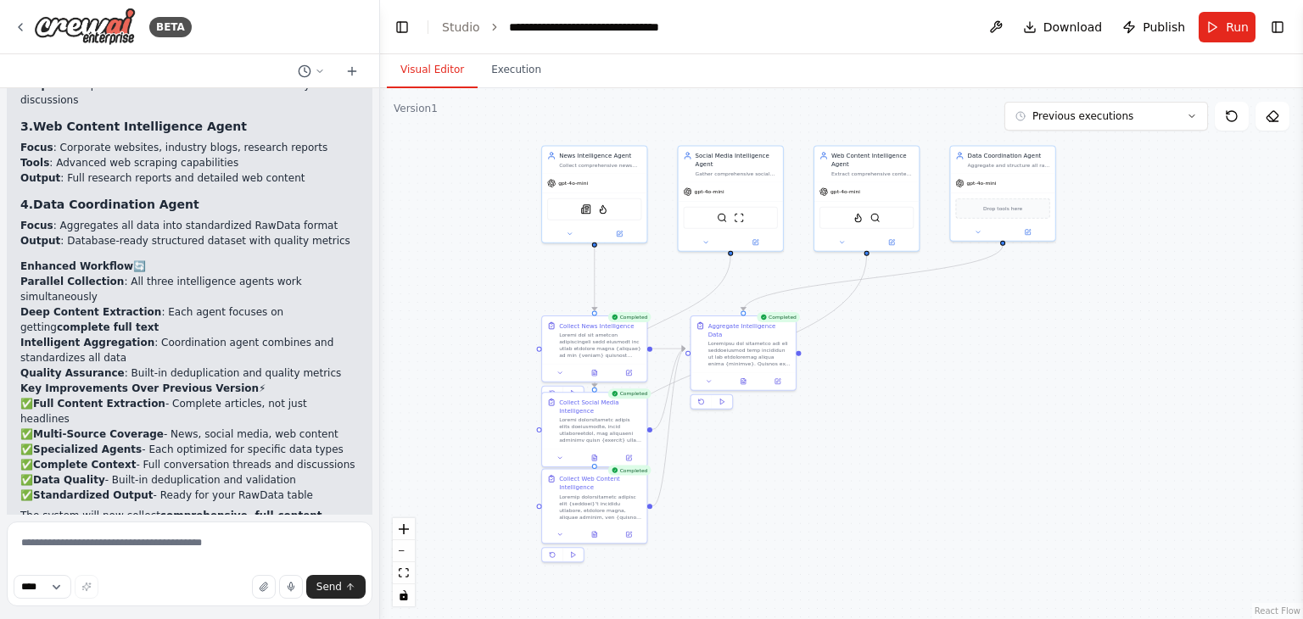
click at [428, 55] on button "Visual Editor" at bounding box center [432, 71] width 91 height 36
click at [1060, 14] on button "Download" at bounding box center [1063, 27] width 93 height 31
click at [497, 68] on button "Execution" at bounding box center [516, 71] width 77 height 36
click at [409, 76] on button "Visual Editor" at bounding box center [432, 71] width 91 height 36
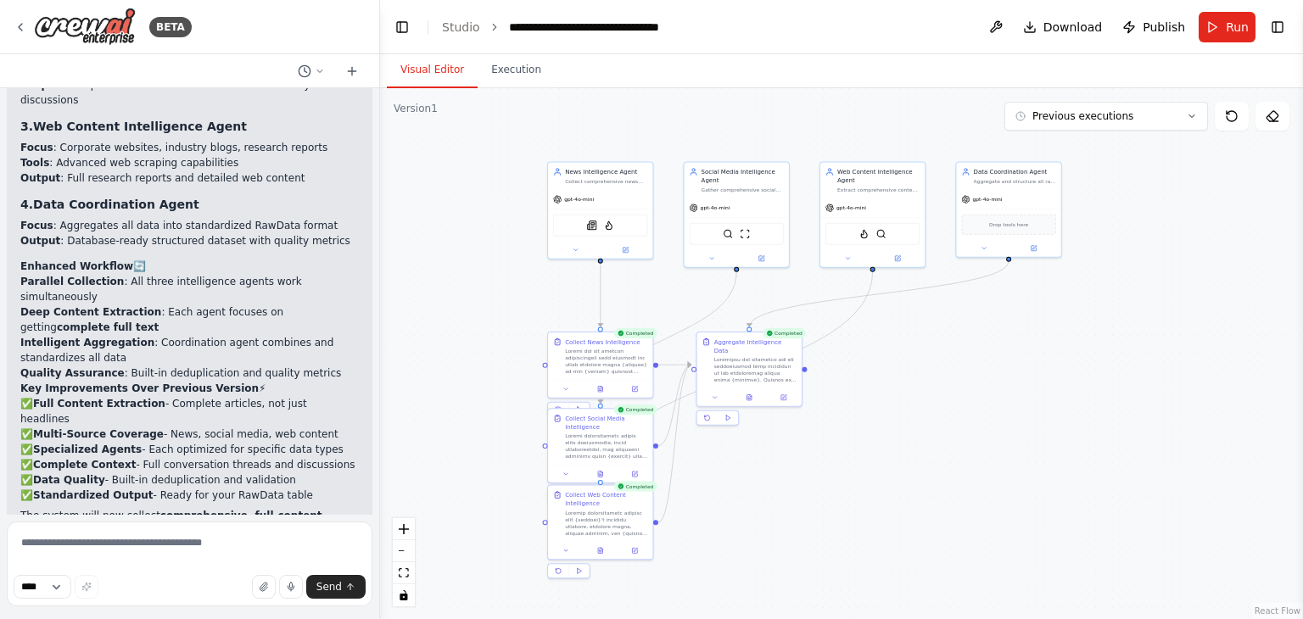
drag, startPoint x: 491, startPoint y: 142, endPoint x: 497, endPoint y: 158, distance: 17.2
click at [497, 158] on div ".deletable-edge-delete-btn { width: 20px; height: 20px; border: 0px solid #ffff…" at bounding box center [841, 353] width 923 height 531
click at [533, 144] on div ".deletable-edge-delete-btn { width: 20px; height: 20px; border: 0px solid #ffff…" at bounding box center [841, 353] width 923 height 531
